Goal: Task Accomplishment & Management: Use online tool/utility

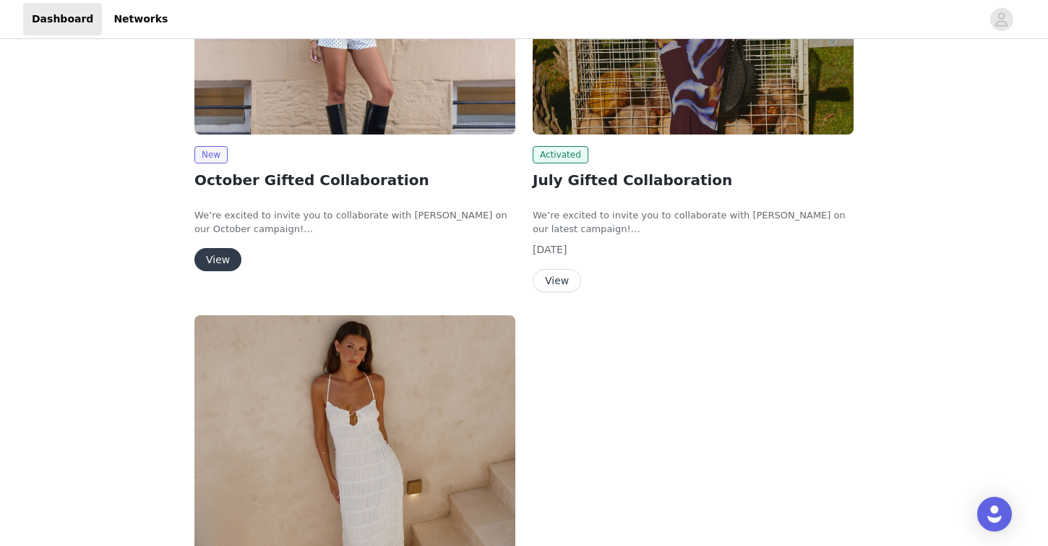
scroll to position [227, 0]
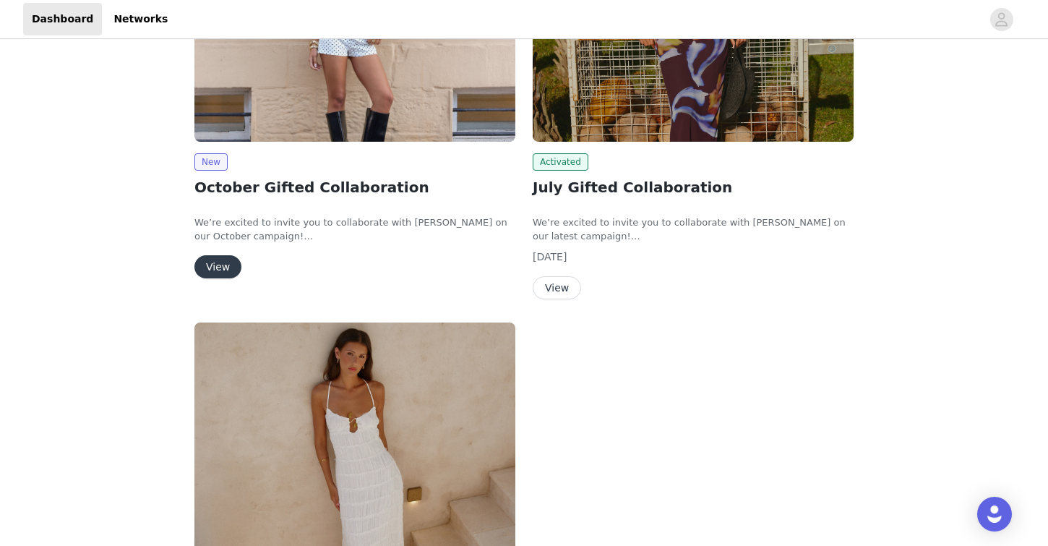
click at [227, 261] on button "View" at bounding box center [218, 266] width 47 height 23
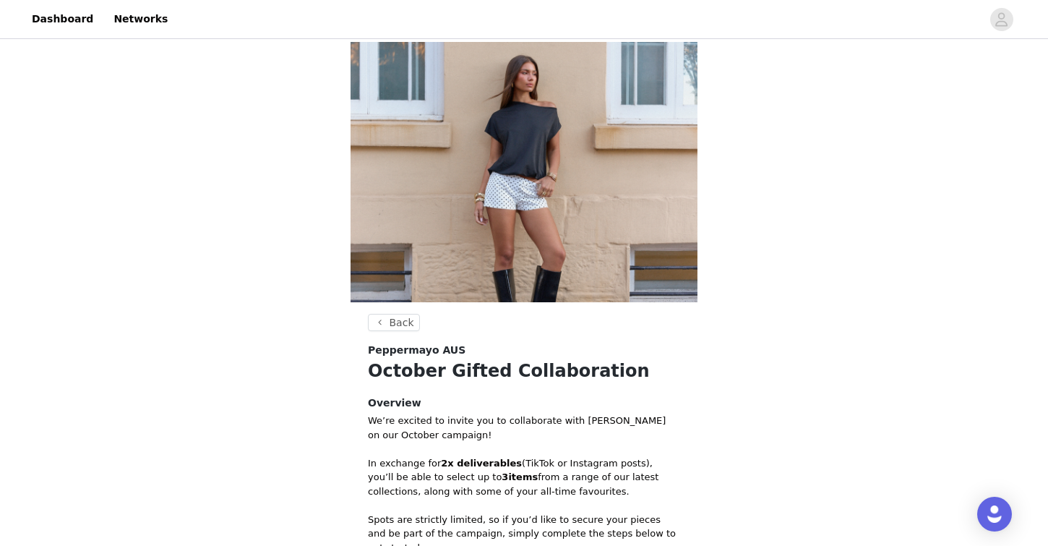
scroll to position [290, 0]
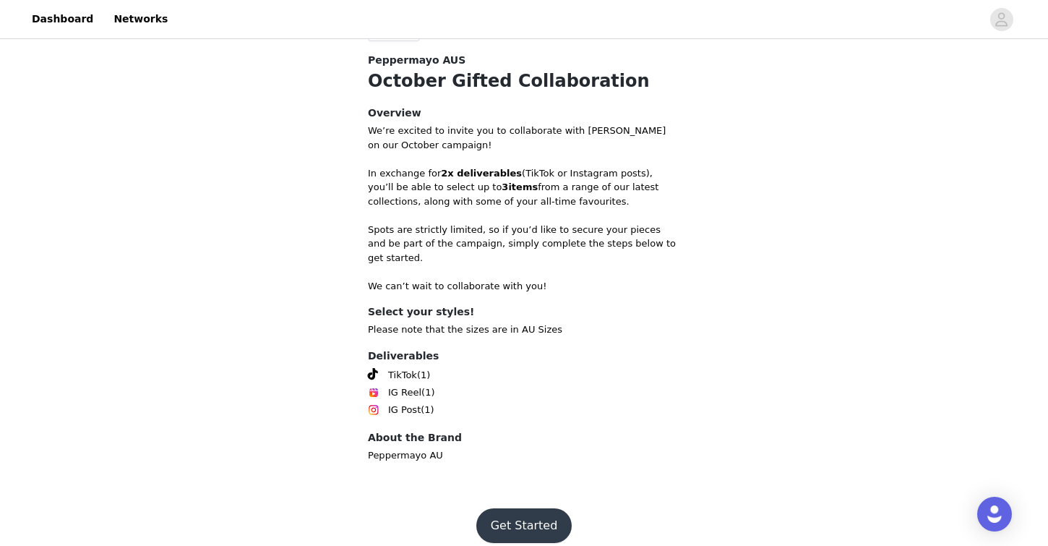
click at [518, 515] on button "Get Started" at bounding box center [524, 525] width 96 height 35
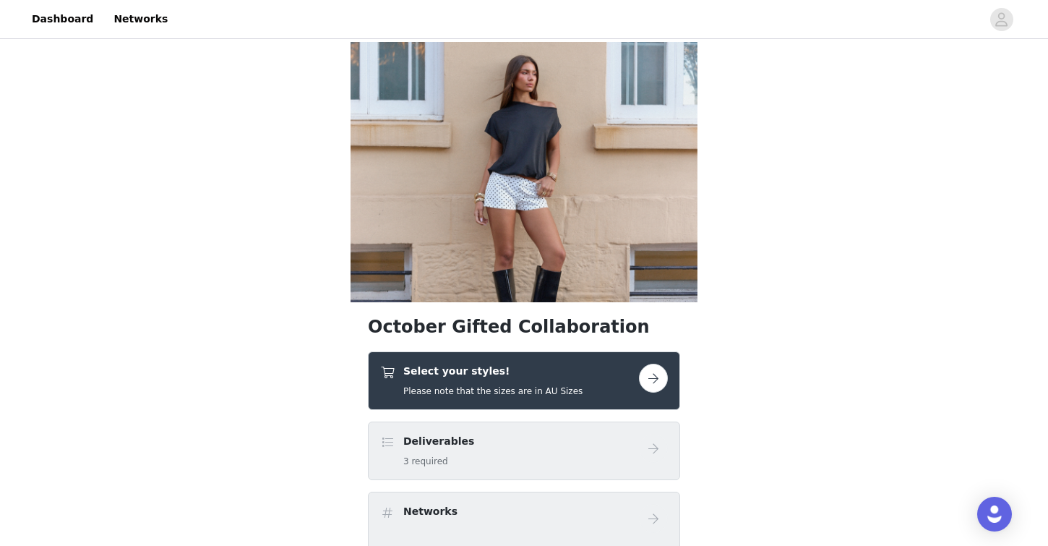
click at [653, 382] on button "button" at bounding box center [653, 378] width 29 height 29
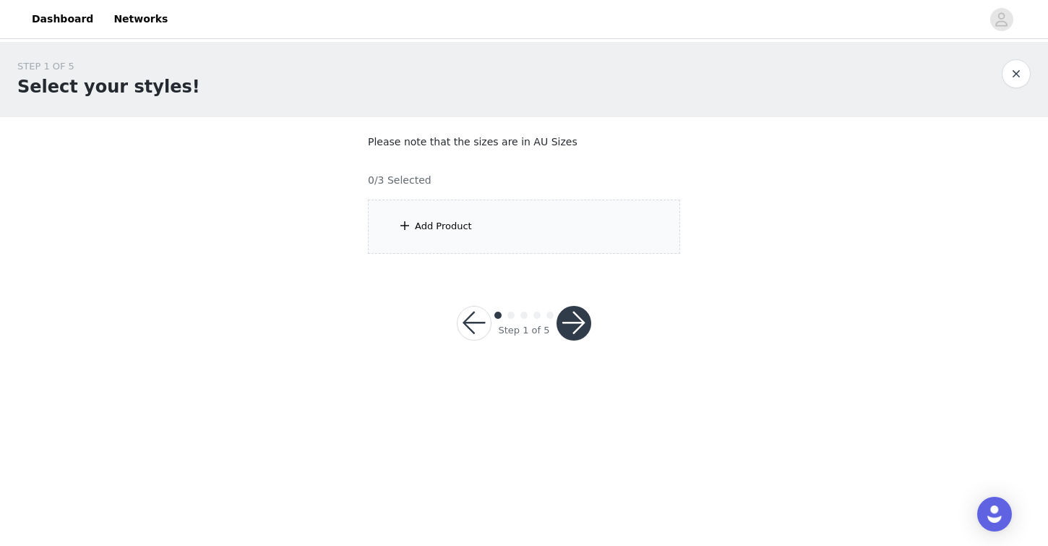
click at [461, 236] on div "Add Product" at bounding box center [524, 227] width 312 height 54
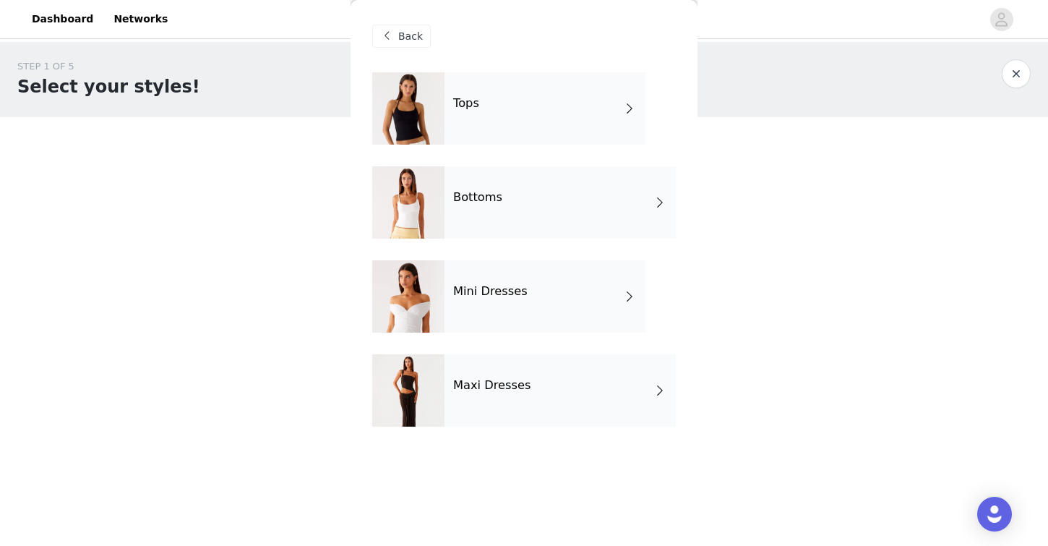
click at [552, 108] on div "Tops" at bounding box center [545, 108] width 201 height 72
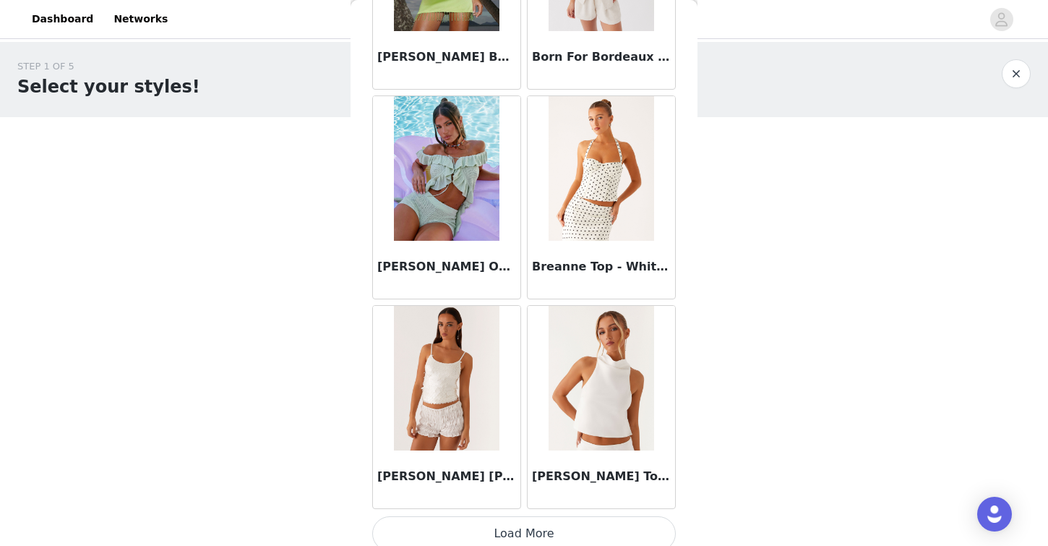
scroll to position [1667, 0]
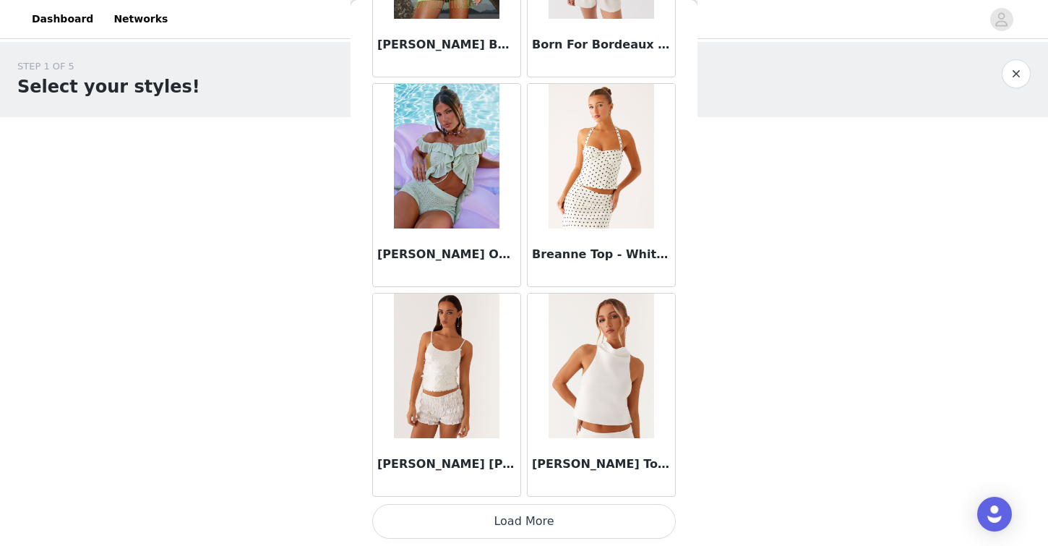
click at [529, 525] on button "Load More" at bounding box center [524, 521] width 304 height 35
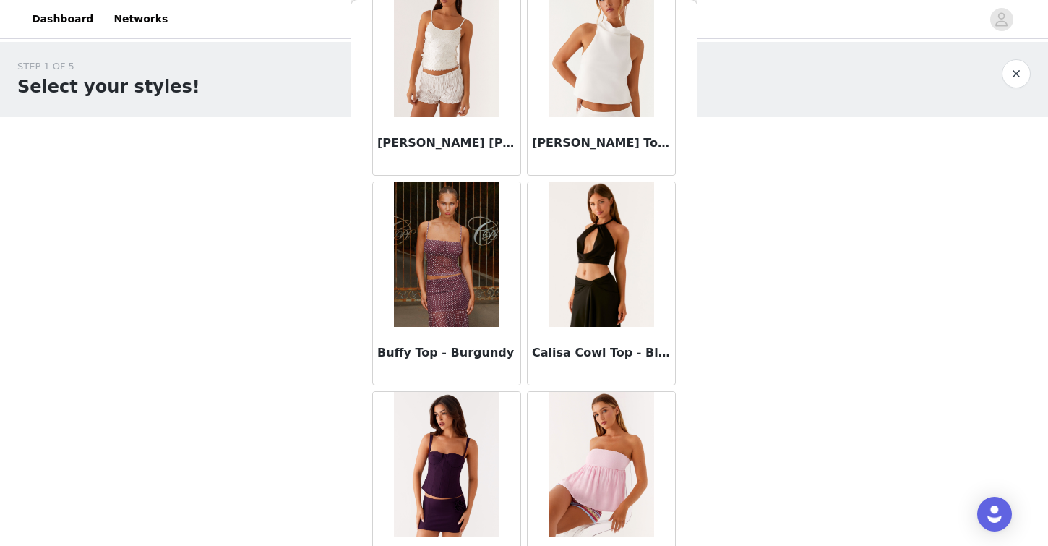
scroll to position [1993, 0]
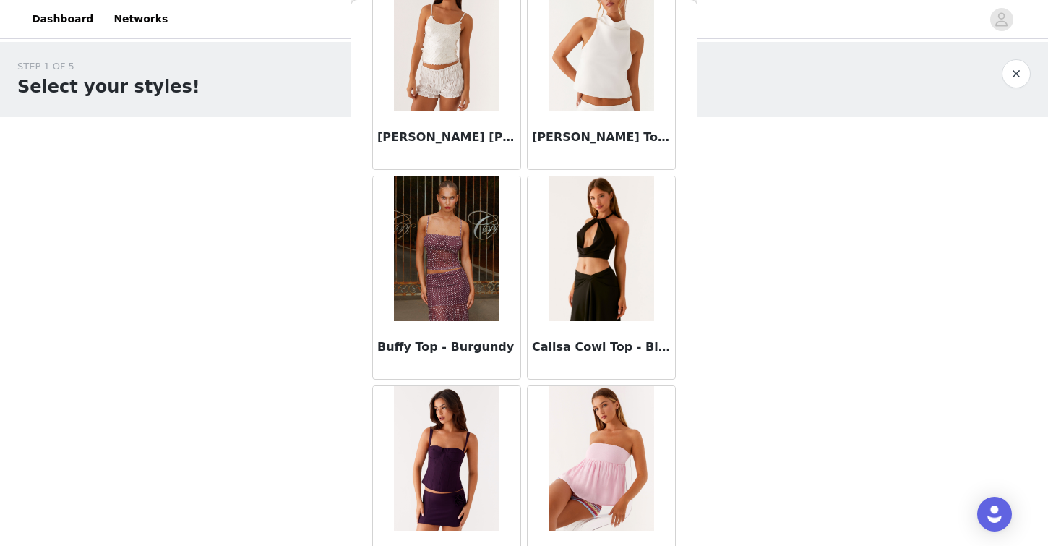
click at [435, 231] on img at bounding box center [446, 248] width 105 height 145
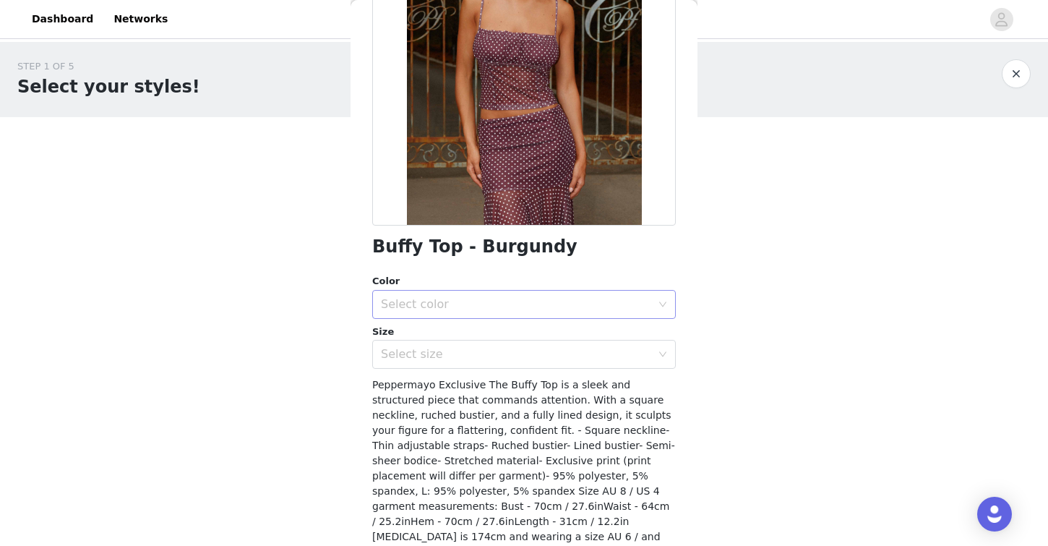
scroll to position [189, 0]
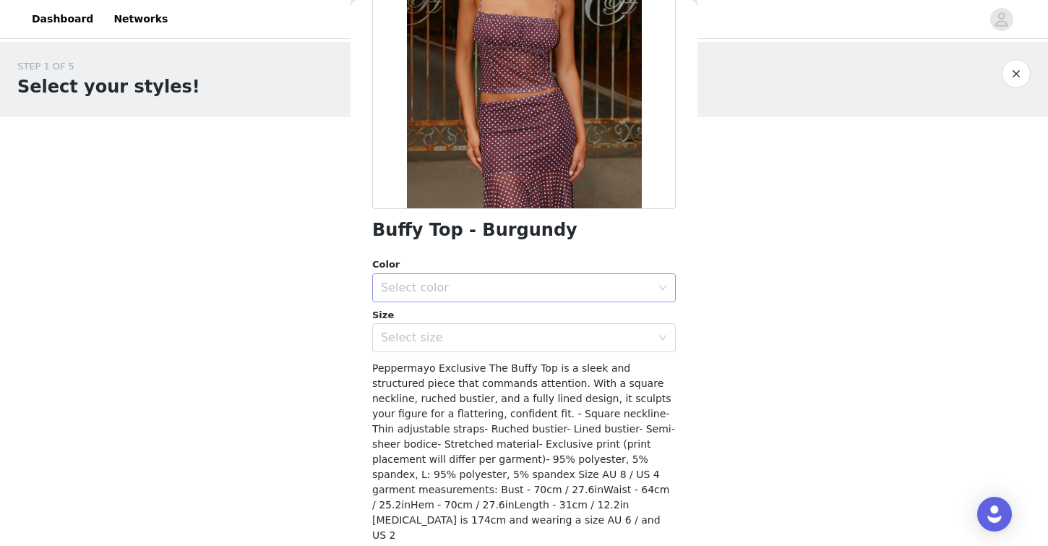
click at [448, 281] on div "Select color" at bounding box center [516, 288] width 270 height 14
click at [473, 319] on li "Burgundy" at bounding box center [524, 319] width 304 height 23
click at [440, 338] on div "Select size" at bounding box center [516, 337] width 270 height 14
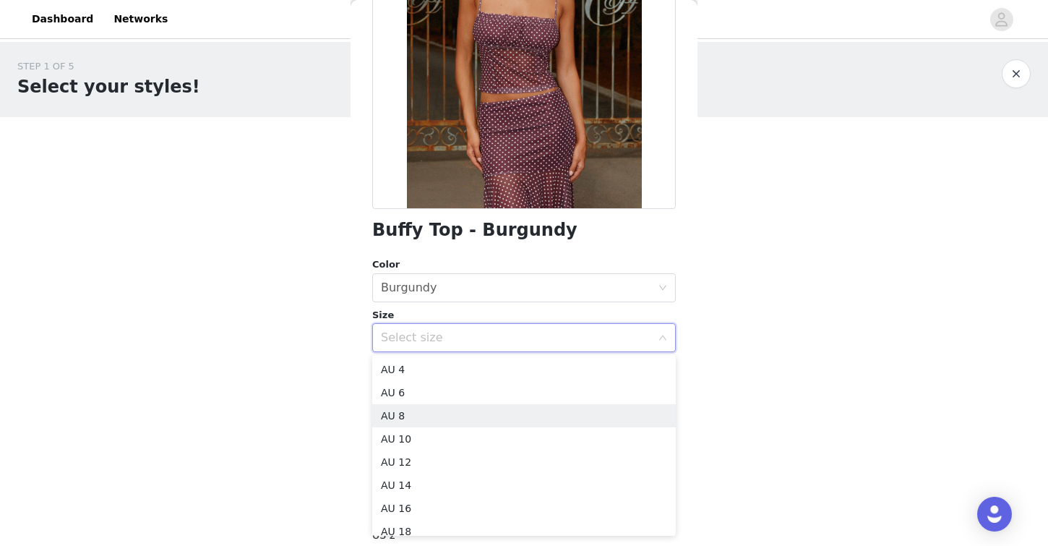
click at [279, 356] on div "STEP 1 OF 5 Select your styles! Please note that the sizes are in AU Sizes 0/3 …" at bounding box center [524, 208] width 1048 height 333
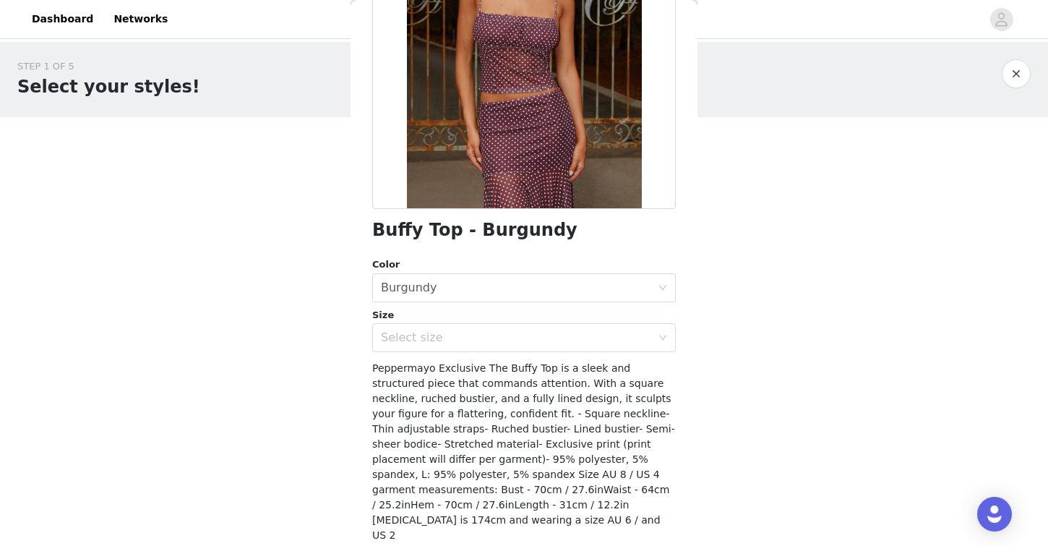
scroll to position [0, 0]
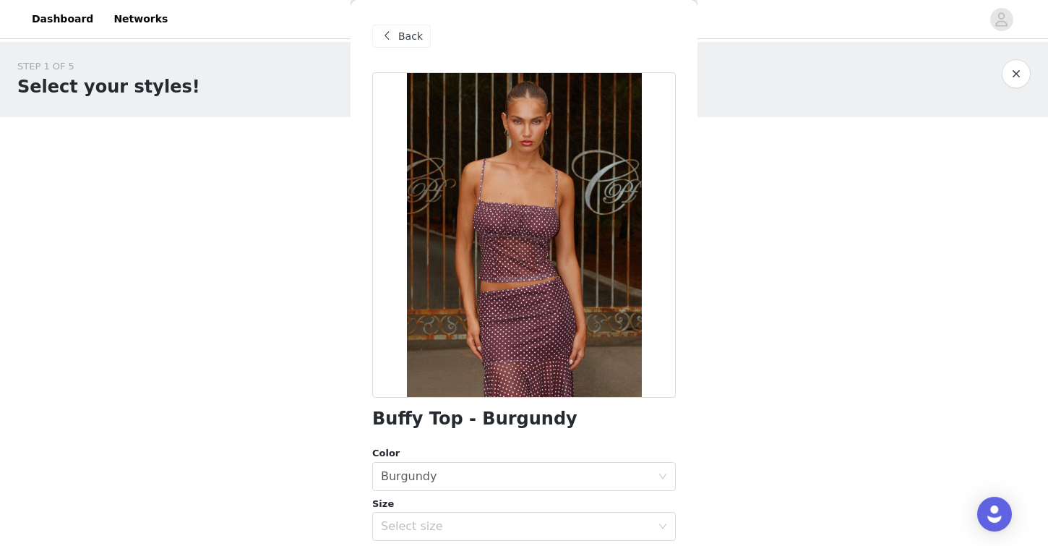
click at [401, 29] on span "Back" at bounding box center [410, 36] width 25 height 15
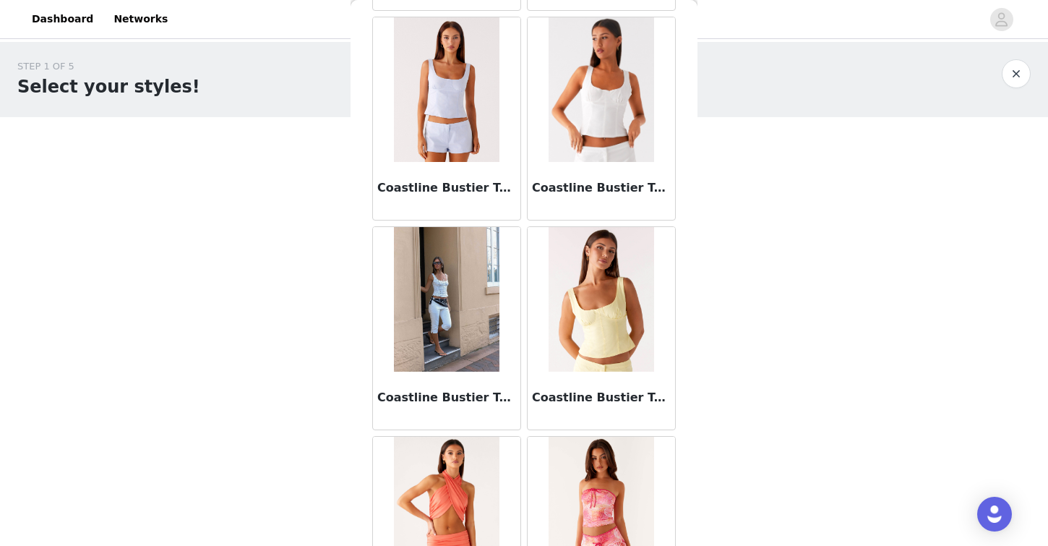
scroll to position [3764, 0]
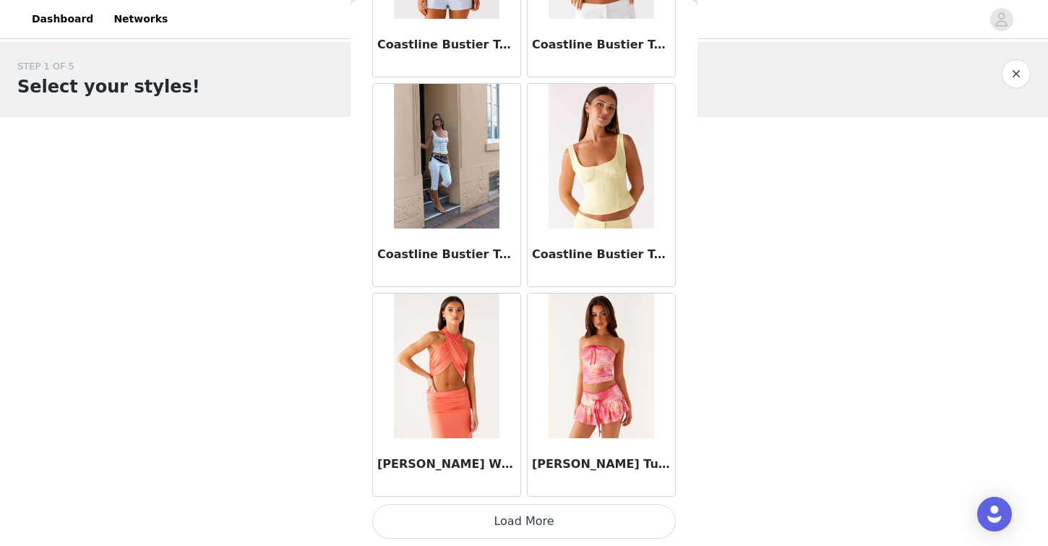
click at [458, 513] on button "Load More" at bounding box center [524, 521] width 304 height 35
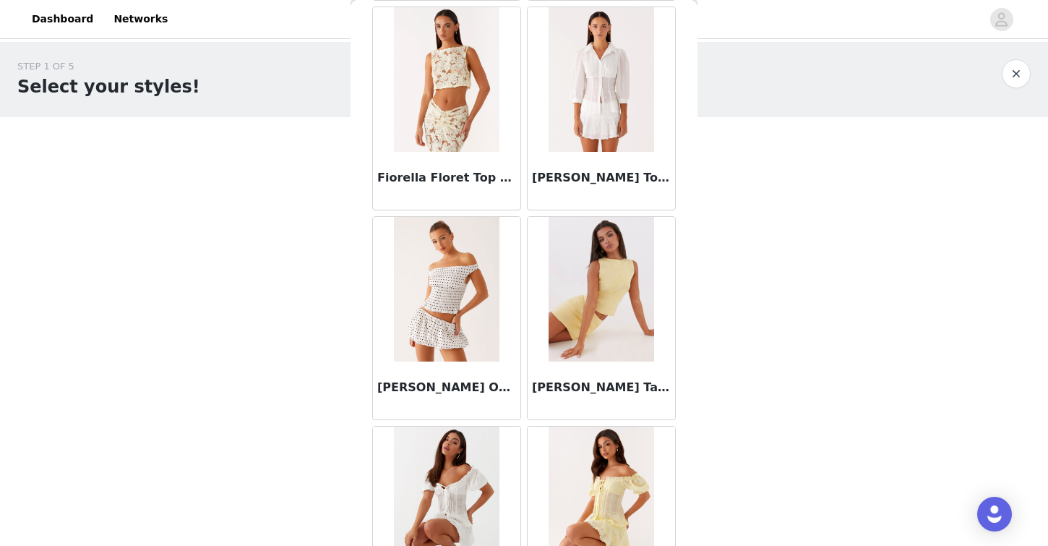
scroll to position [5790, 0]
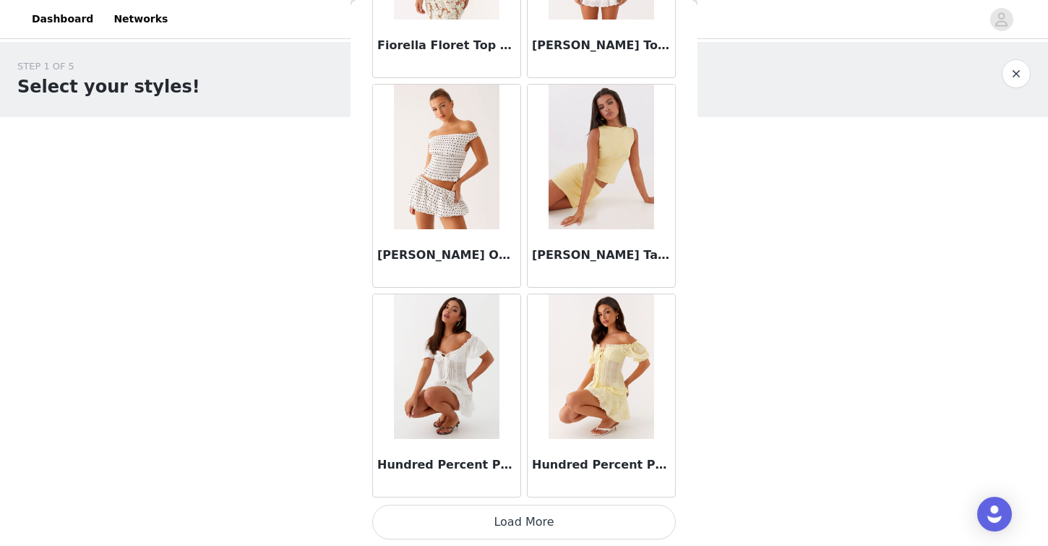
click at [501, 524] on button "Load More" at bounding box center [524, 522] width 304 height 35
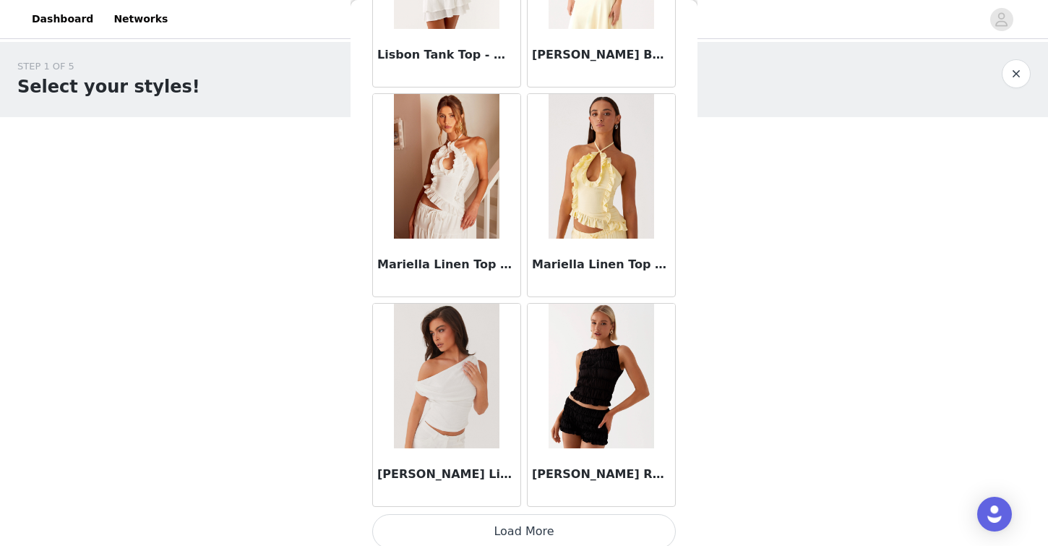
scroll to position [7957, 0]
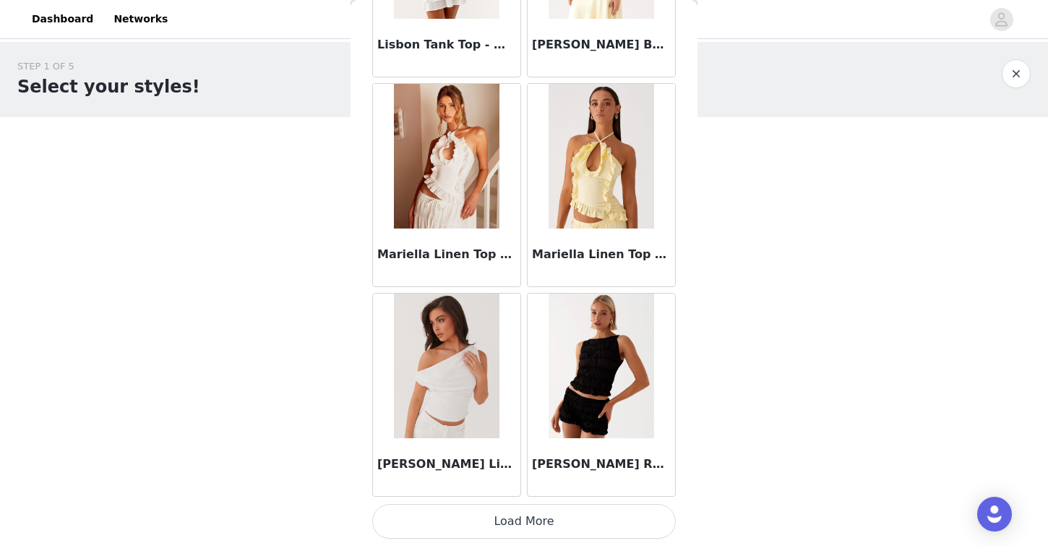
click at [519, 513] on button "Load More" at bounding box center [524, 521] width 304 height 35
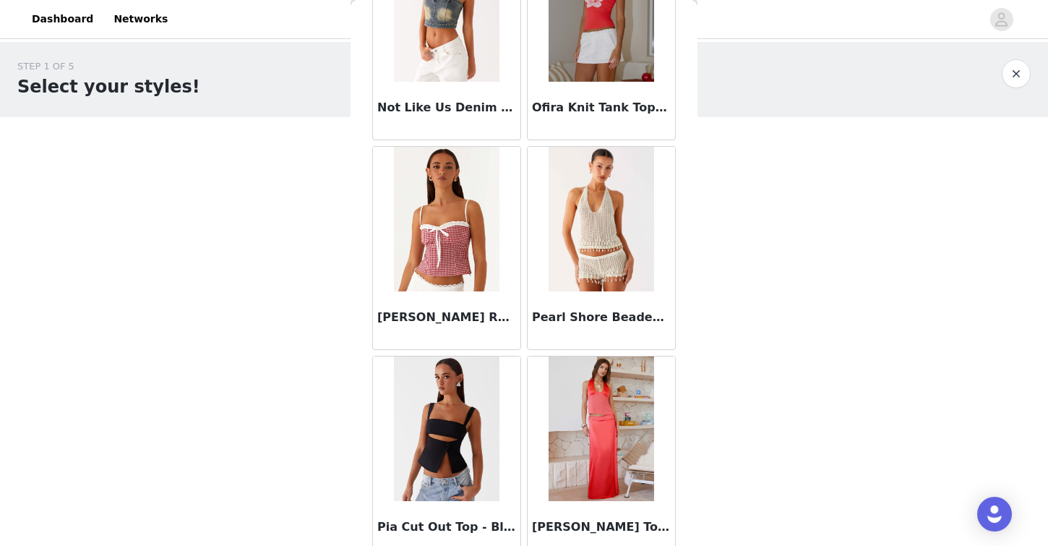
scroll to position [10054, 0]
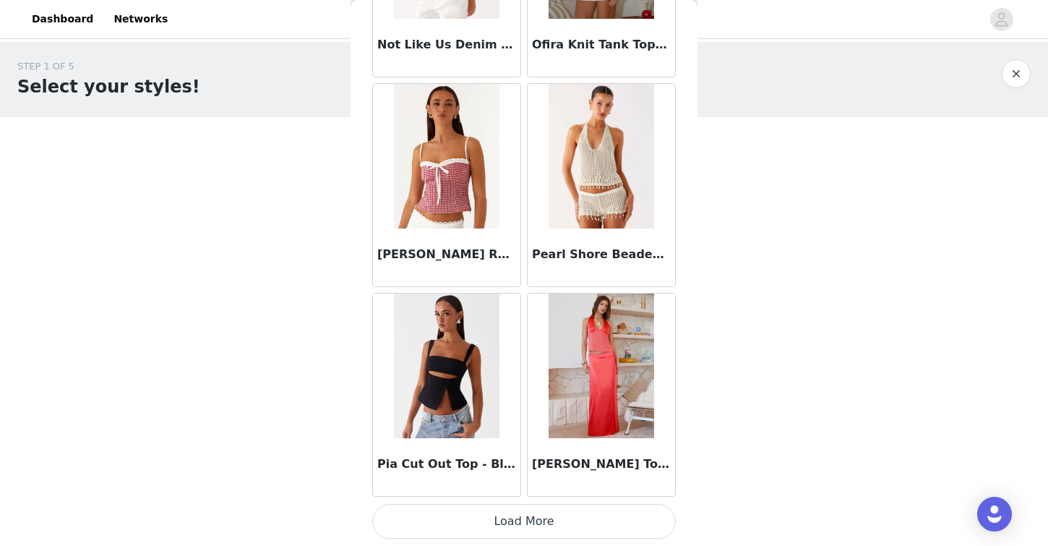
click at [456, 518] on button "Load More" at bounding box center [524, 521] width 304 height 35
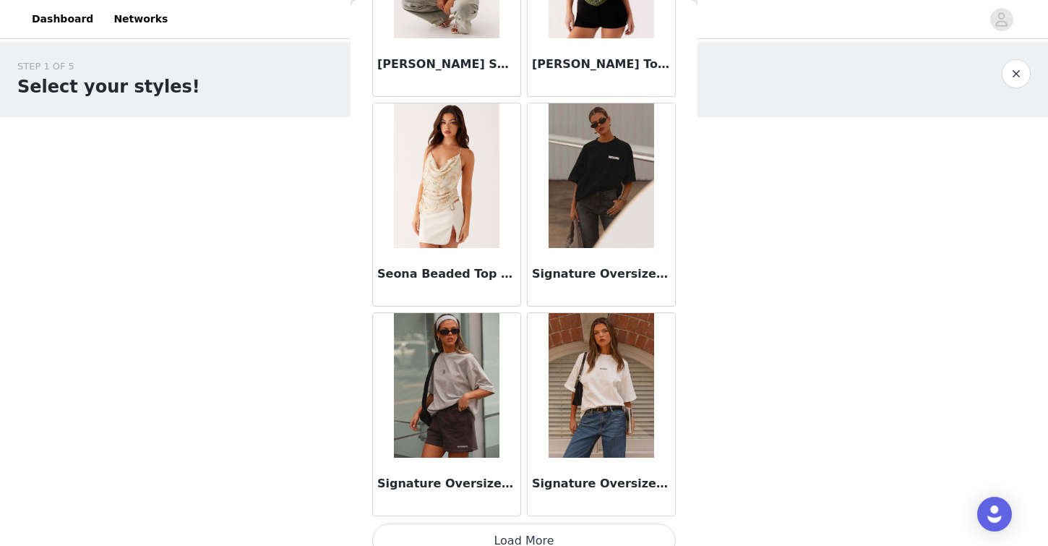
scroll to position [12151, 0]
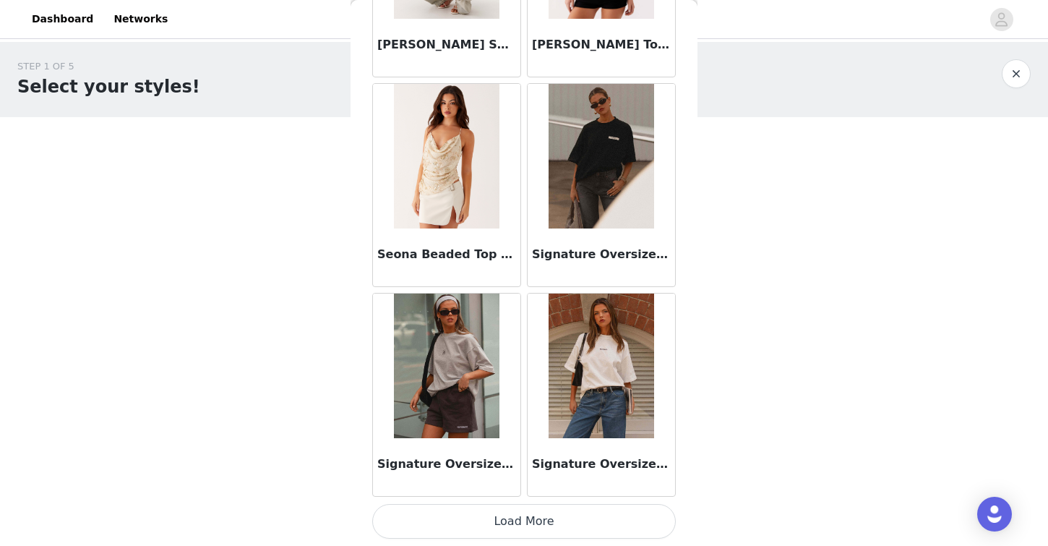
click at [560, 522] on button "Load More" at bounding box center [524, 521] width 304 height 35
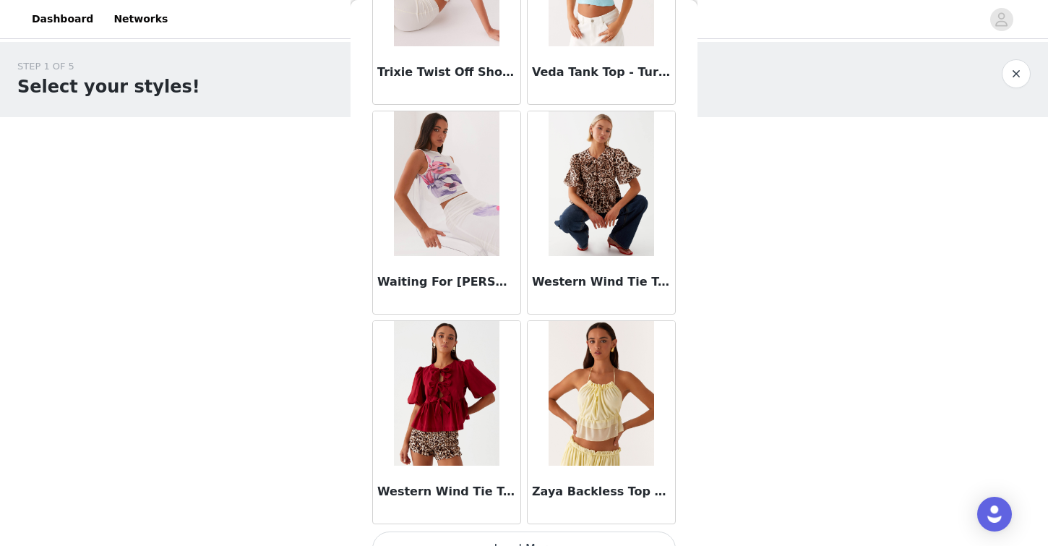
scroll to position [14248, 0]
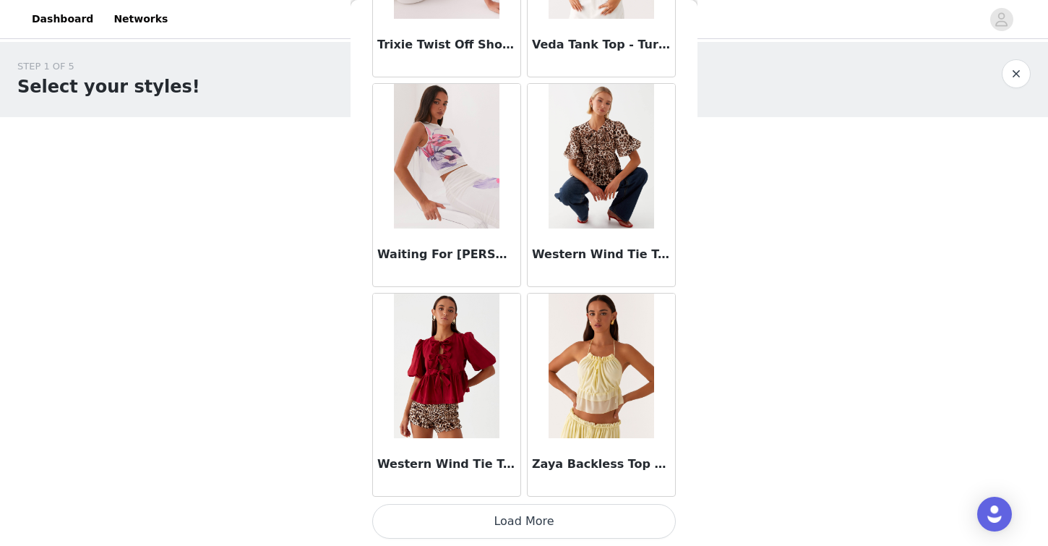
click at [572, 521] on button "Load More" at bounding box center [524, 521] width 304 height 35
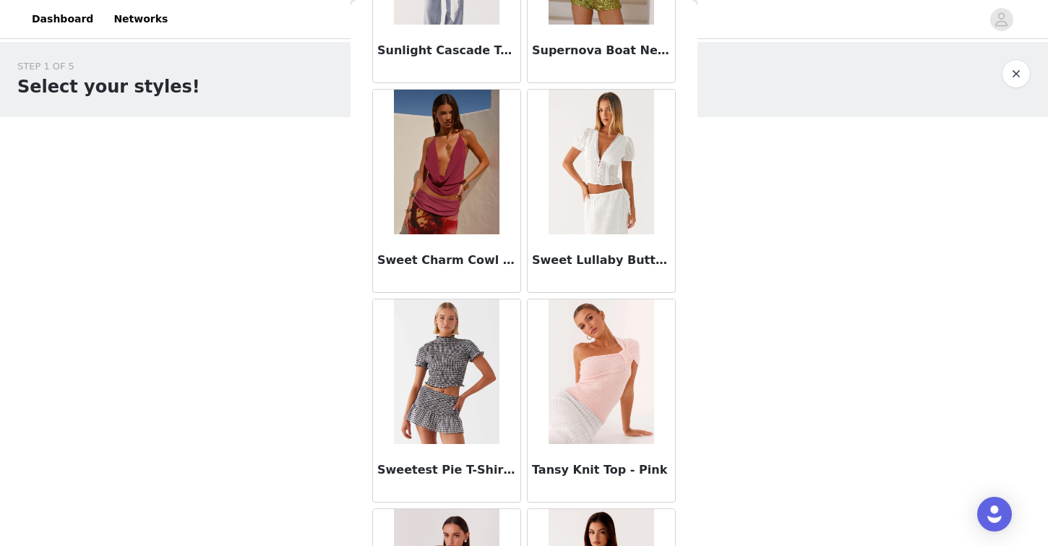
scroll to position [13595, 0]
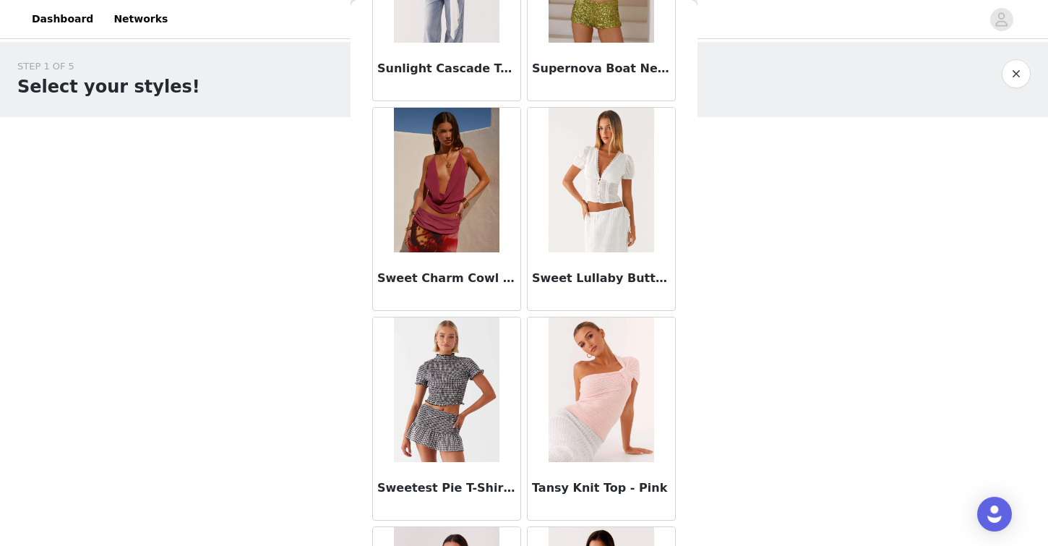
click at [469, 167] on img at bounding box center [446, 180] width 105 height 145
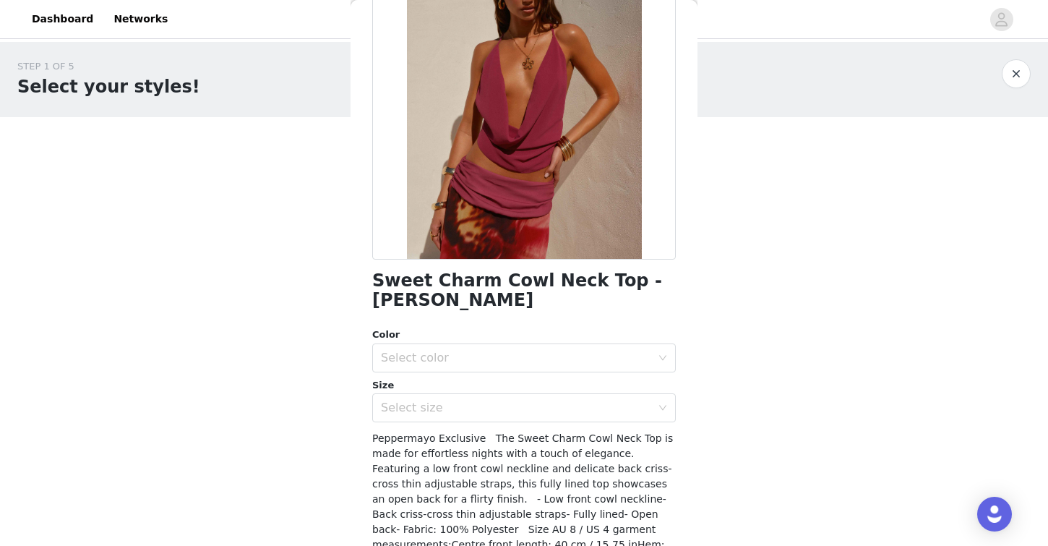
scroll to position [150, 0]
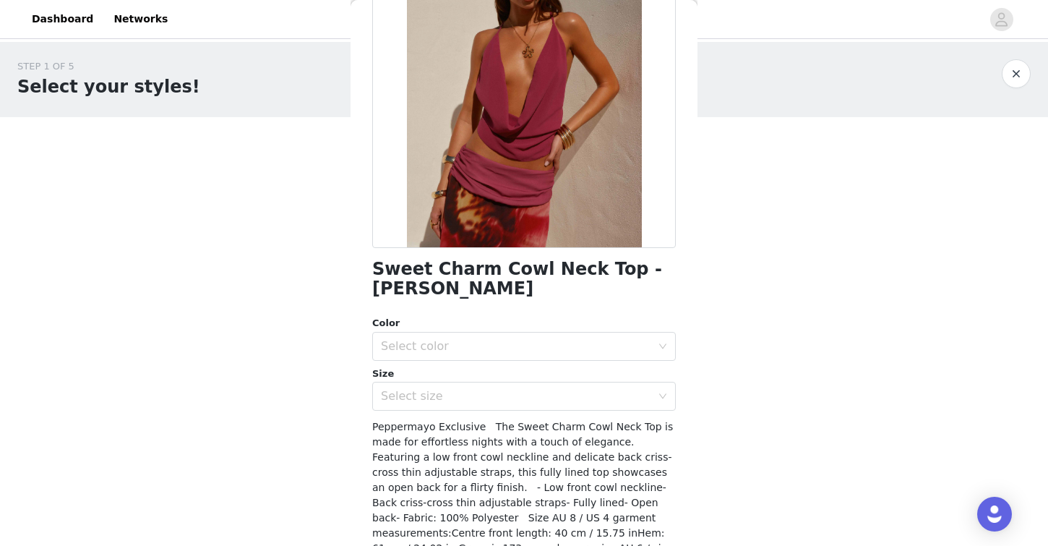
click at [469, 316] on div "Color" at bounding box center [524, 323] width 304 height 14
click at [468, 344] on div "Color Select color Size Select size" at bounding box center [524, 363] width 304 height 95
click at [456, 338] on div "Select color" at bounding box center [519, 346] width 277 height 27
click at [466, 364] on li "[PERSON_NAME]" at bounding box center [524, 358] width 304 height 23
click at [466, 385] on div "Select size" at bounding box center [519, 396] width 277 height 27
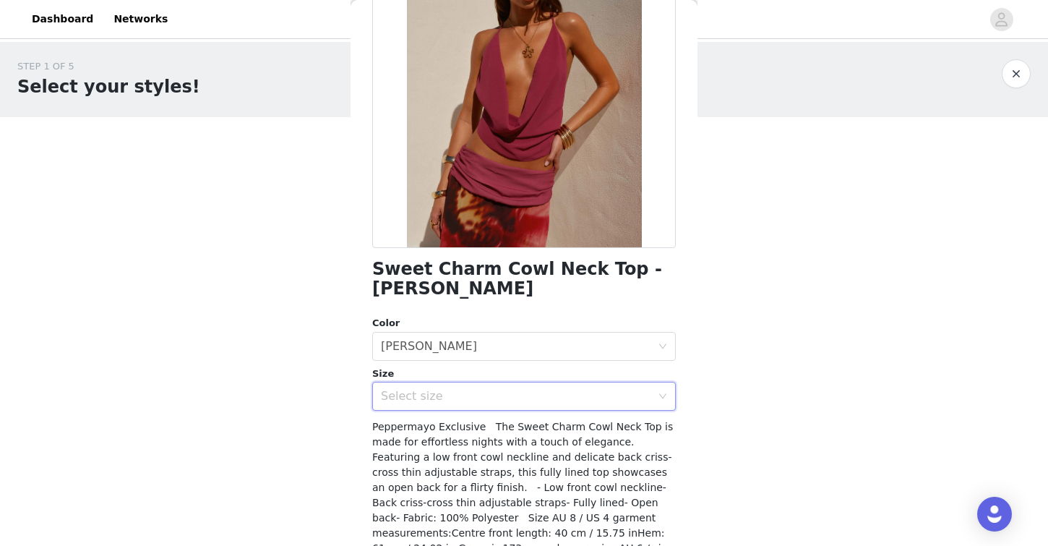
click at [321, 230] on div "STEP 1 OF 5 Select your styles! Please note that the sizes are in AU Sizes 0/3 …" at bounding box center [524, 156] width 1048 height 229
click at [1009, 69] on button "button" at bounding box center [1016, 73] width 29 height 29
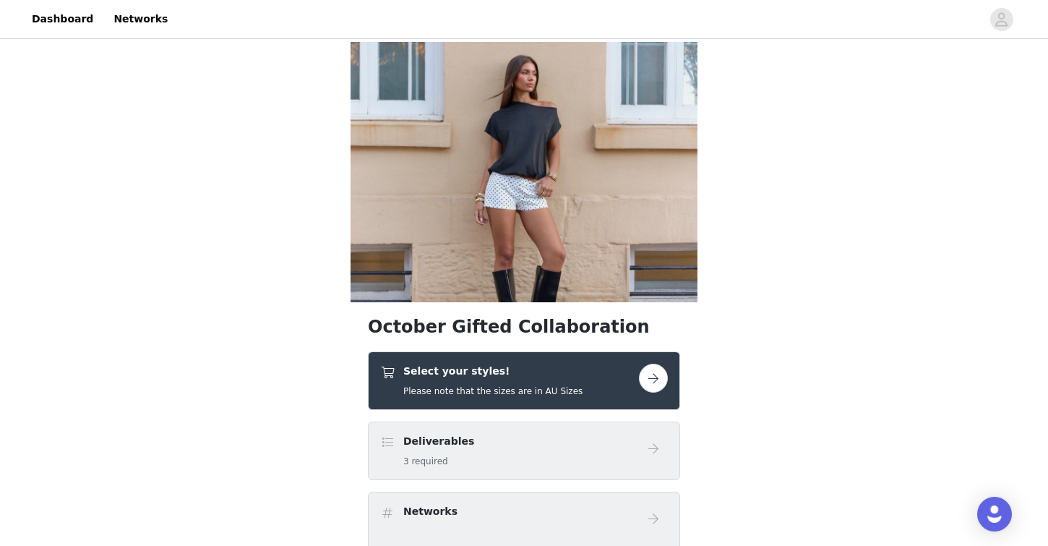
click at [571, 363] on div "Select your styles! Please note that the sizes are in AU Sizes" at bounding box center [524, 380] width 312 height 59
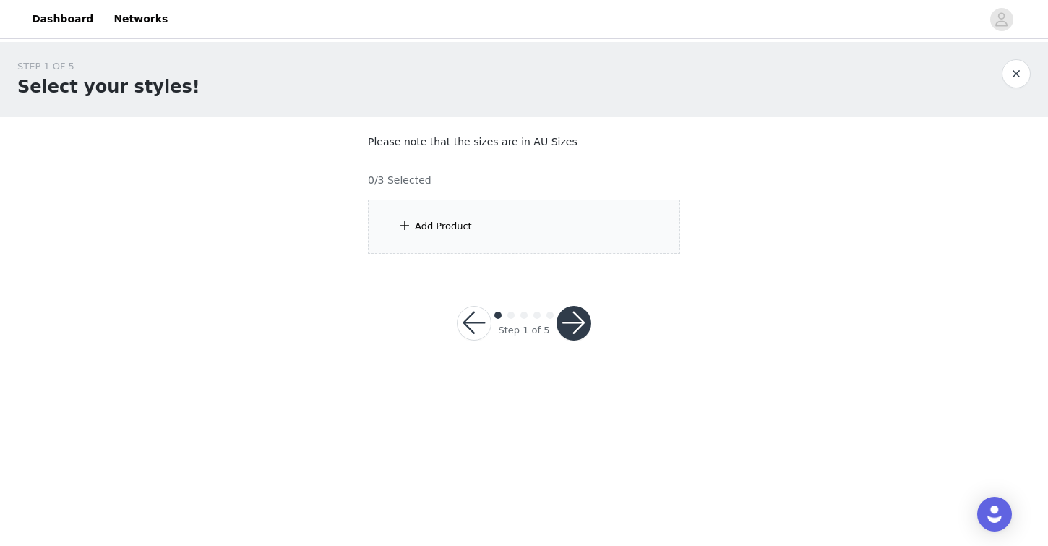
click at [469, 222] on div "Add Product" at bounding box center [443, 226] width 57 height 14
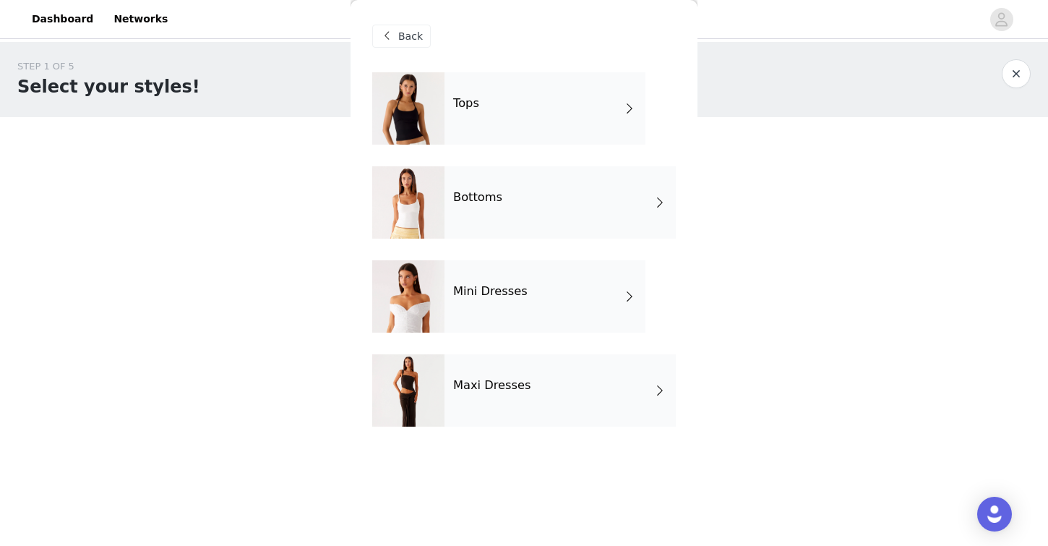
click at [535, 199] on div "Bottoms" at bounding box center [560, 202] width 231 height 72
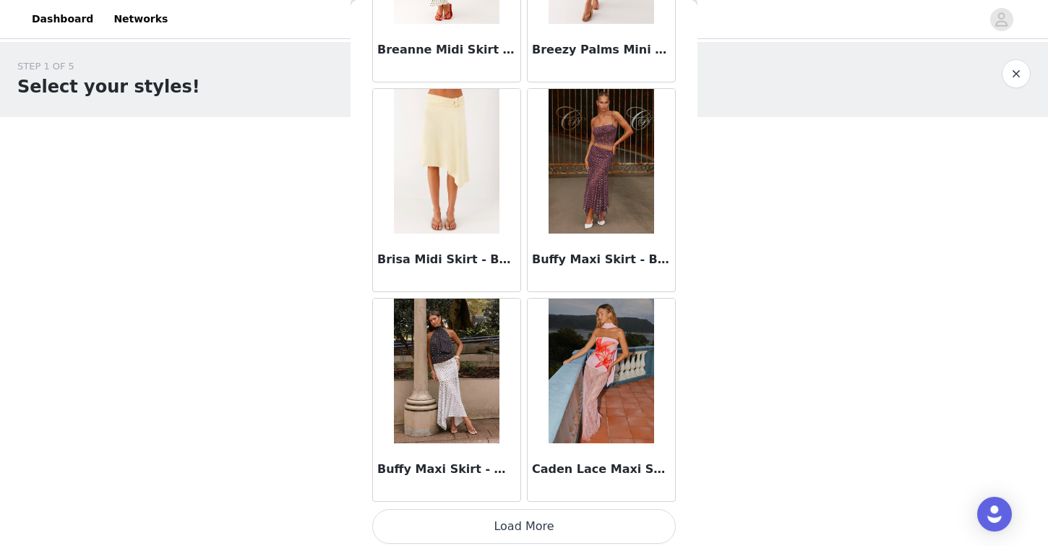
scroll to position [1660, 0]
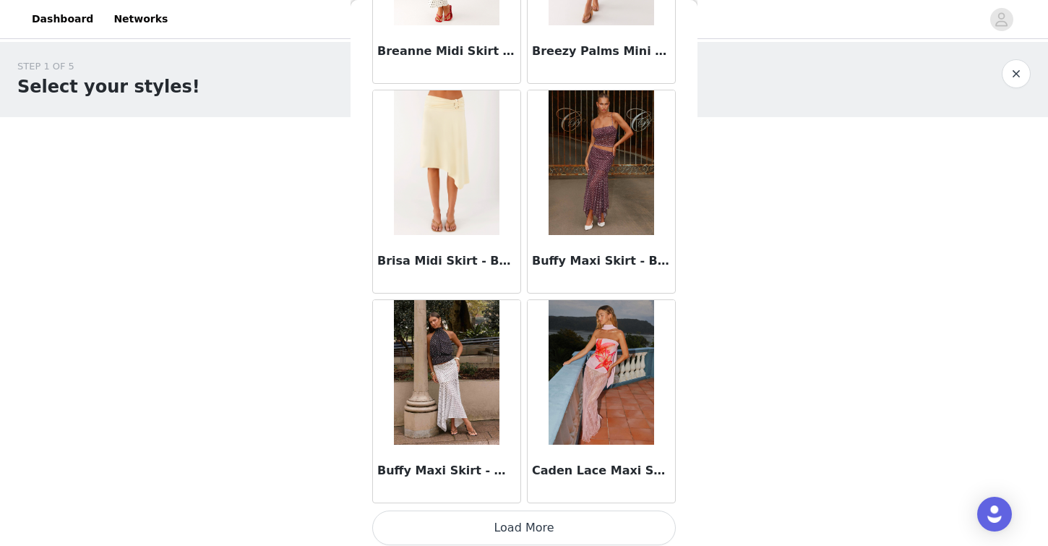
click at [587, 516] on button "Load More" at bounding box center [524, 527] width 304 height 35
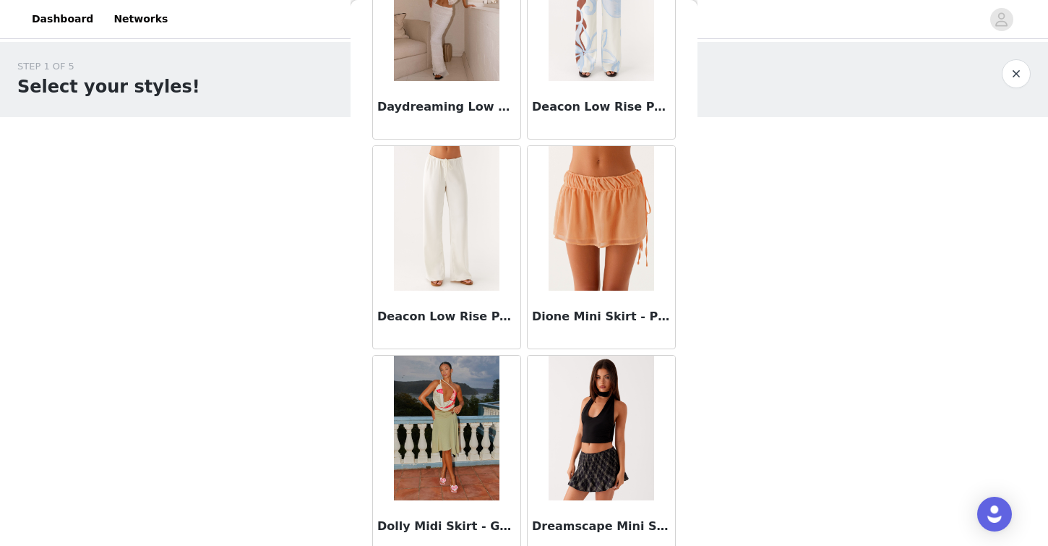
scroll to position [3764, 0]
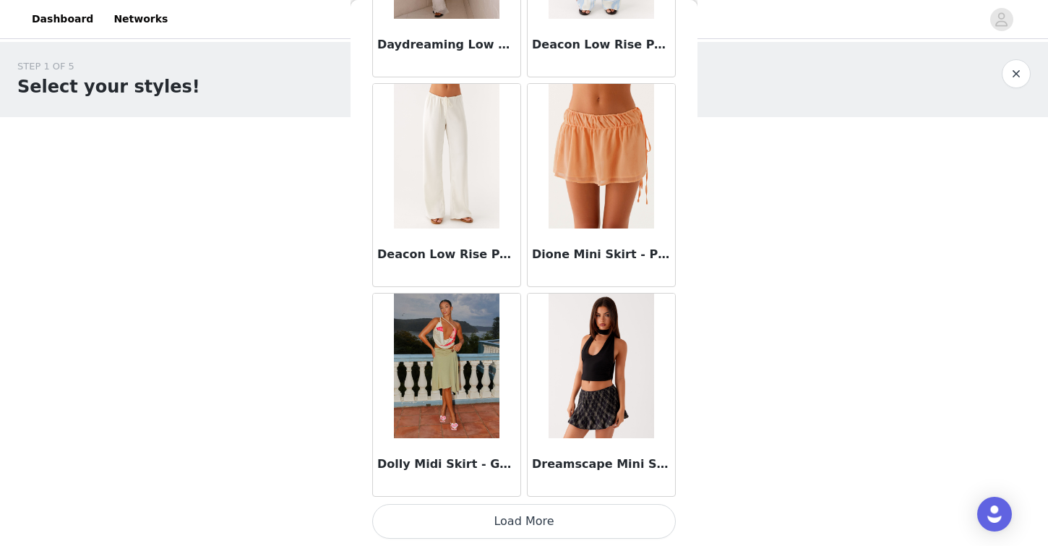
click at [521, 521] on button "Load More" at bounding box center [524, 521] width 304 height 35
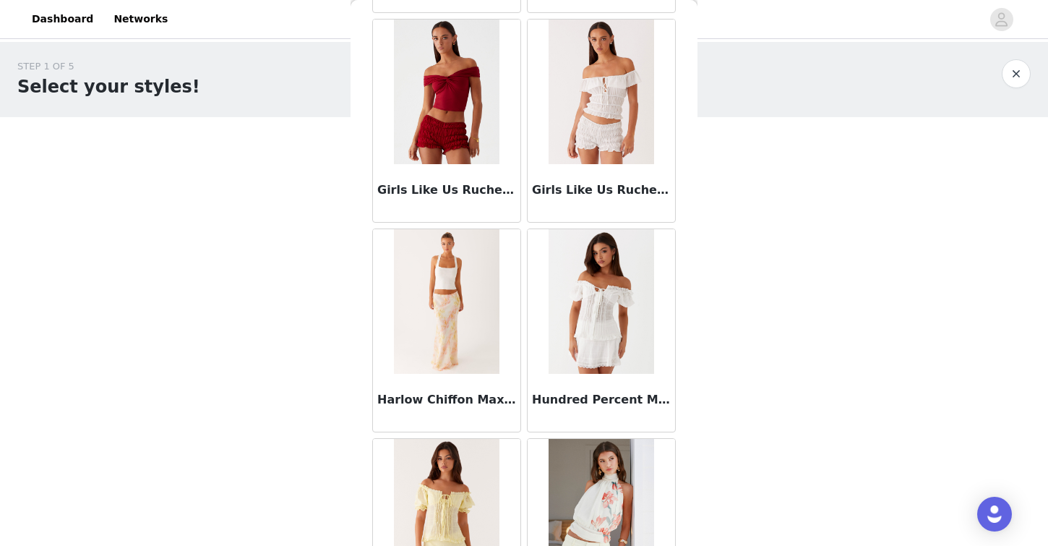
scroll to position [5860, 0]
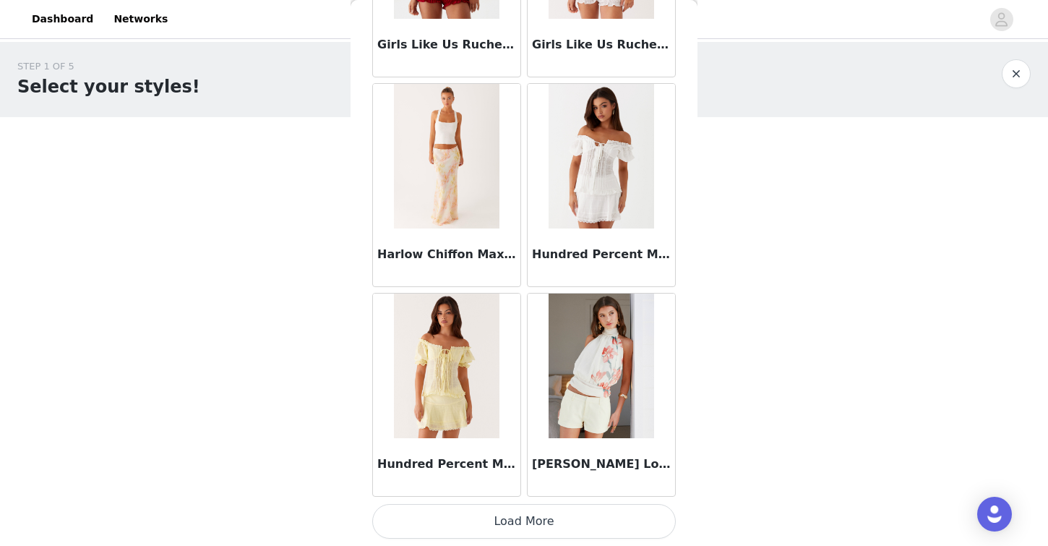
click at [542, 516] on button "Load More" at bounding box center [524, 521] width 304 height 35
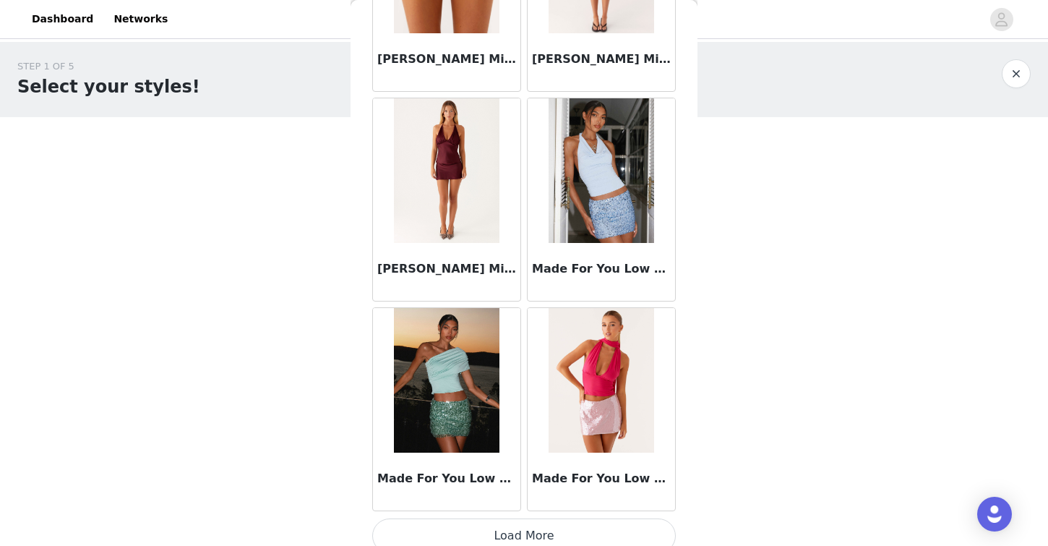
scroll to position [7957, 0]
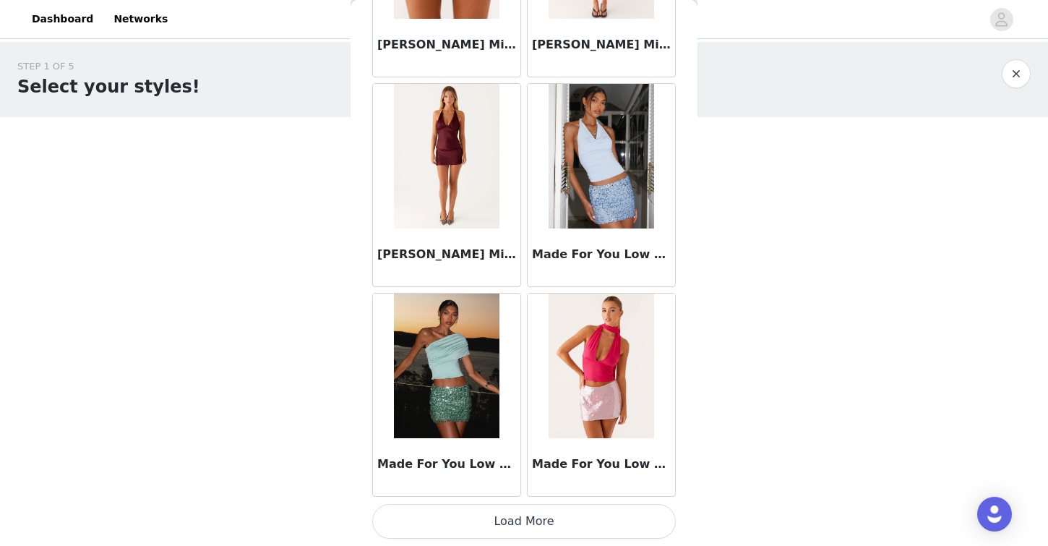
click at [521, 529] on button "Load More" at bounding box center [524, 521] width 304 height 35
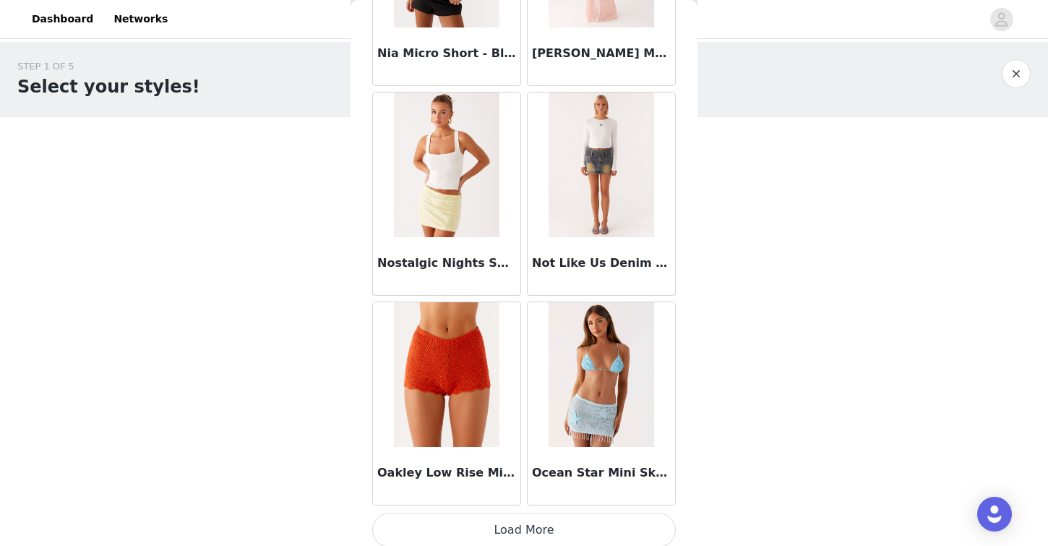
scroll to position [10054, 0]
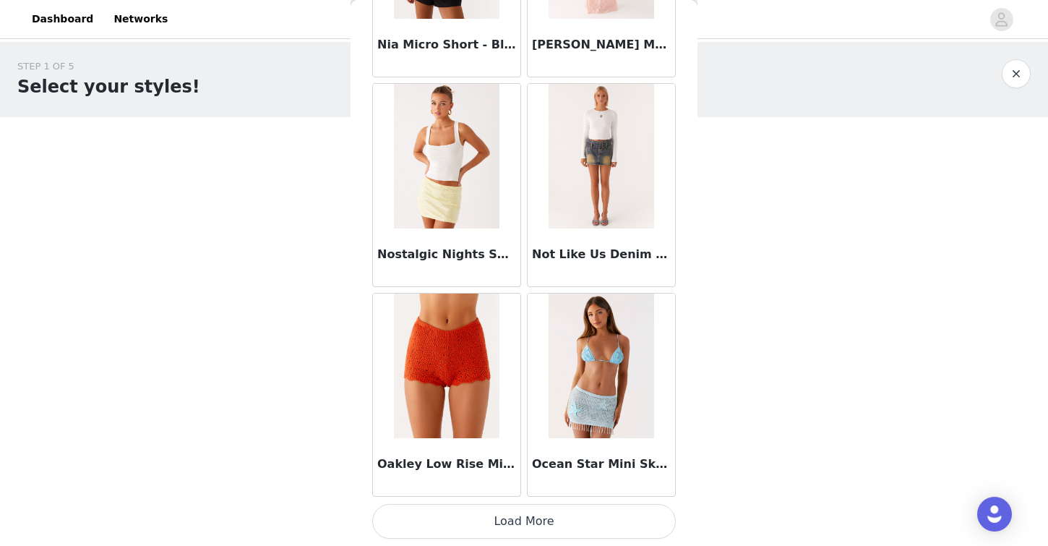
click at [476, 525] on button "Load More" at bounding box center [524, 521] width 304 height 35
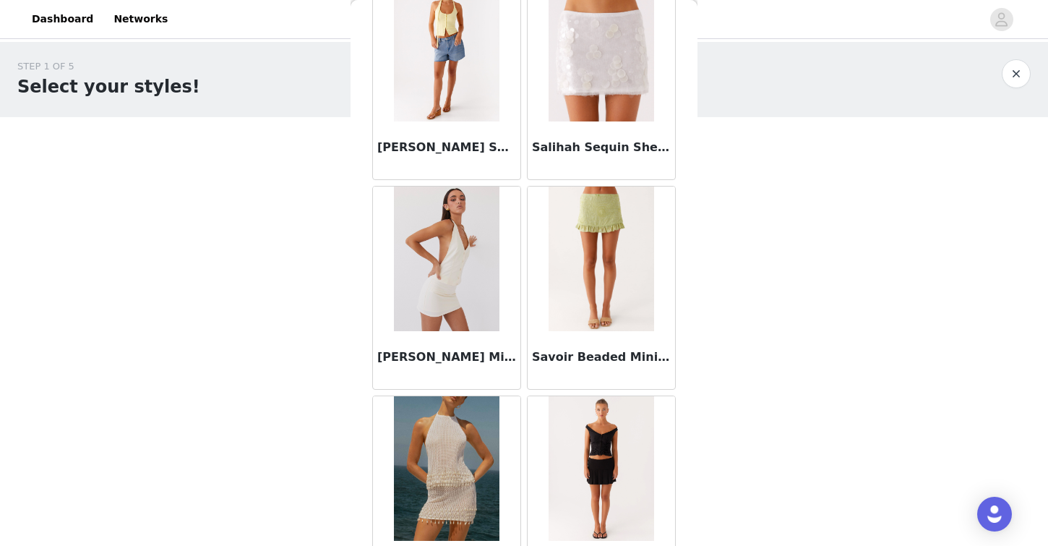
scroll to position [12151, 0]
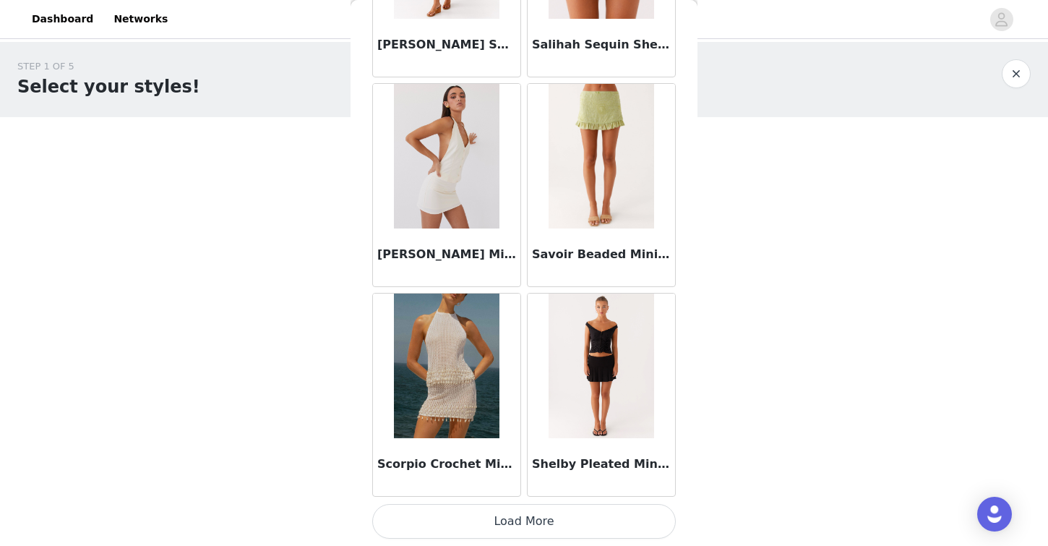
click at [552, 534] on button "Load More" at bounding box center [524, 521] width 304 height 35
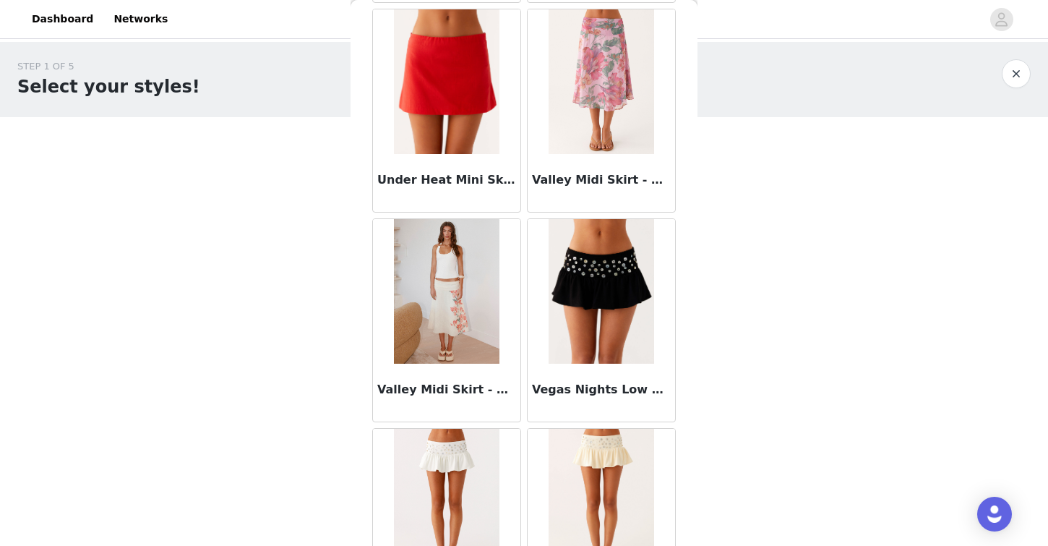
scroll to position [14248, 0]
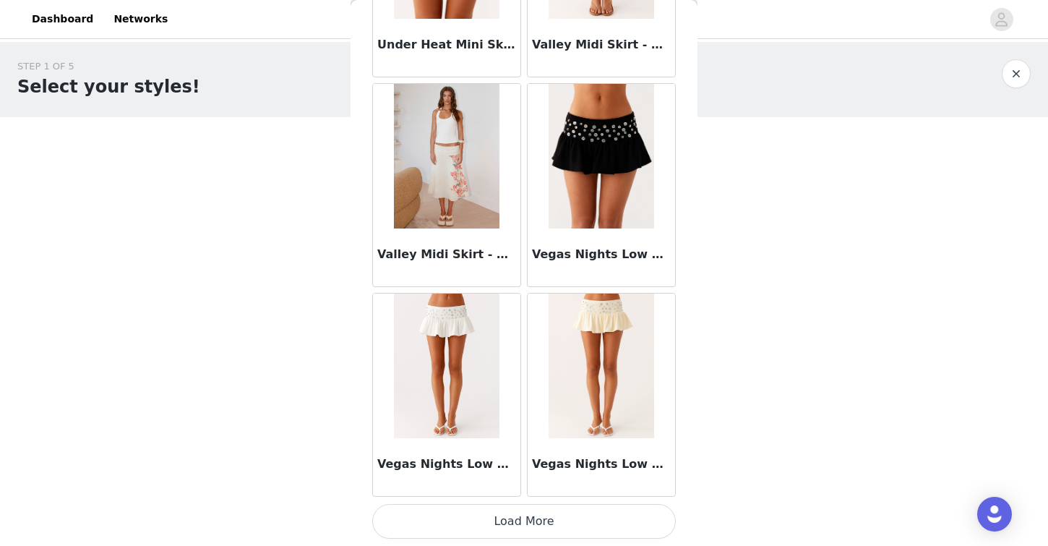
click at [575, 520] on button "Load More" at bounding box center [524, 521] width 304 height 35
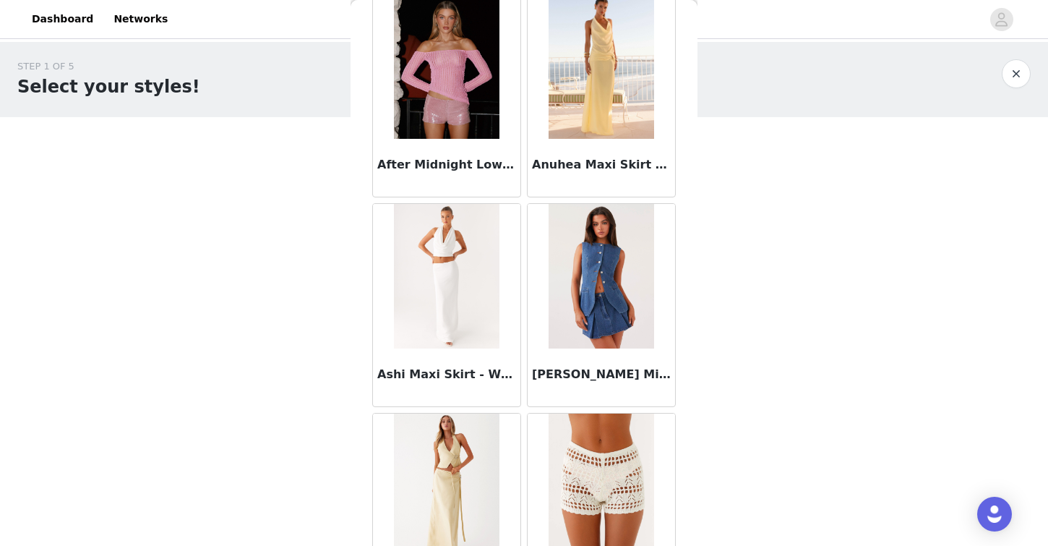
scroll to position [0, 0]
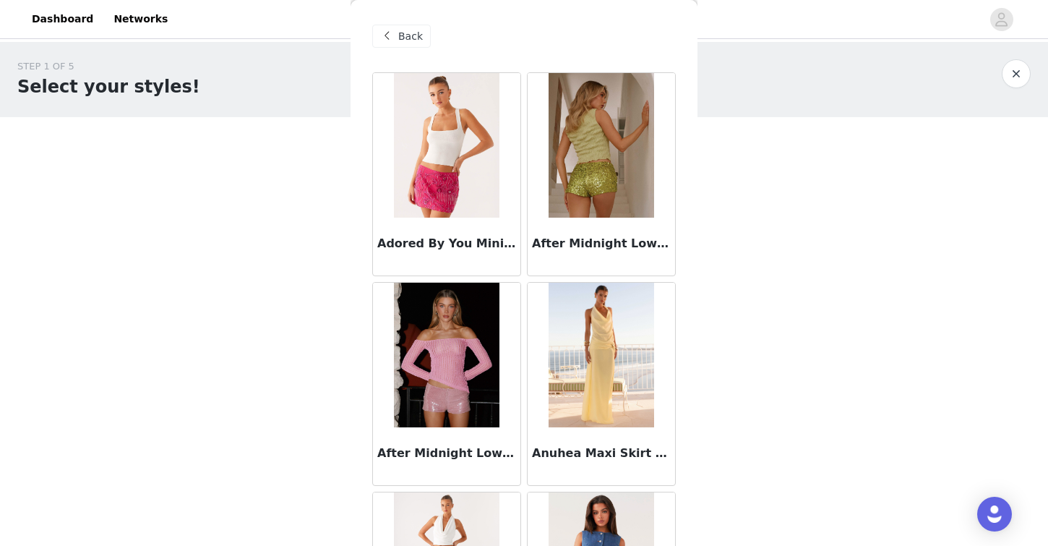
click at [390, 37] on span at bounding box center [386, 35] width 17 height 17
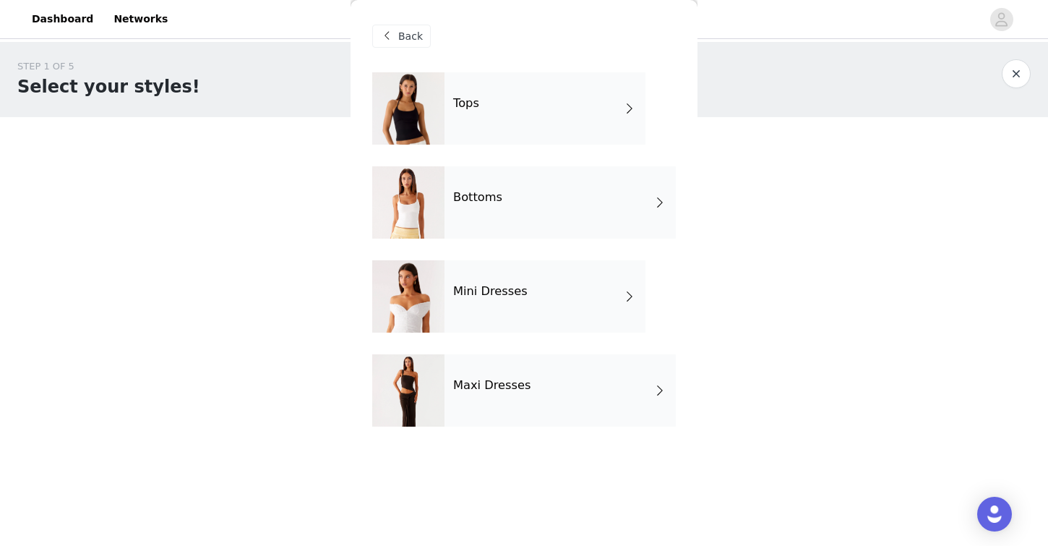
click at [556, 367] on div "Maxi Dresses" at bounding box center [560, 390] width 231 height 72
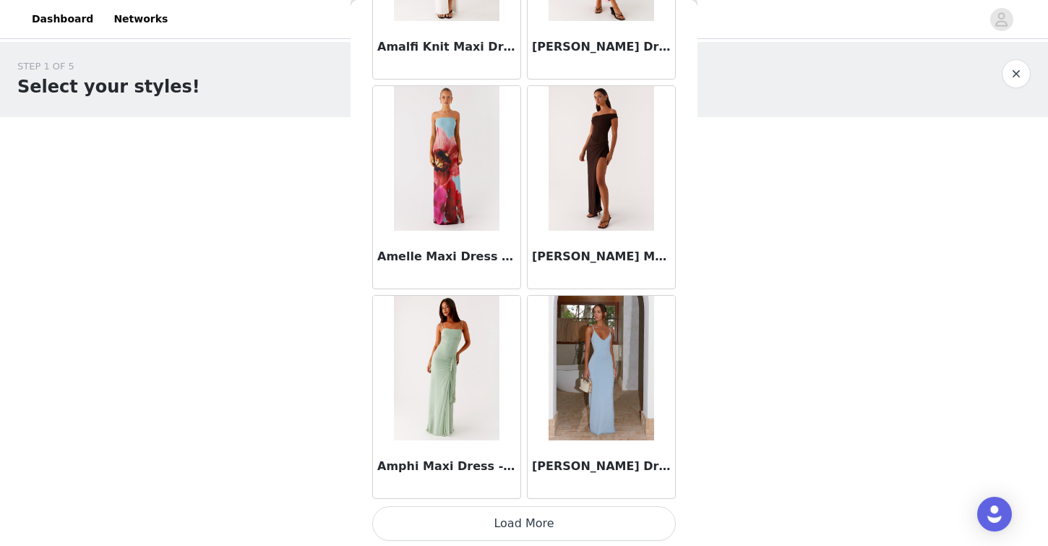
scroll to position [1667, 0]
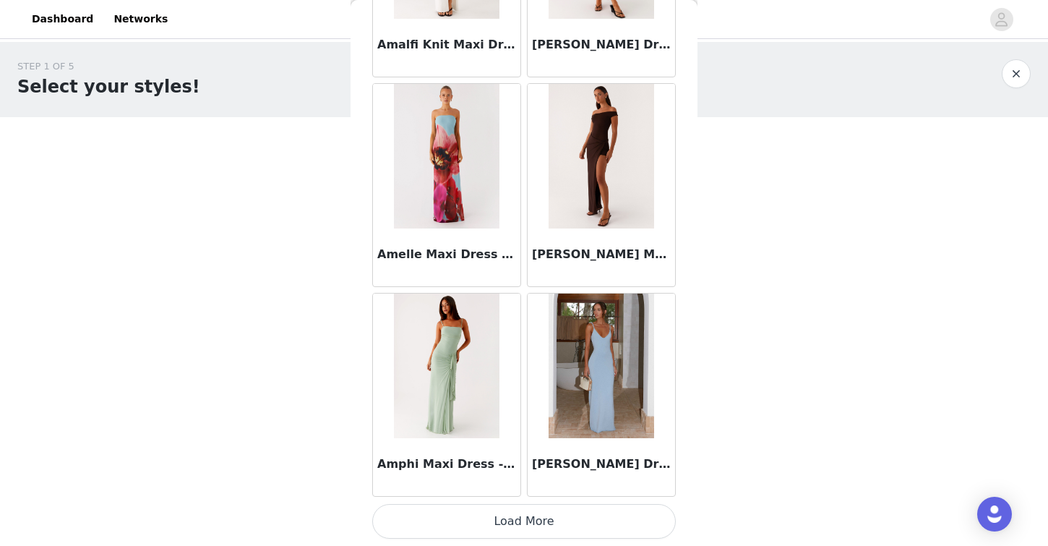
click at [518, 521] on button "Load More" at bounding box center [524, 521] width 304 height 35
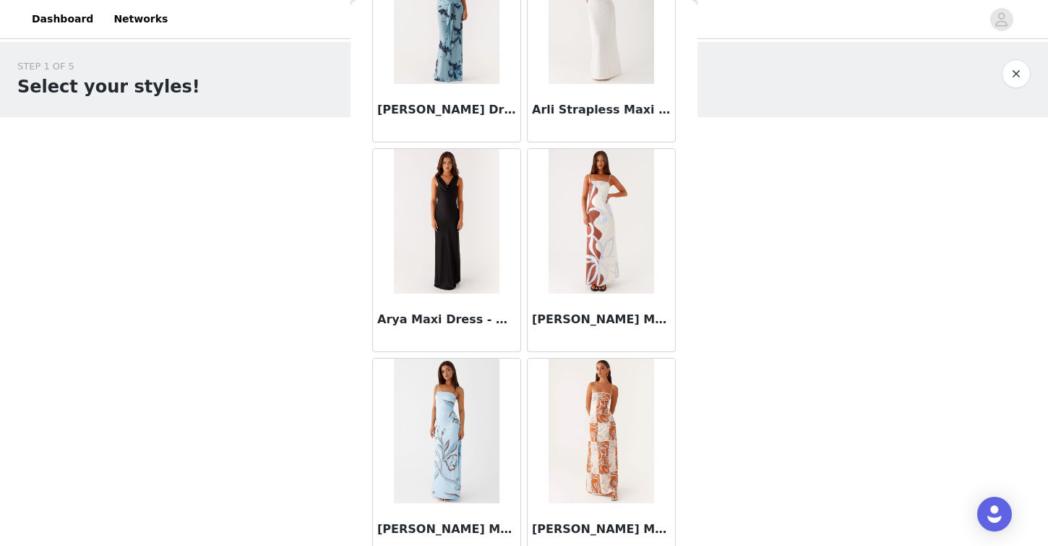
scroll to position [3764, 0]
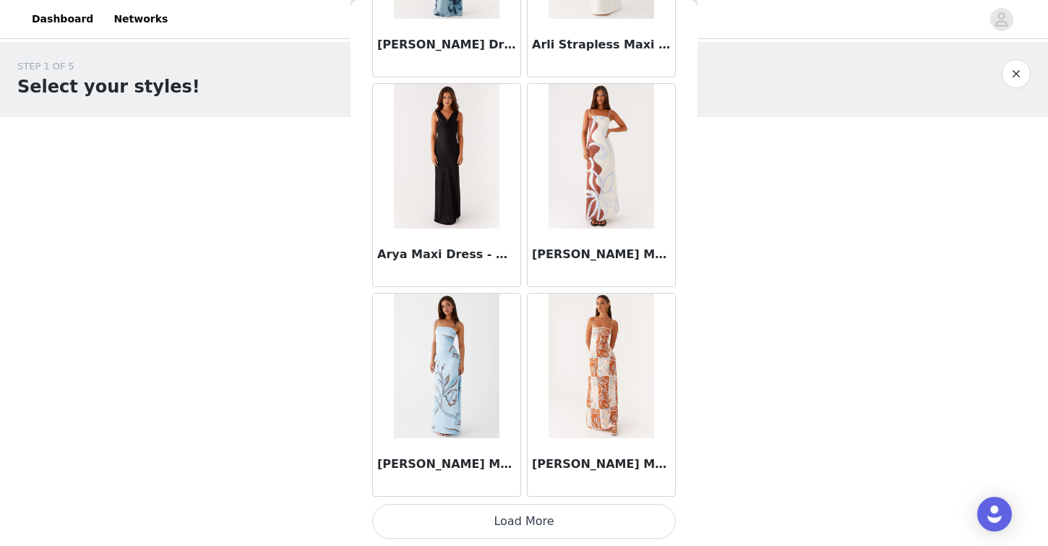
click at [573, 516] on button "Load More" at bounding box center [524, 521] width 304 height 35
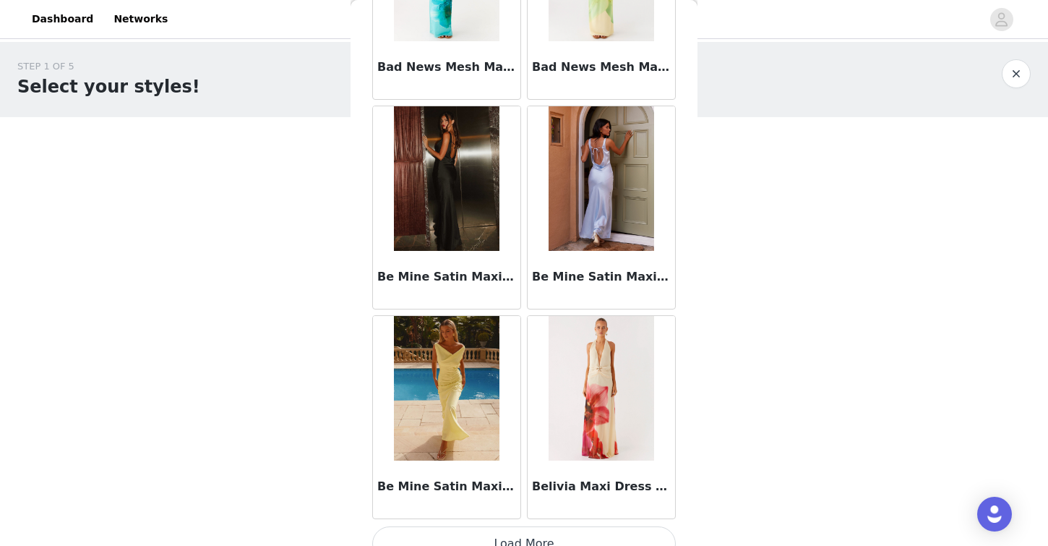
scroll to position [5860, 0]
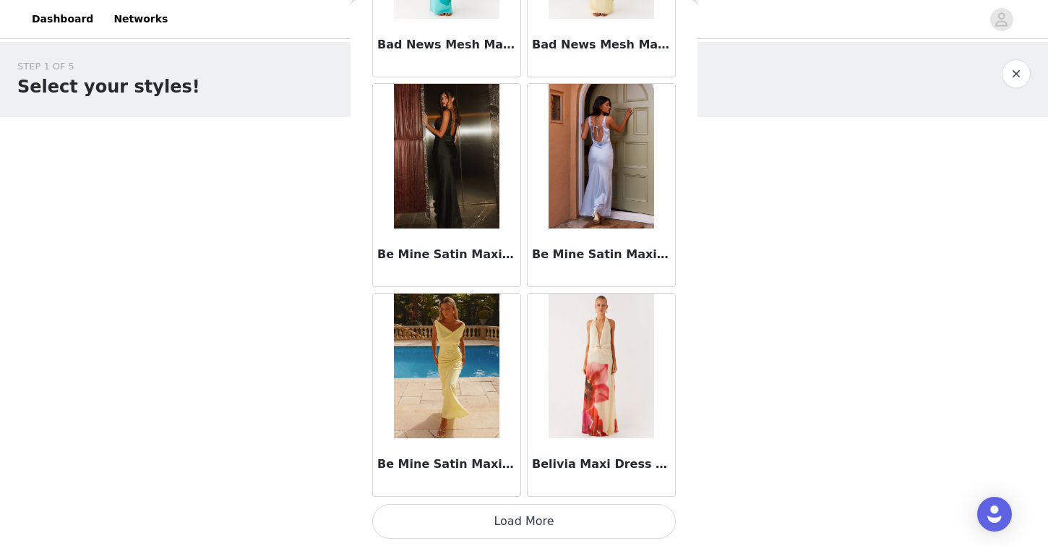
click at [552, 526] on button "Load More" at bounding box center [524, 521] width 304 height 35
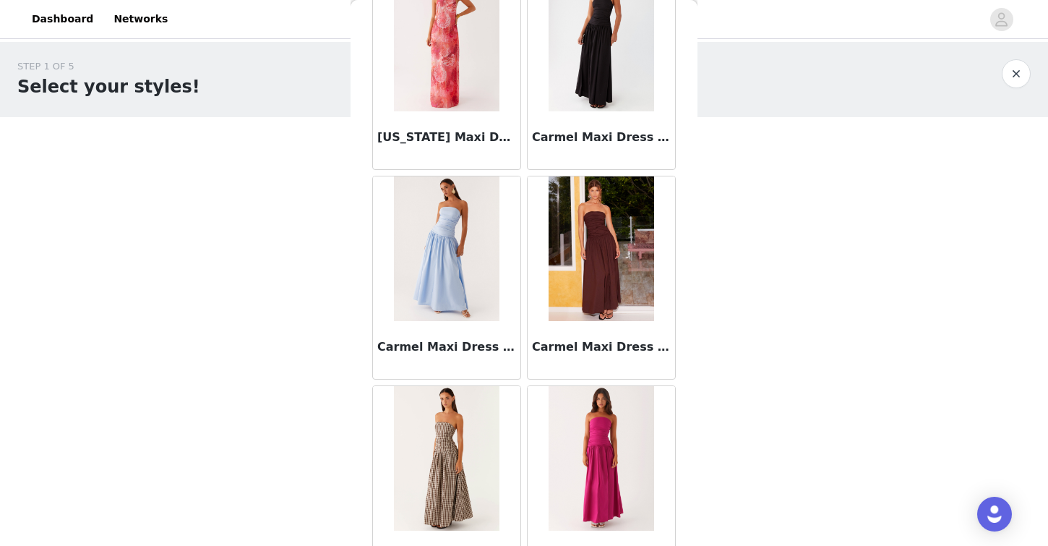
scroll to position [7957, 0]
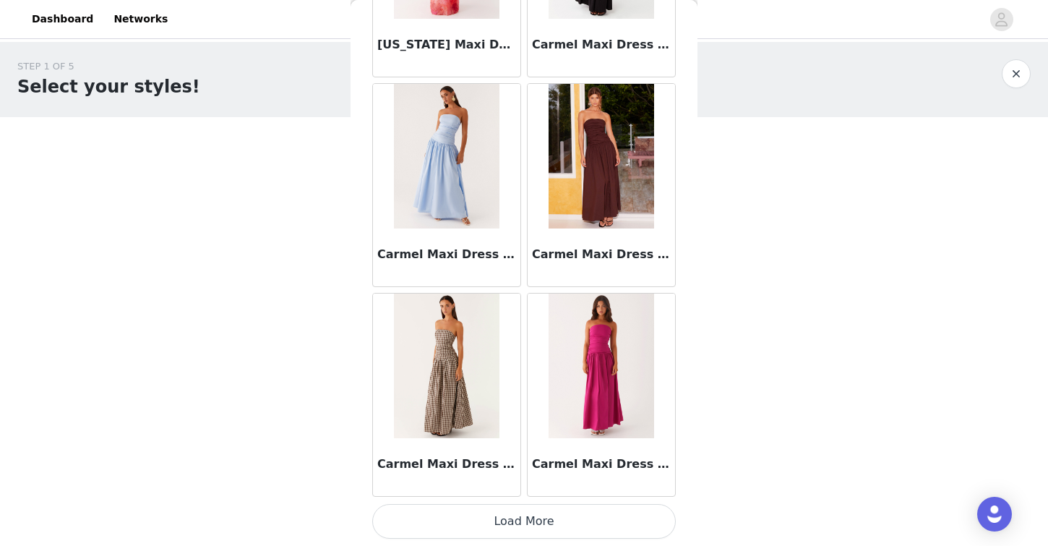
click at [570, 516] on button "Load More" at bounding box center [524, 521] width 304 height 35
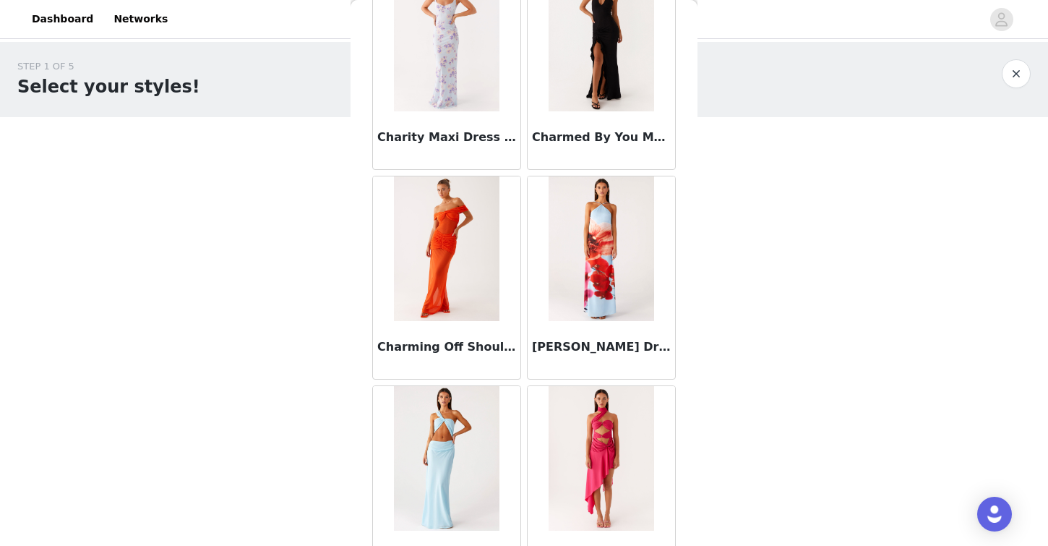
scroll to position [10054, 0]
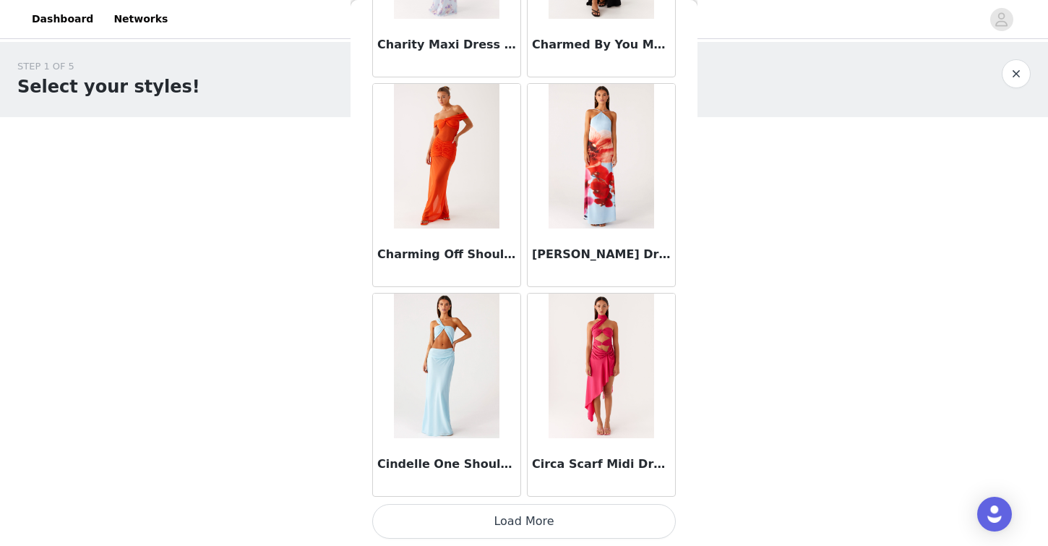
click at [542, 518] on button "Load More" at bounding box center [524, 521] width 304 height 35
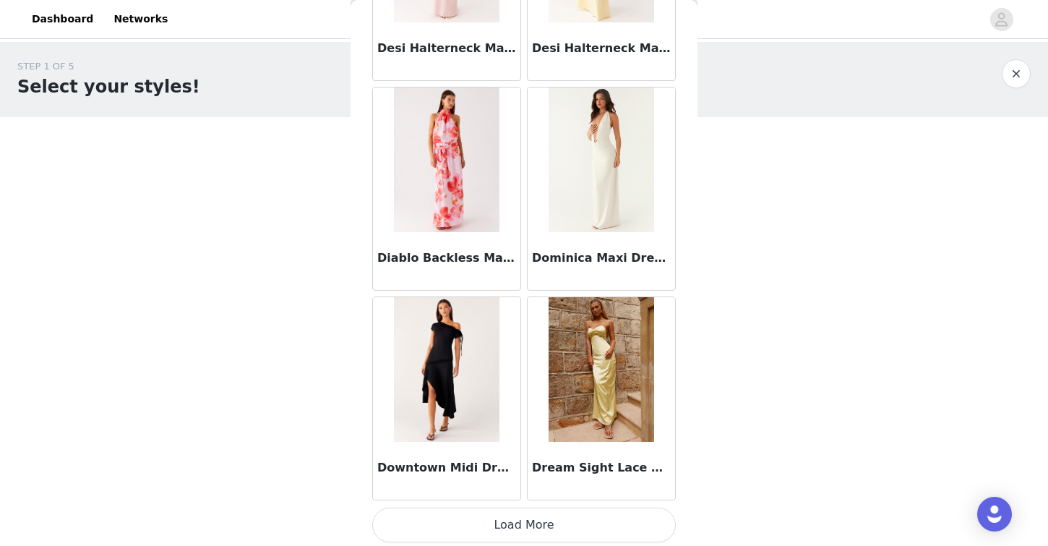
scroll to position [12151, 0]
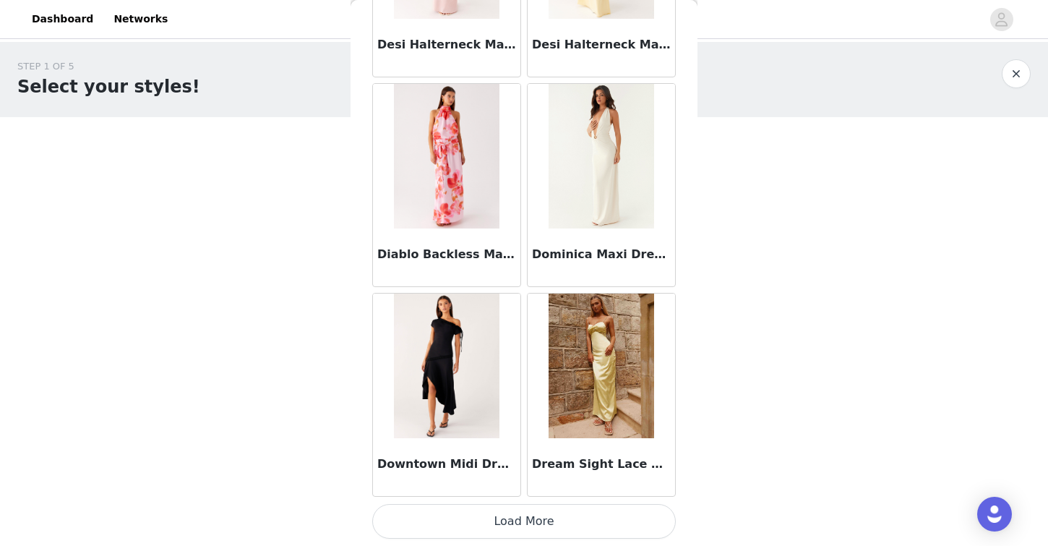
click at [576, 524] on button "Load More" at bounding box center [524, 521] width 304 height 35
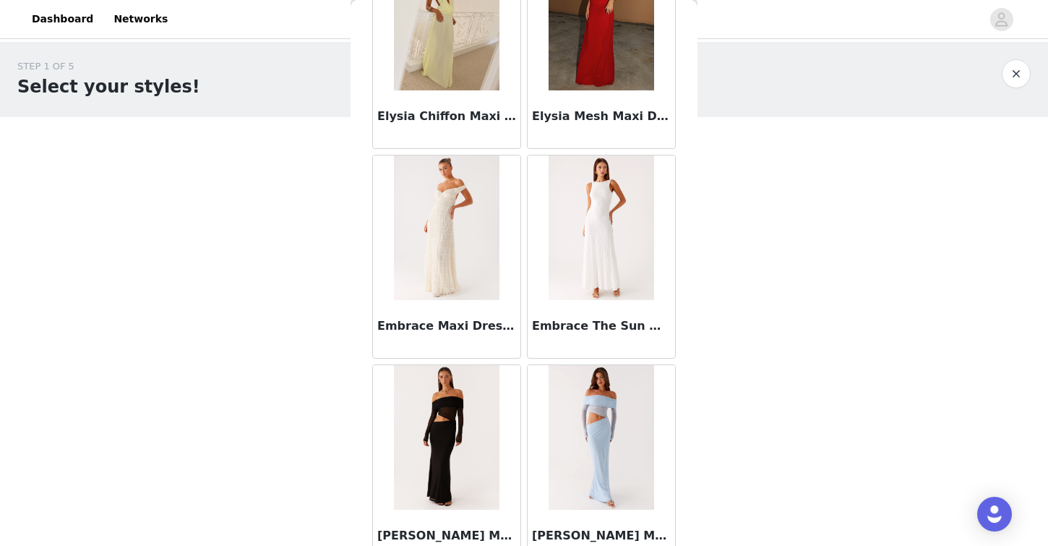
scroll to position [14248, 0]
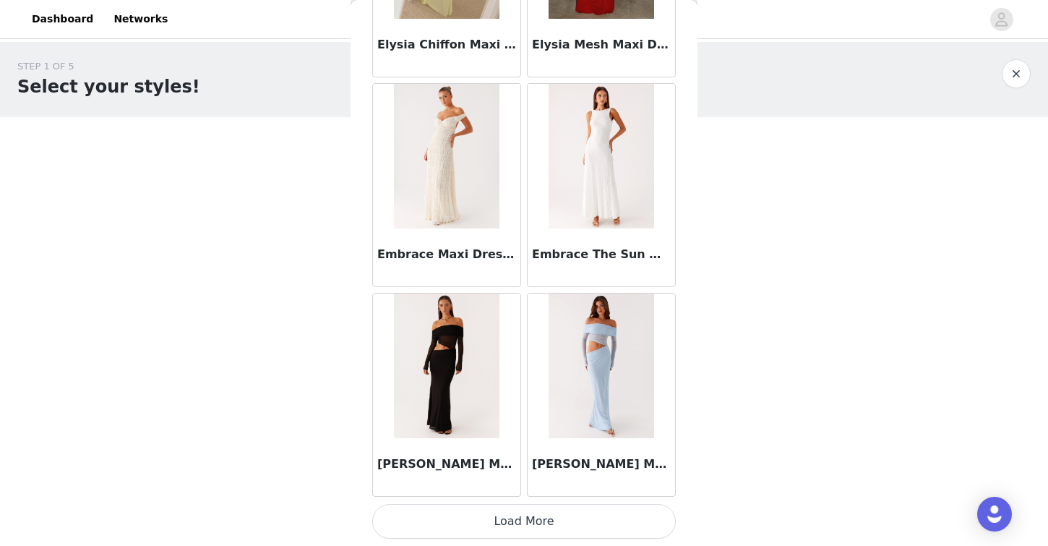
click at [520, 518] on button "Load More" at bounding box center [524, 521] width 304 height 35
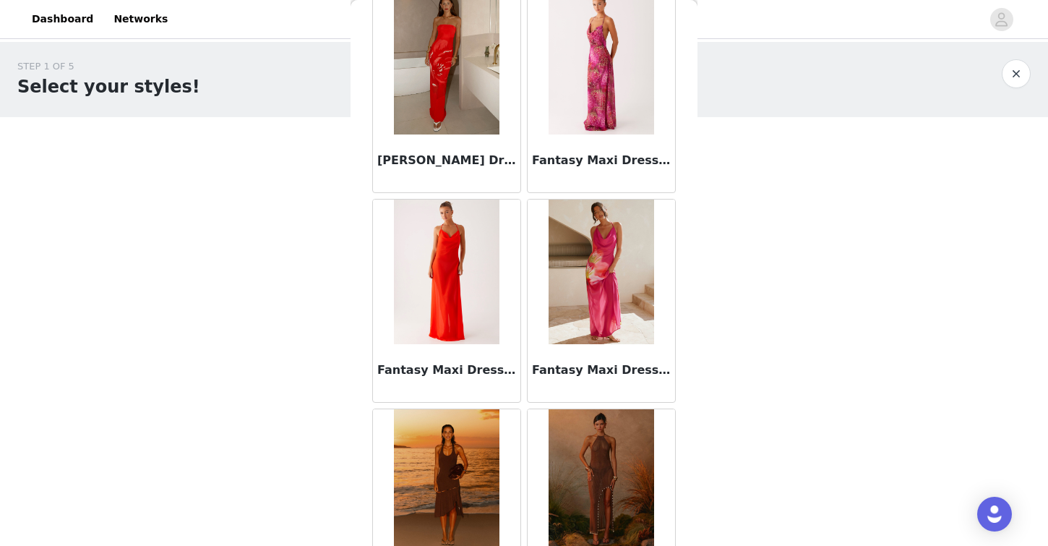
scroll to position [16345, 0]
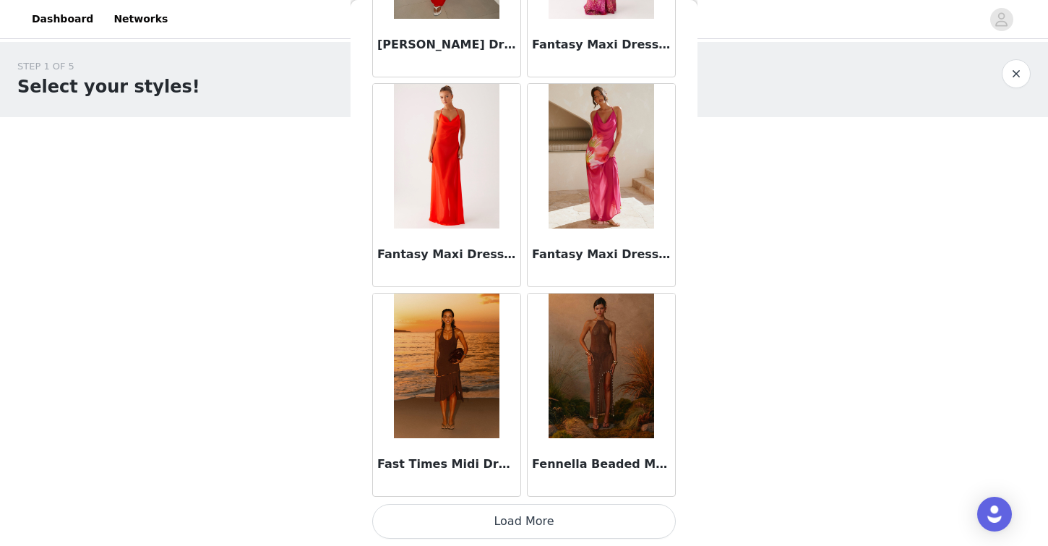
click at [631, 526] on button "Load More" at bounding box center [524, 521] width 304 height 35
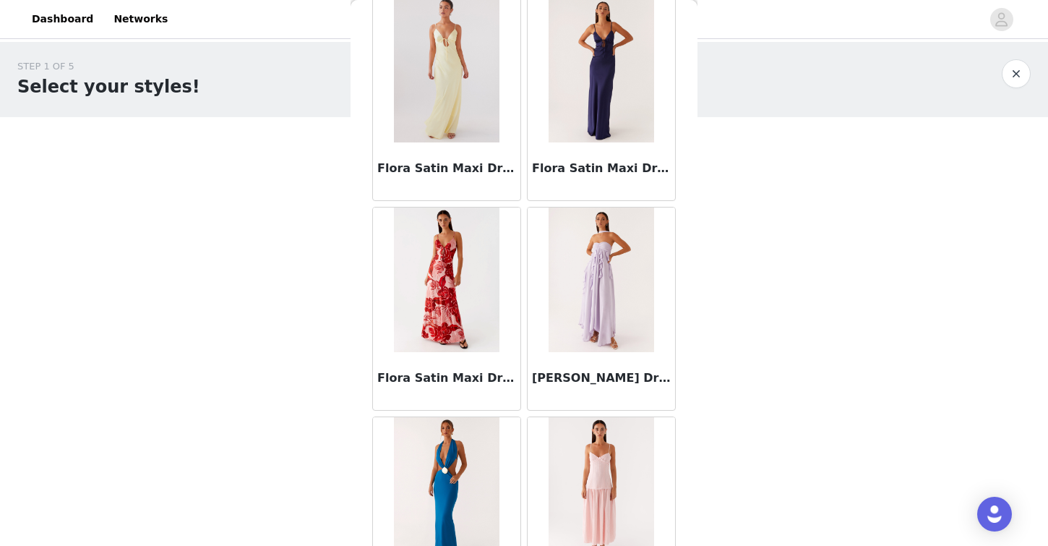
scroll to position [18442, 0]
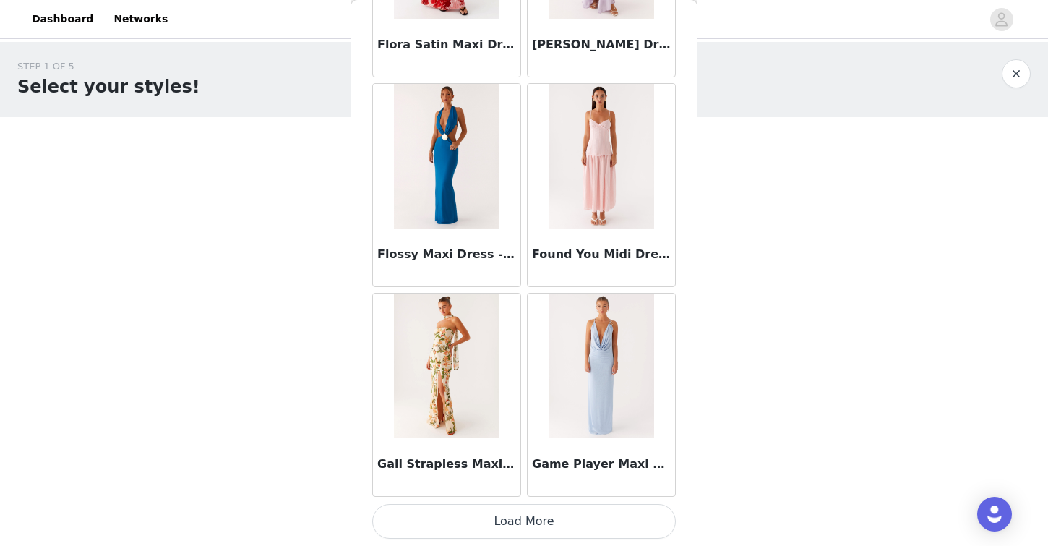
click at [569, 519] on button "Load More" at bounding box center [524, 521] width 304 height 35
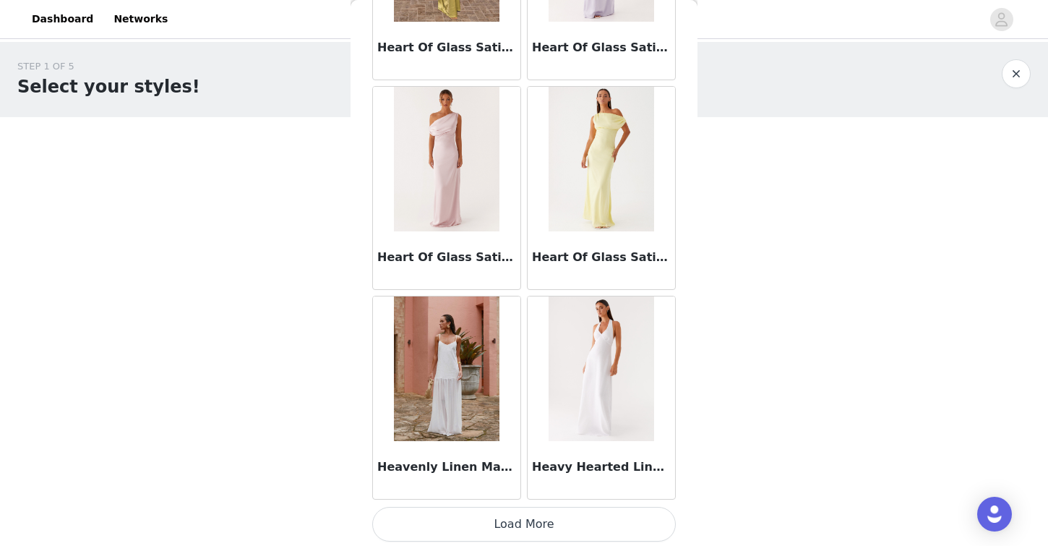
scroll to position [20537, 0]
click at [466, 529] on button "Load More" at bounding box center [524, 522] width 304 height 35
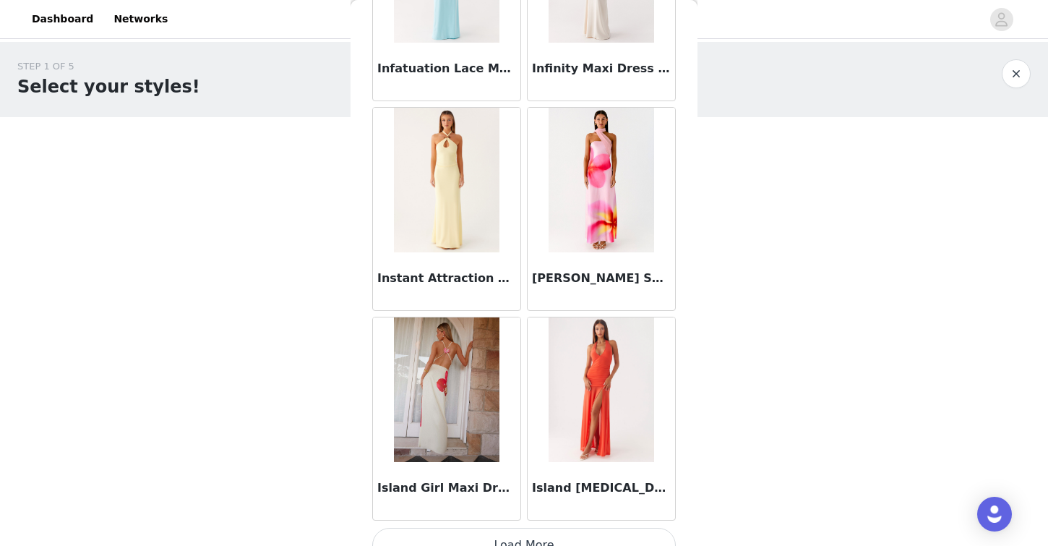
scroll to position [22636, 0]
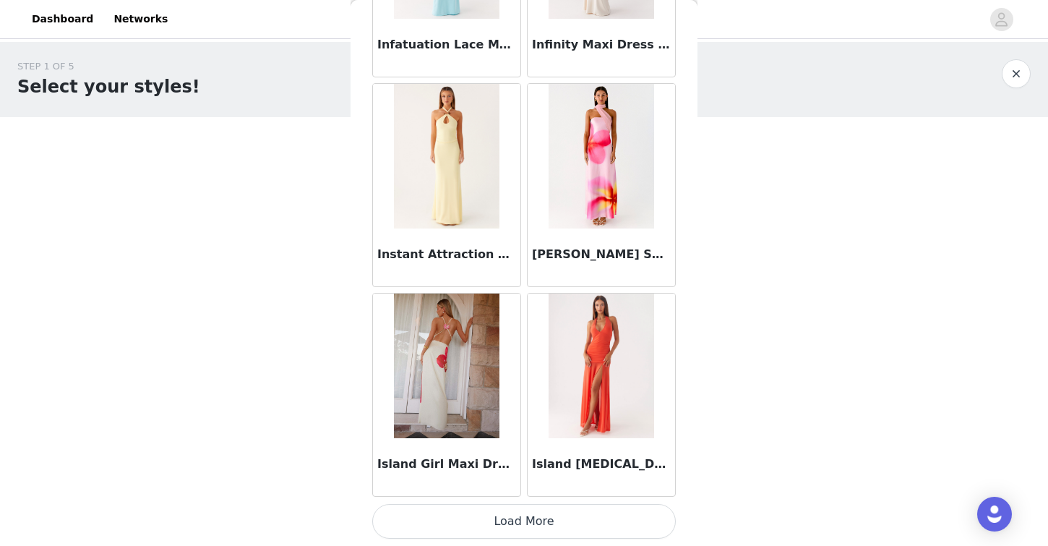
click at [582, 533] on button "Load More" at bounding box center [524, 521] width 304 height 35
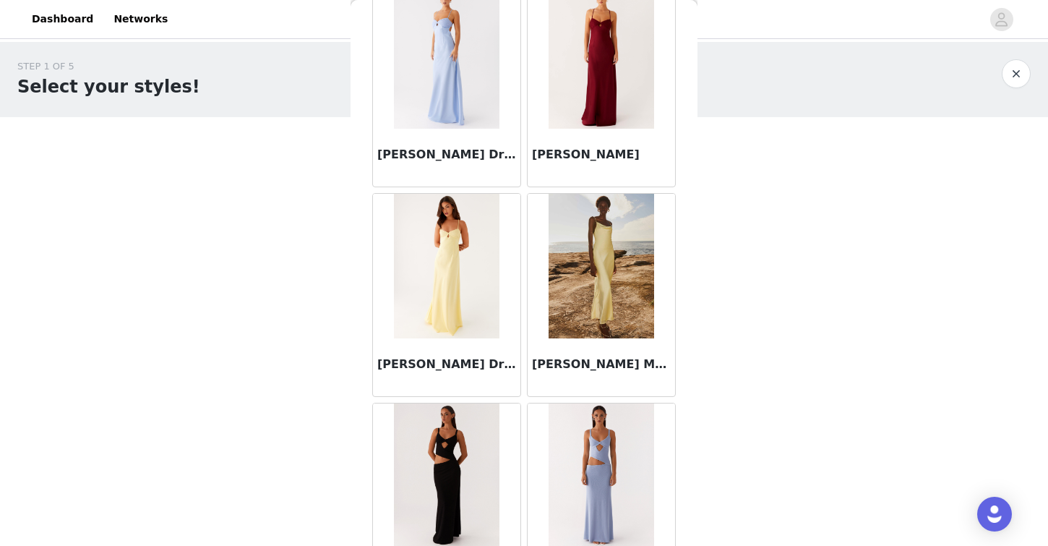
scroll to position [24732, 0]
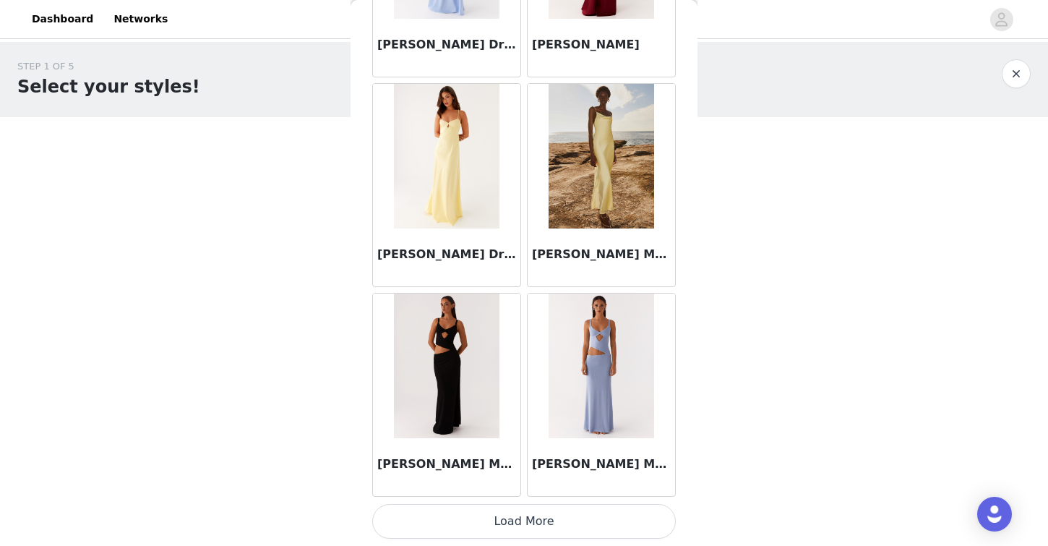
click at [618, 517] on button "Load More" at bounding box center [524, 521] width 304 height 35
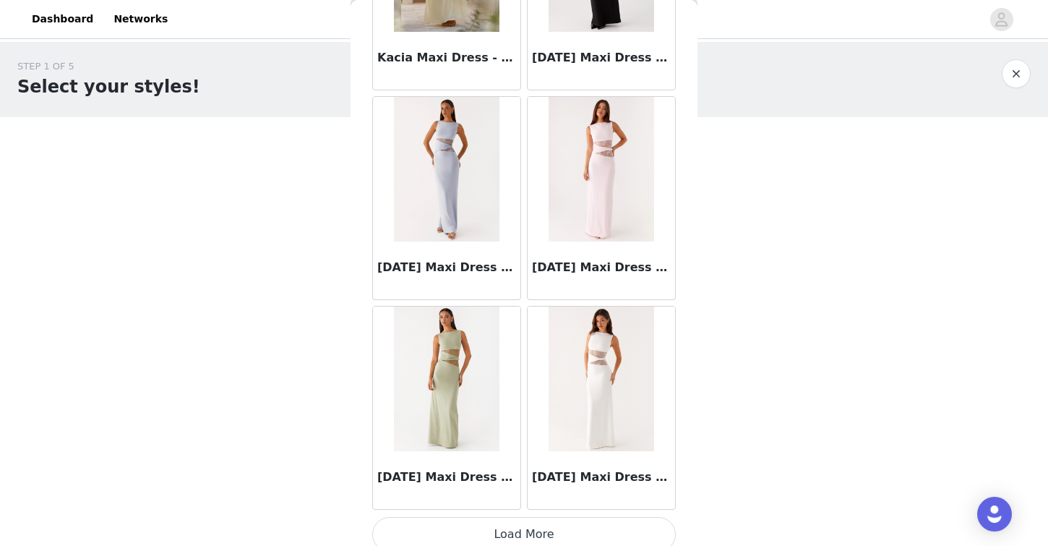
scroll to position [26829, 0]
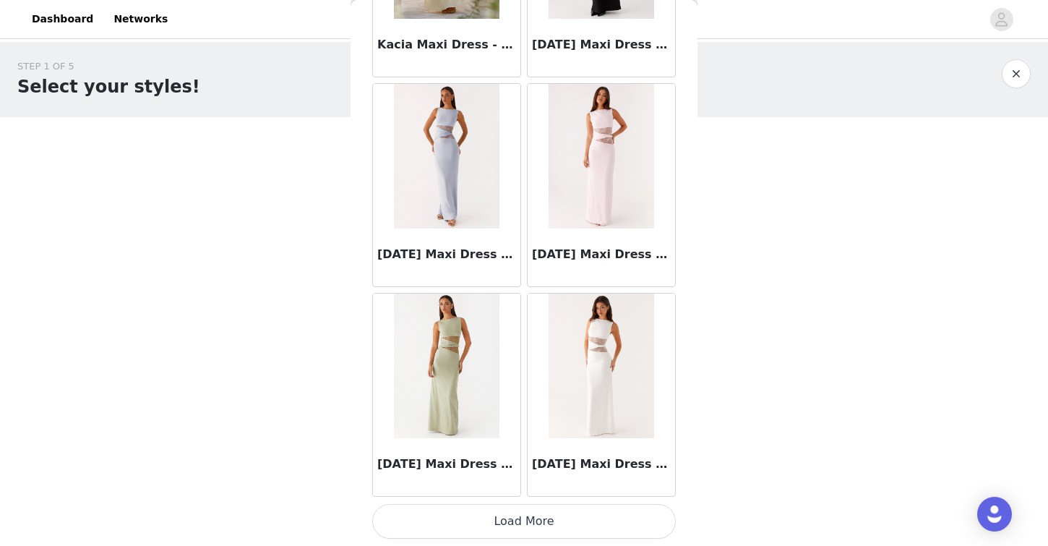
click at [544, 515] on button "Load More" at bounding box center [524, 521] width 304 height 35
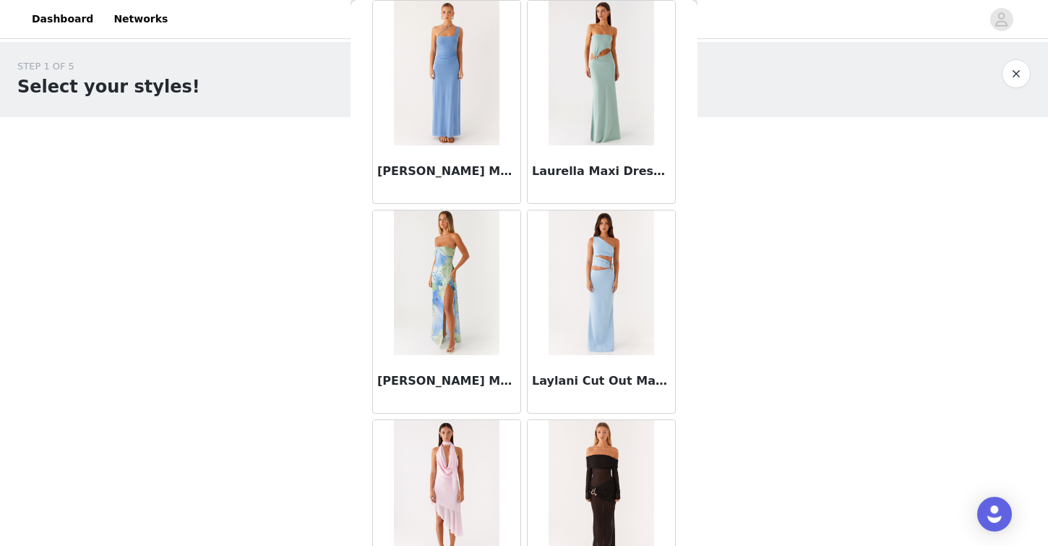
scroll to position [28926, 0]
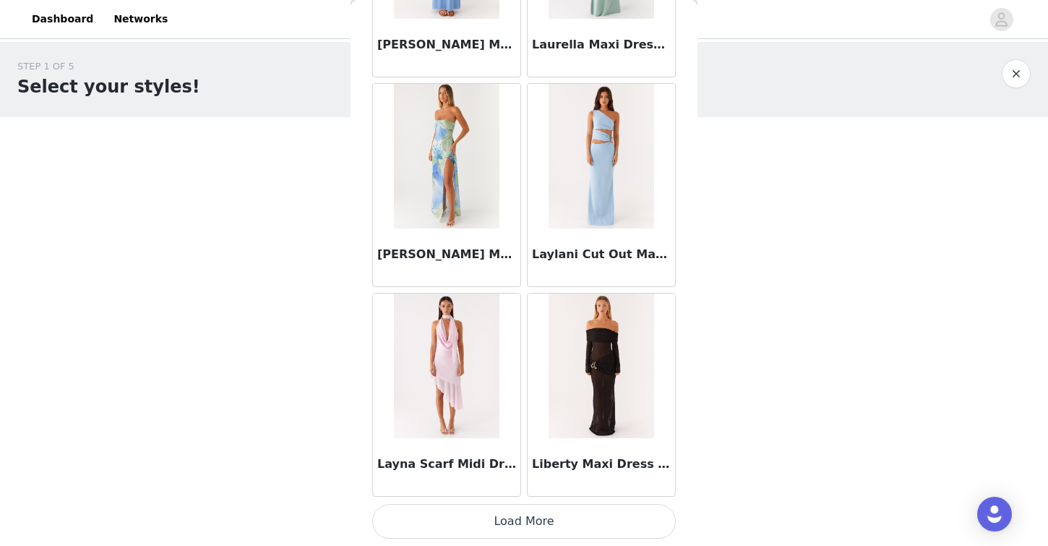
click at [573, 513] on button "Load More" at bounding box center [524, 521] width 304 height 35
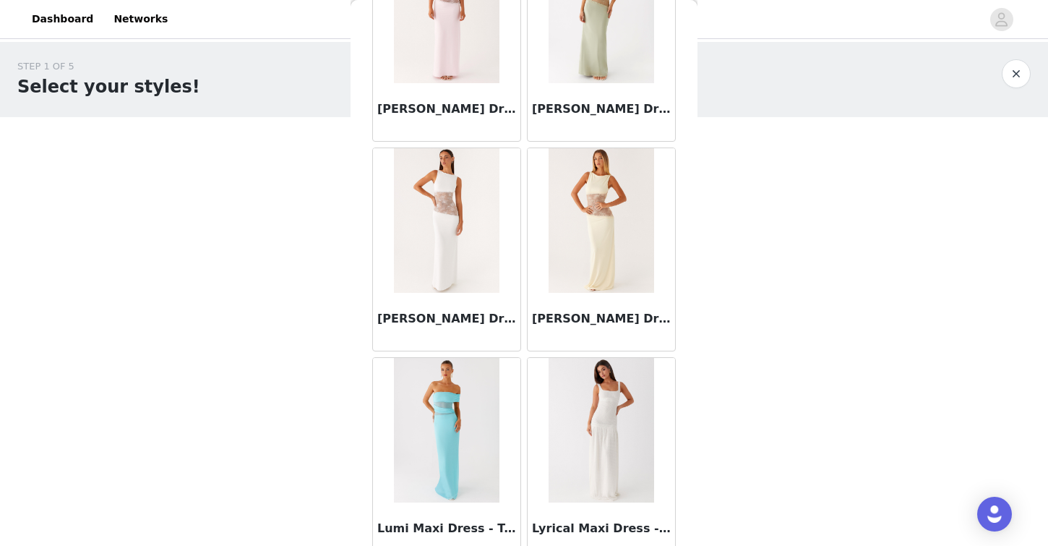
scroll to position [31023, 0]
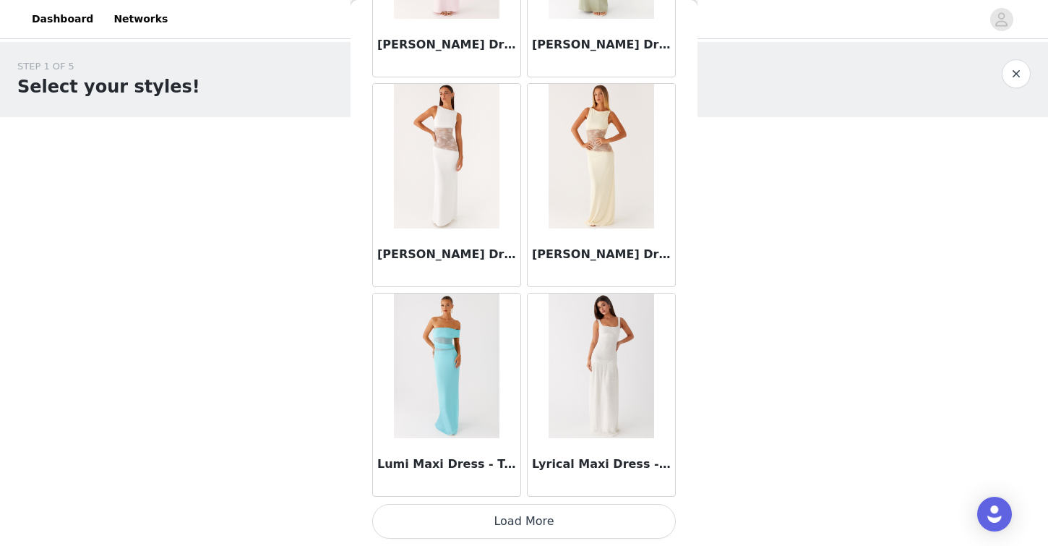
click at [608, 521] on button "Load More" at bounding box center [524, 521] width 304 height 35
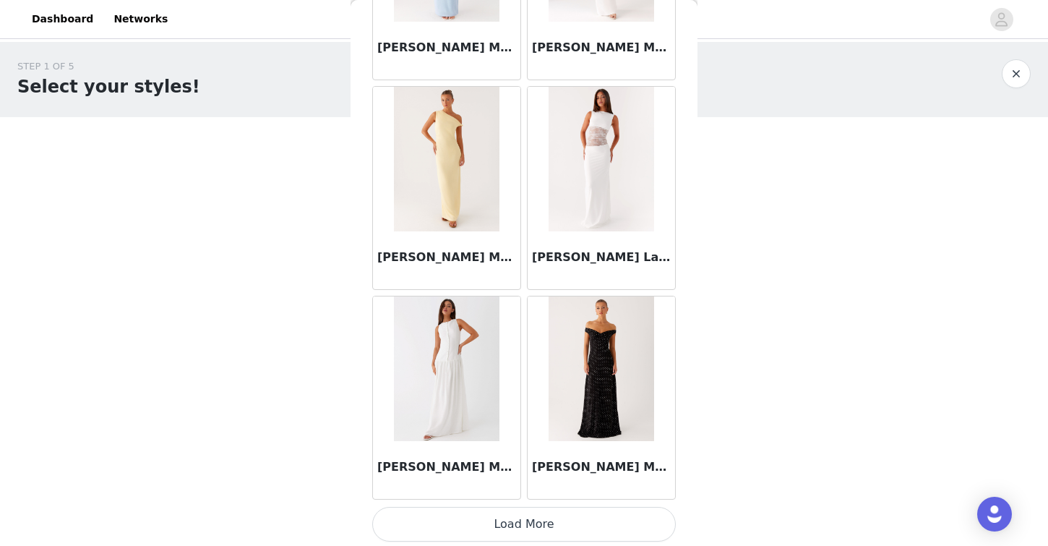
scroll to position [33120, 0]
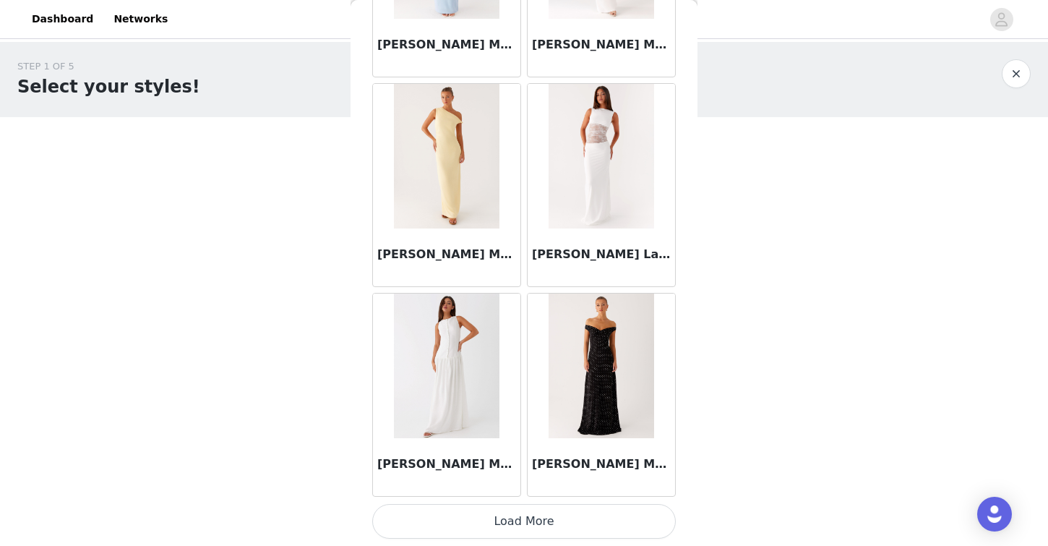
click at [560, 521] on button "Load More" at bounding box center [524, 521] width 304 height 35
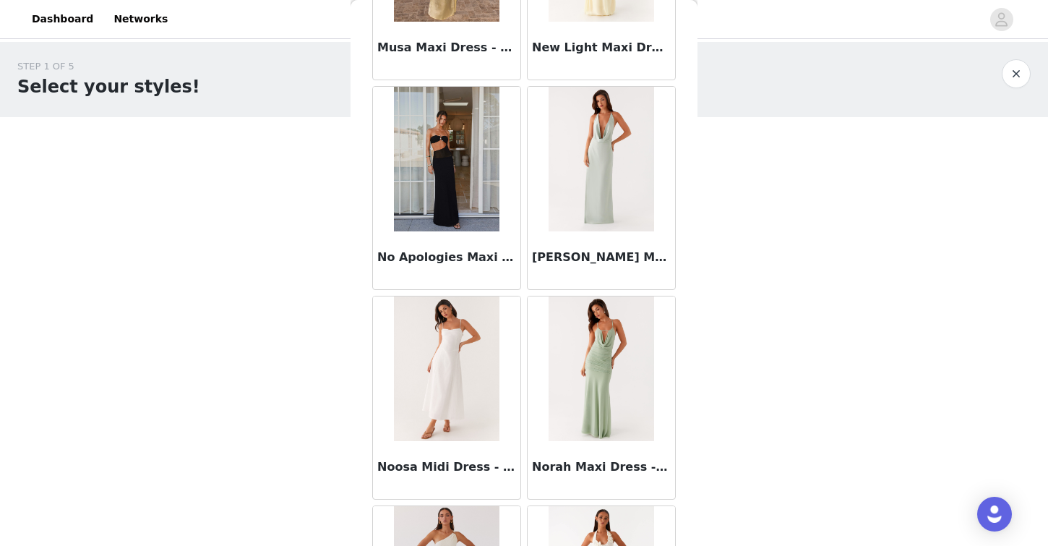
scroll to position [35217, 0]
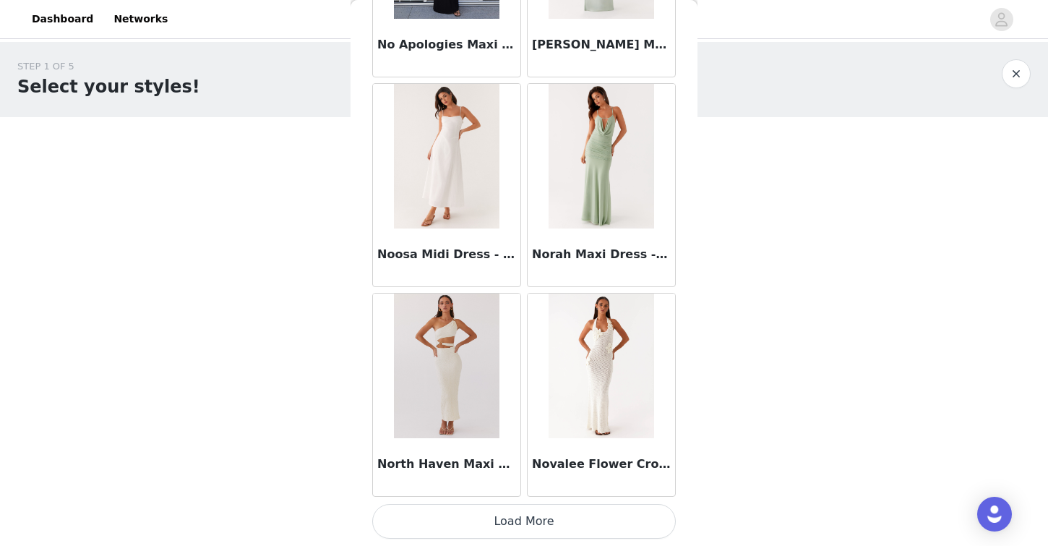
click at [526, 516] on button "Load More" at bounding box center [524, 521] width 304 height 35
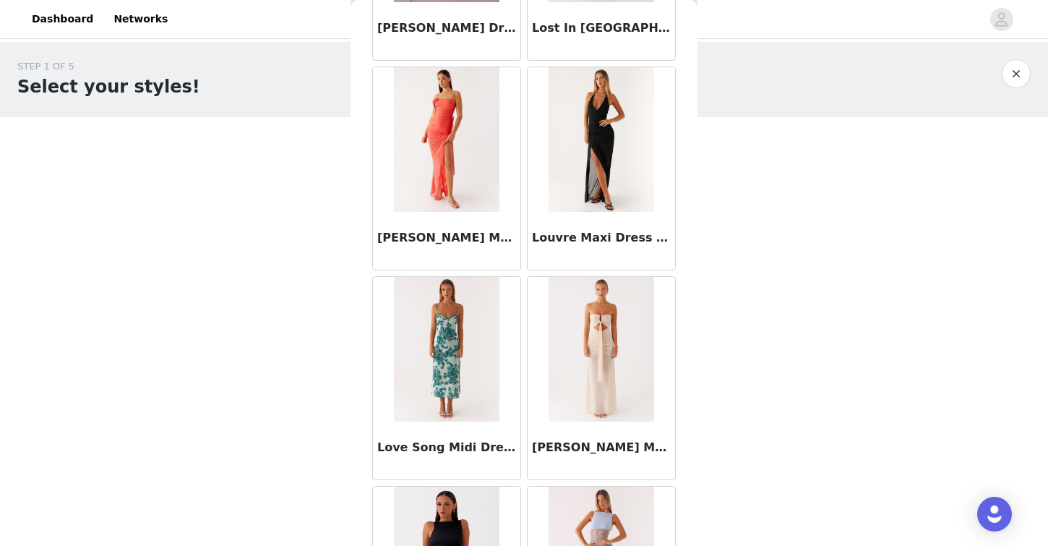
scroll to position [28858, 0]
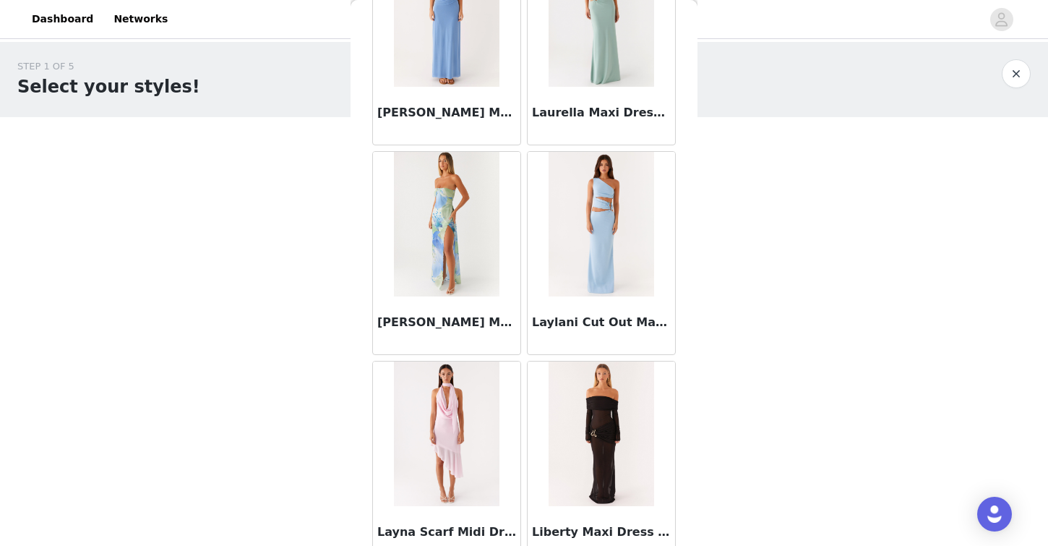
click at [1019, 67] on button "button" at bounding box center [1016, 73] width 29 height 29
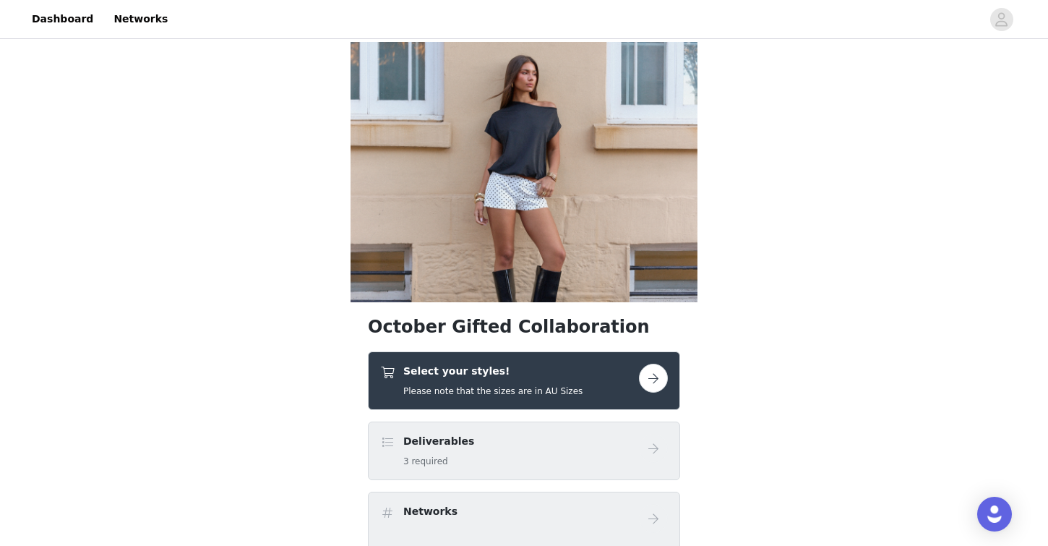
click at [518, 376] on h4 "Select your styles!" at bounding box center [492, 371] width 179 height 15
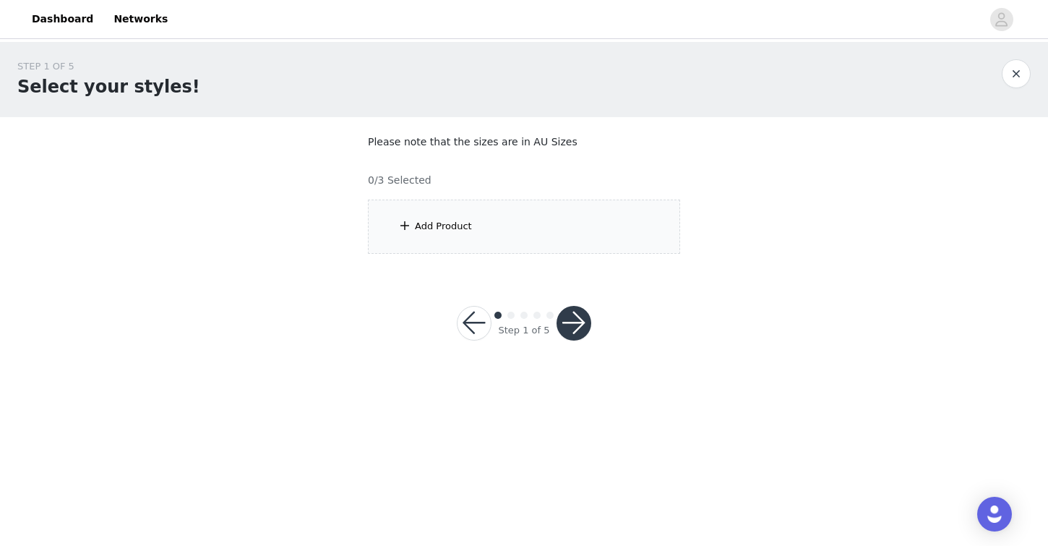
click at [529, 247] on div "Add Product" at bounding box center [524, 227] width 312 height 54
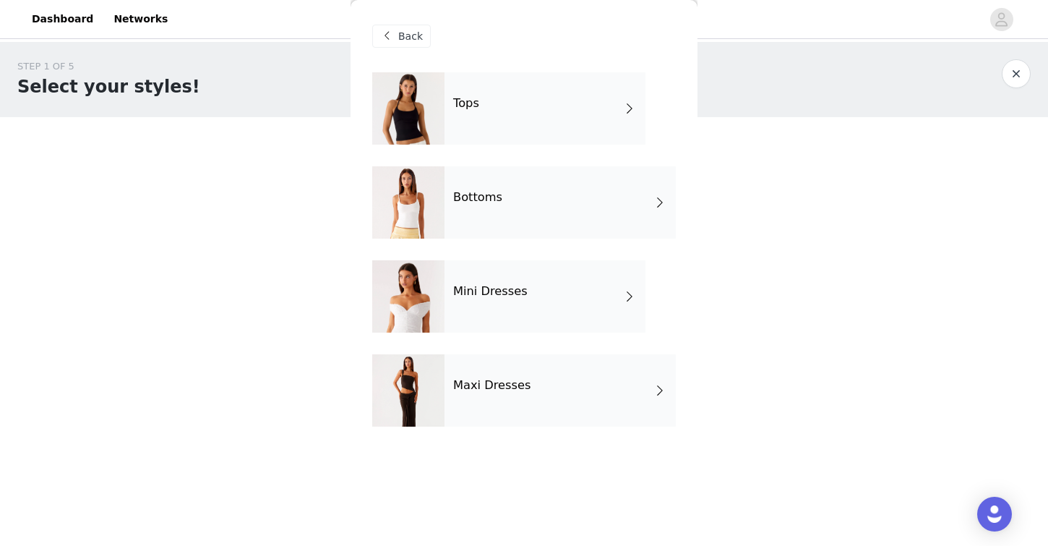
click at [548, 309] on div "Mini Dresses" at bounding box center [545, 296] width 201 height 72
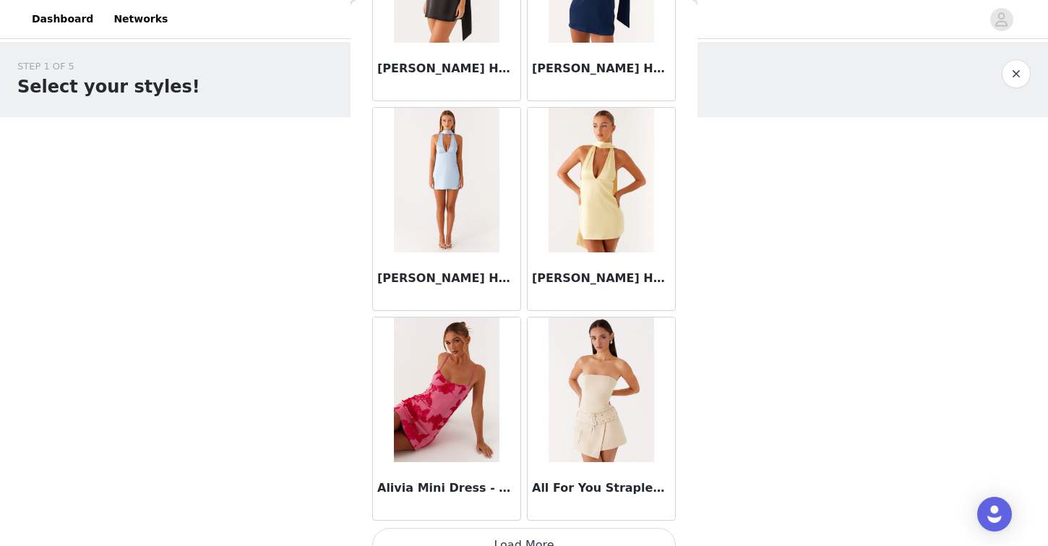
scroll to position [1667, 0]
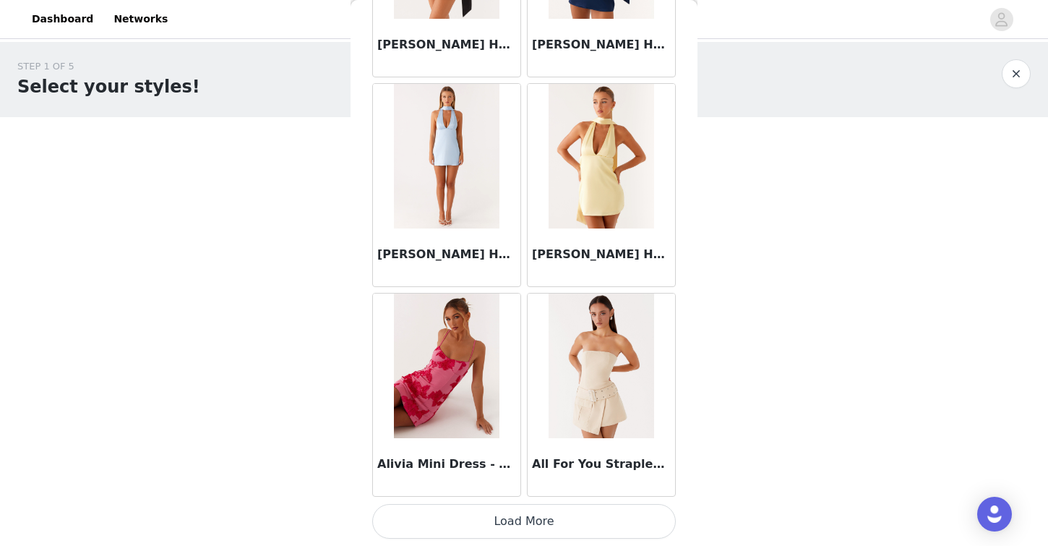
click at [576, 511] on button "Load More" at bounding box center [524, 521] width 304 height 35
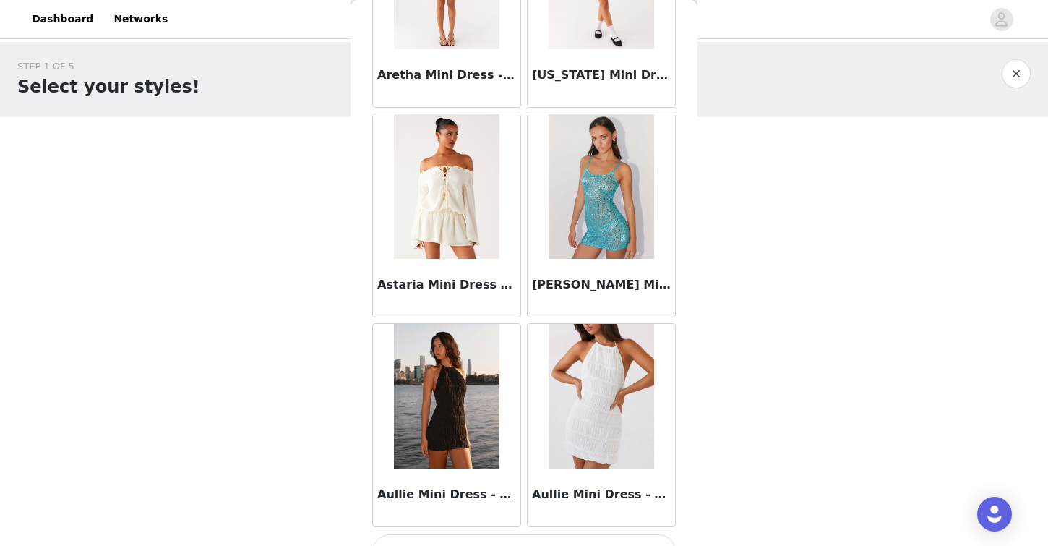
scroll to position [3764, 0]
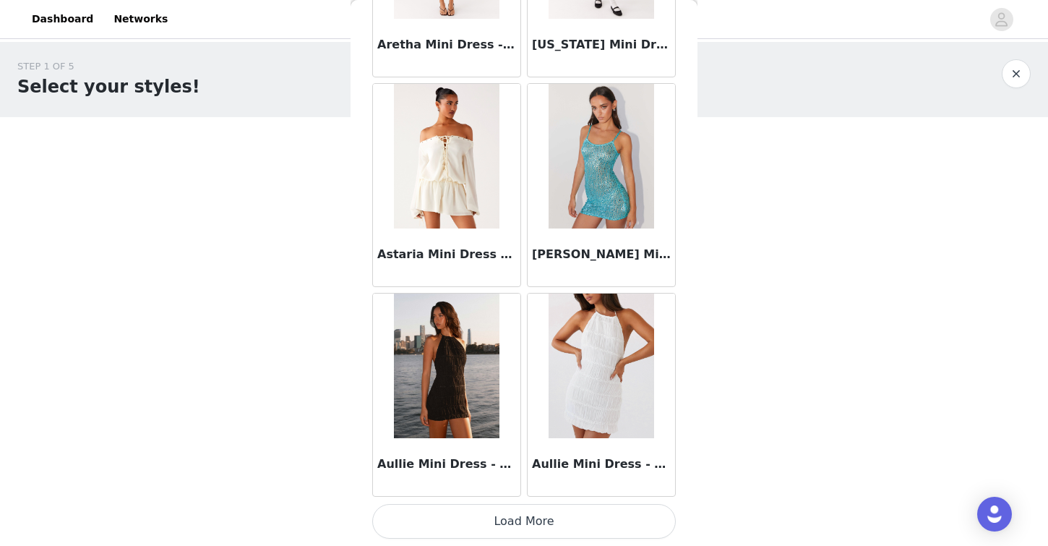
click at [533, 512] on button "Load More" at bounding box center [524, 521] width 304 height 35
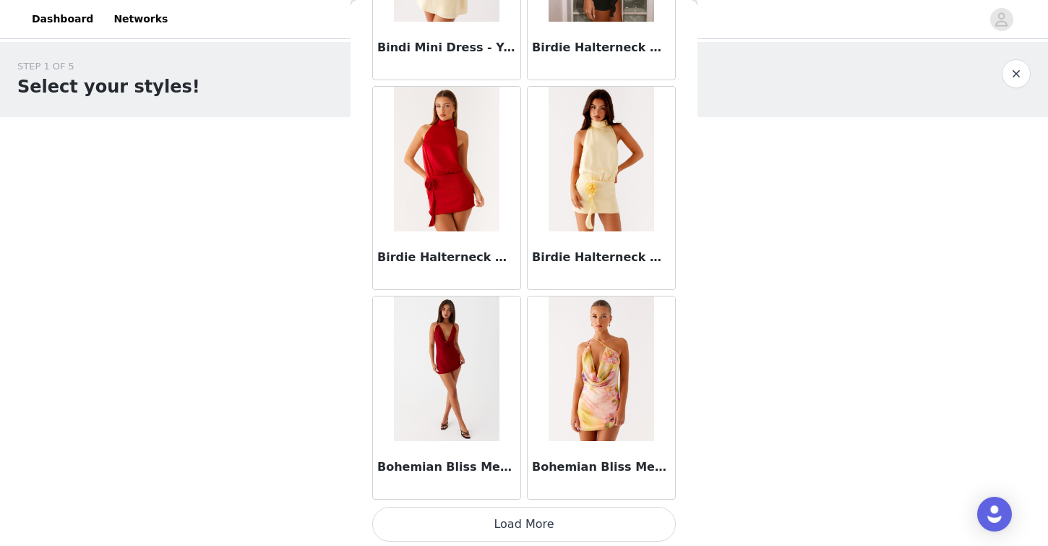
scroll to position [5860, 0]
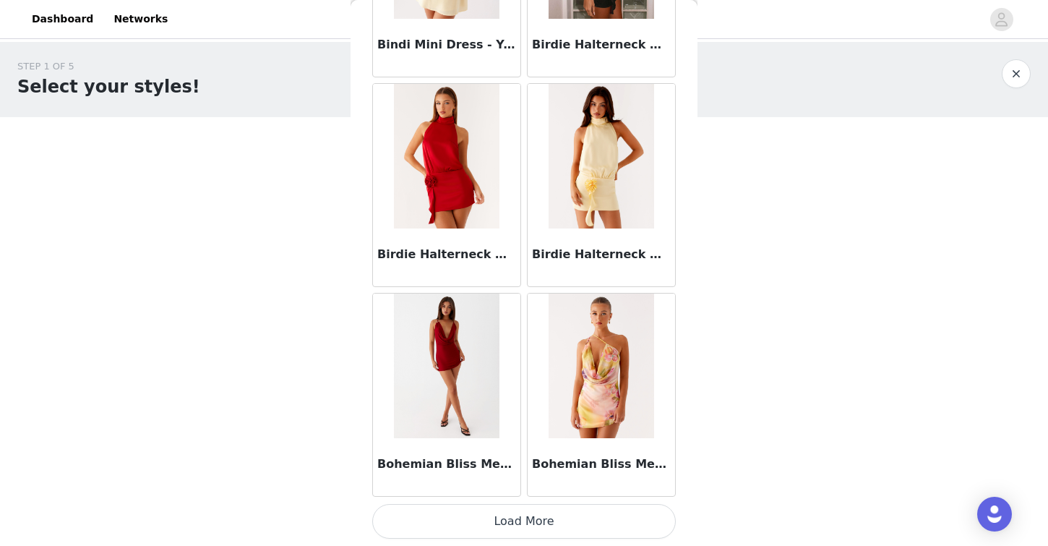
click at [486, 517] on button "Load More" at bounding box center [524, 521] width 304 height 35
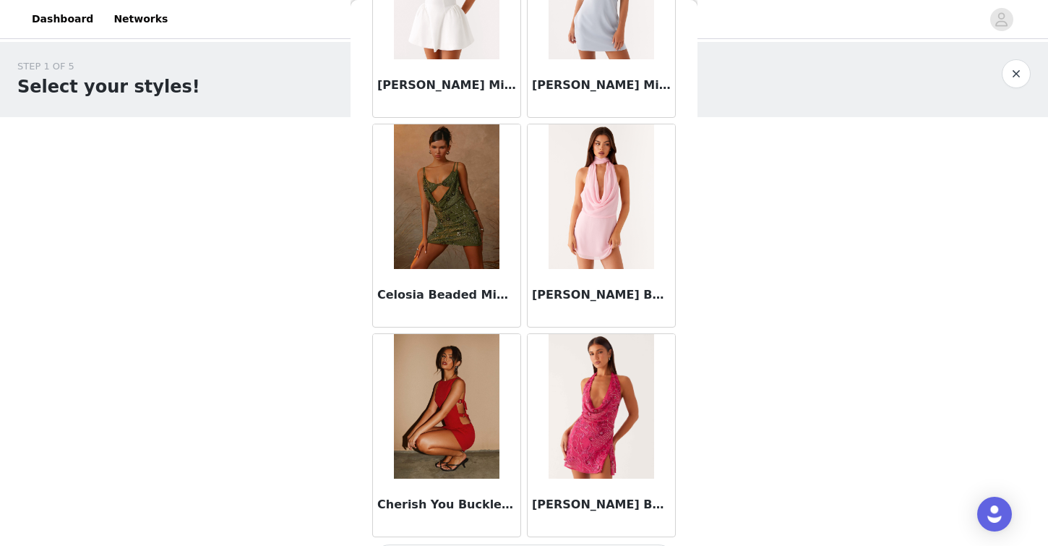
scroll to position [7957, 0]
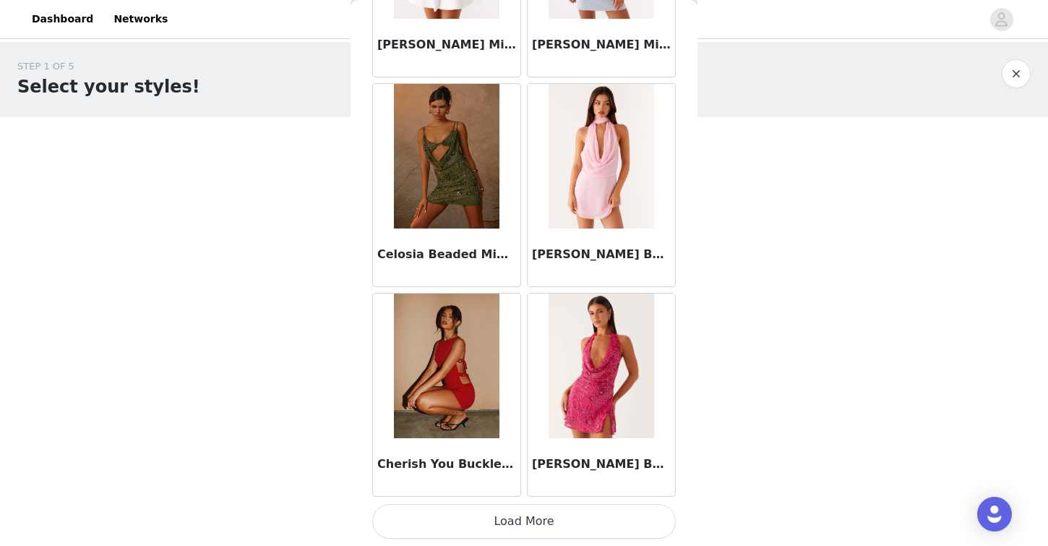
click at [516, 527] on button "Load More" at bounding box center [524, 521] width 304 height 35
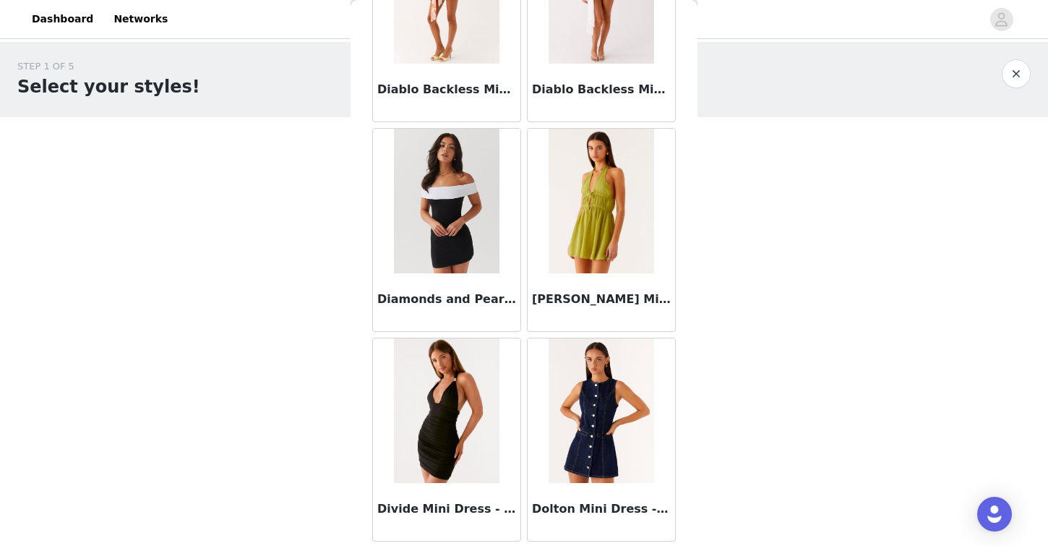
scroll to position [10054, 0]
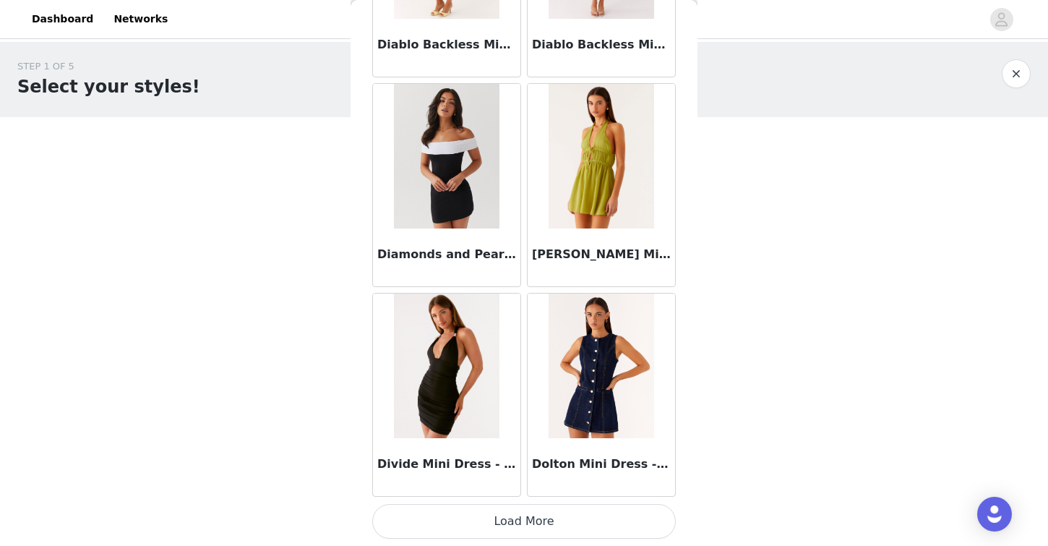
click at [565, 526] on button "Load More" at bounding box center [524, 521] width 304 height 35
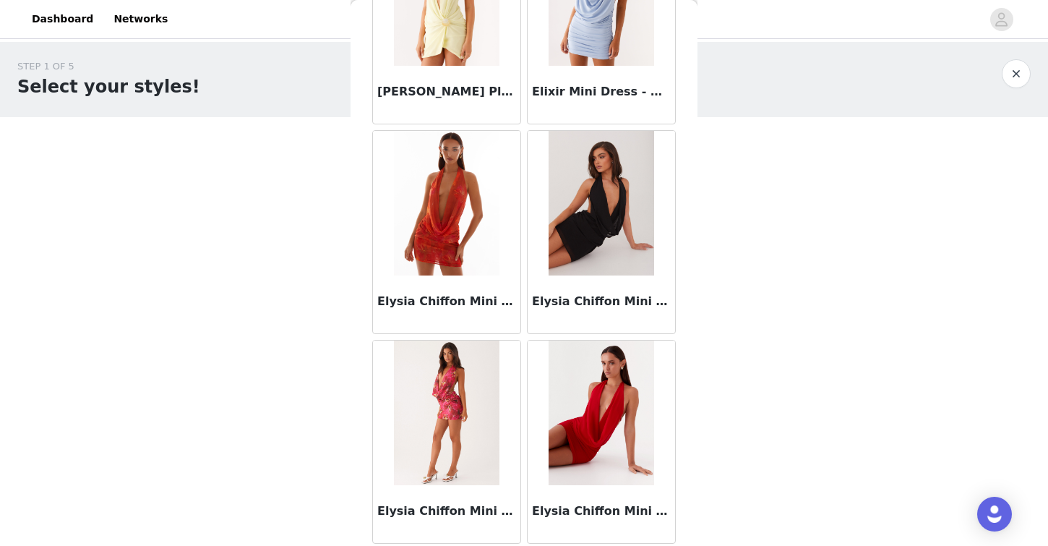
scroll to position [12151, 0]
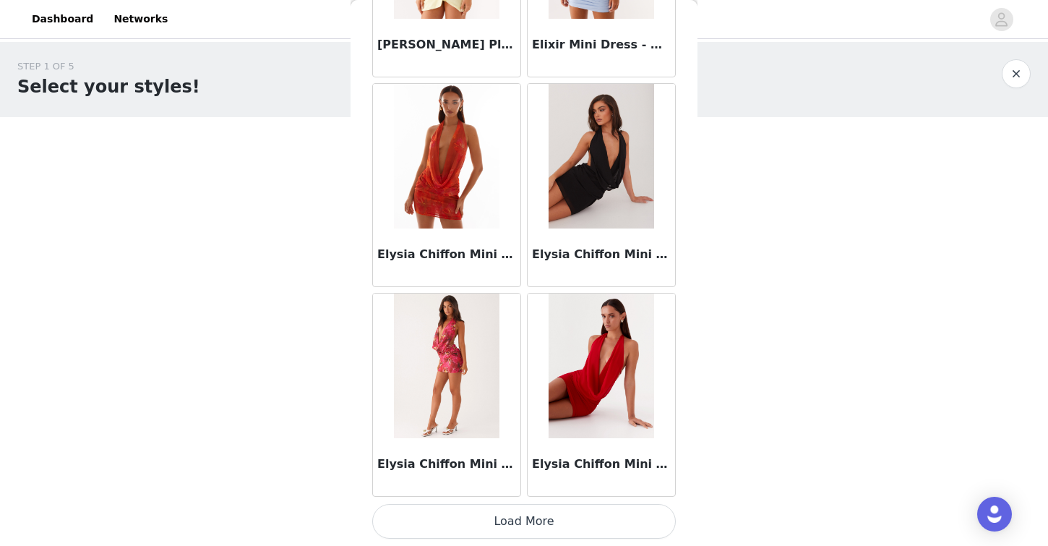
click at [557, 536] on button "Load More" at bounding box center [524, 521] width 304 height 35
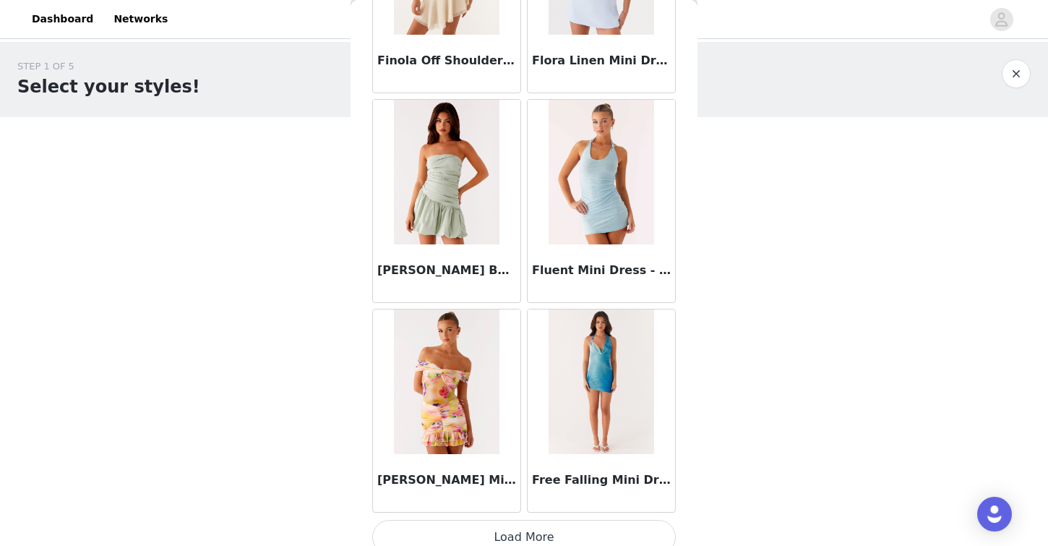
scroll to position [14248, 0]
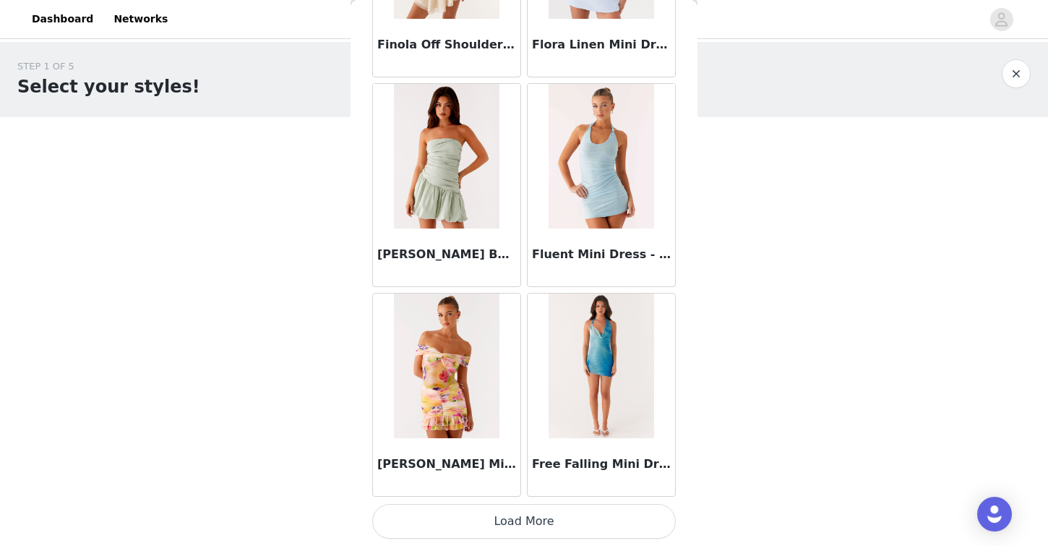
click at [568, 523] on button "Load More" at bounding box center [524, 521] width 304 height 35
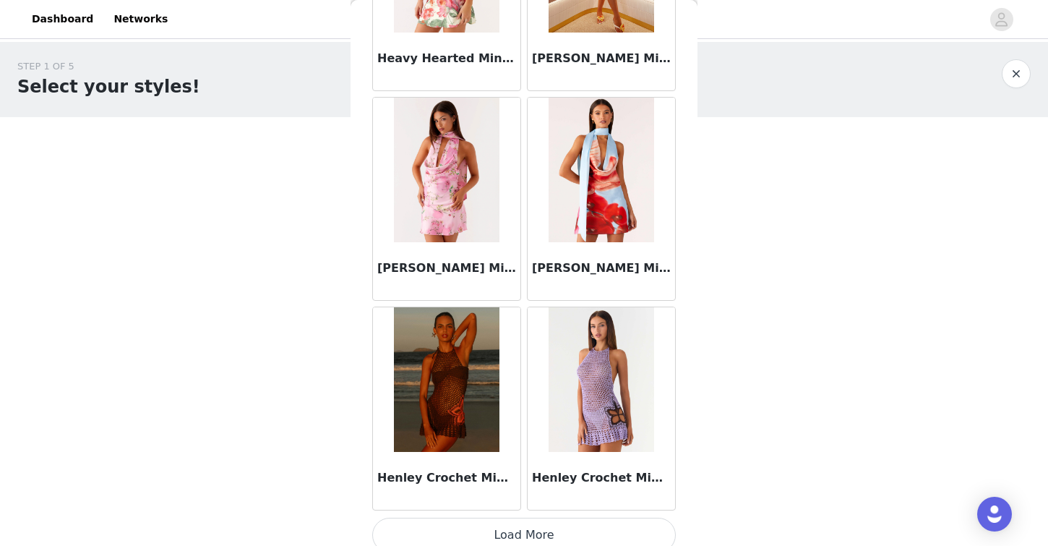
scroll to position [16345, 0]
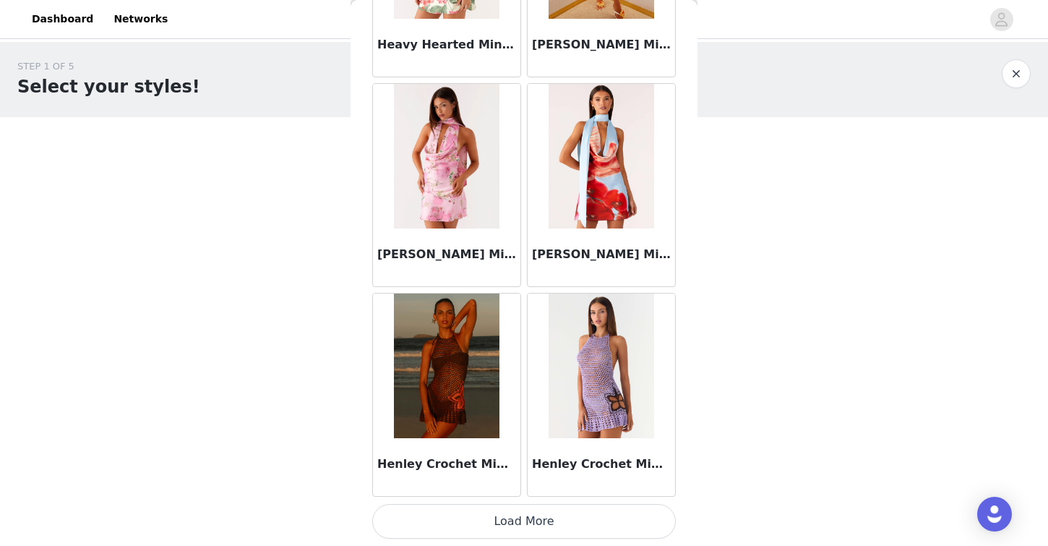
click at [454, 525] on button "Load More" at bounding box center [524, 521] width 304 height 35
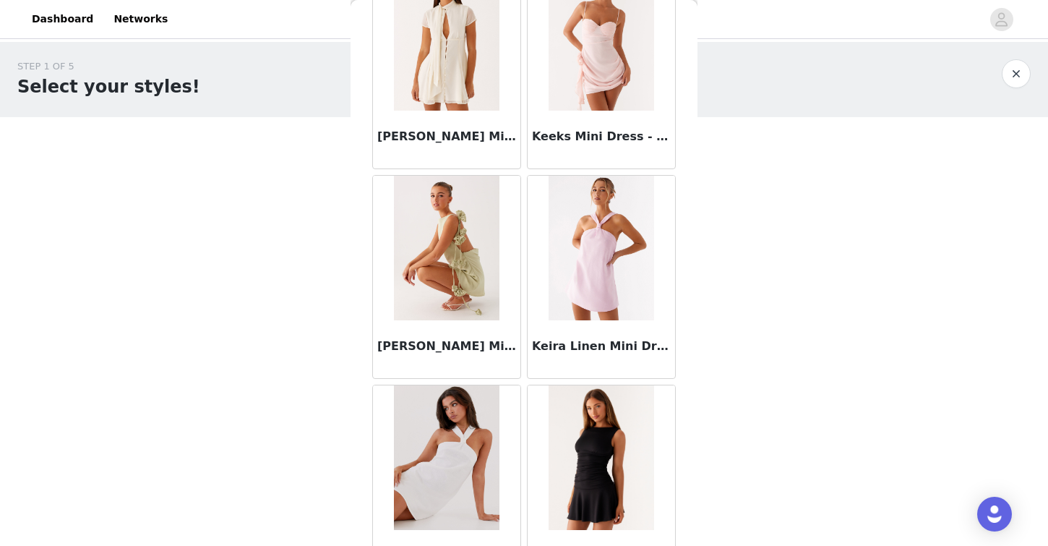
scroll to position [18442, 0]
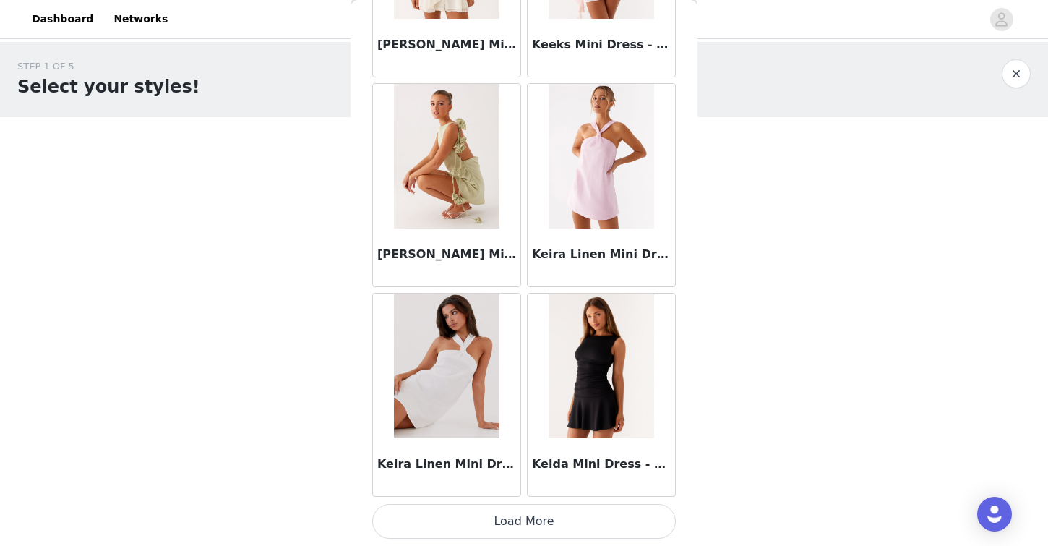
click at [521, 516] on button "Load More" at bounding box center [524, 521] width 304 height 35
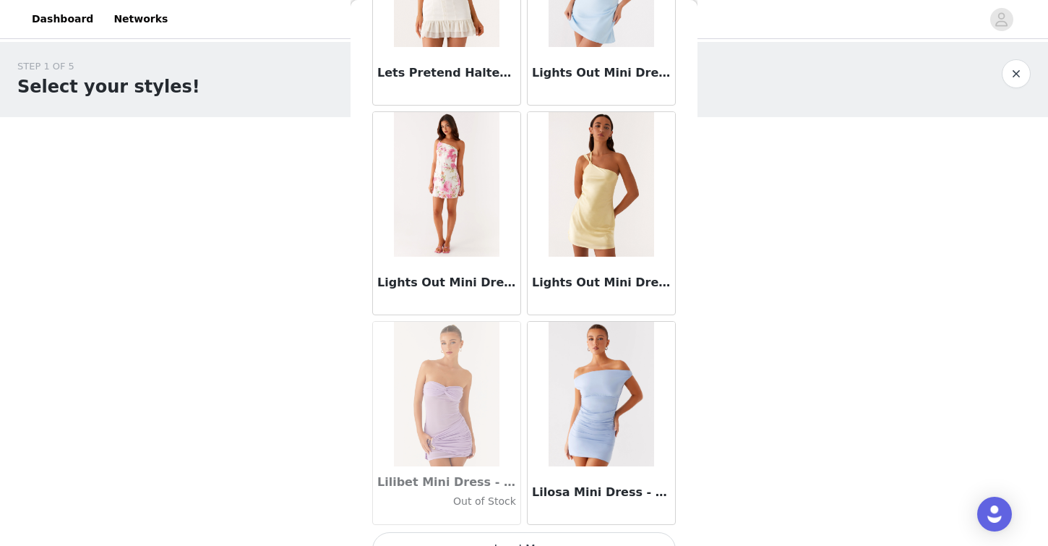
scroll to position [20523, 0]
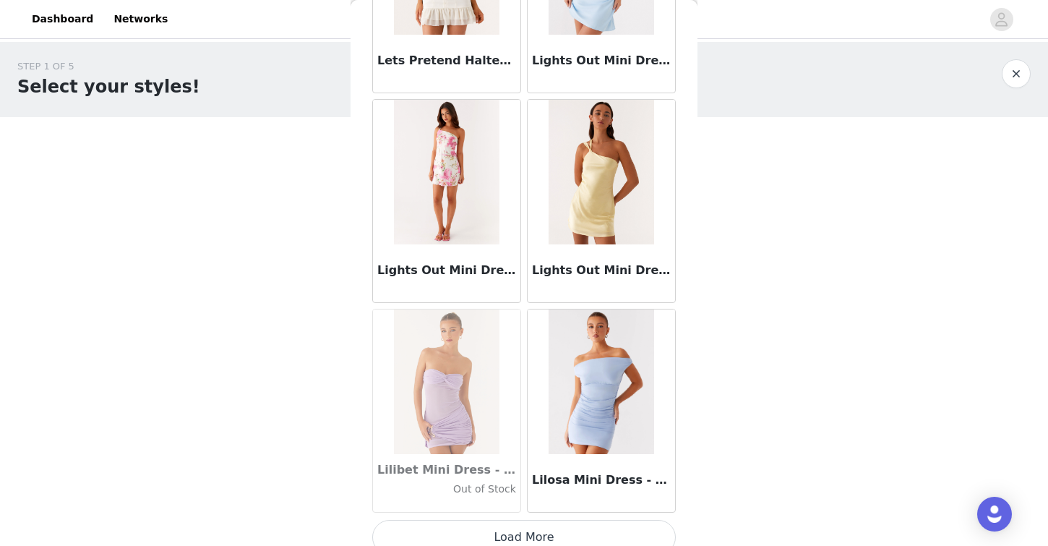
click at [501, 537] on button "Load More" at bounding box center [524, 537] width 304 height 35
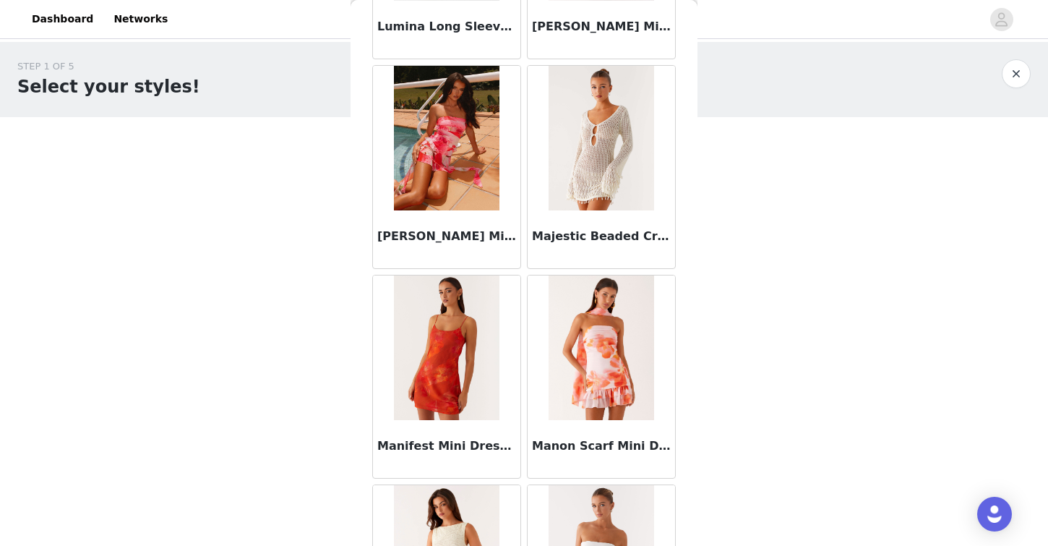
scroll to position [22636, 0]
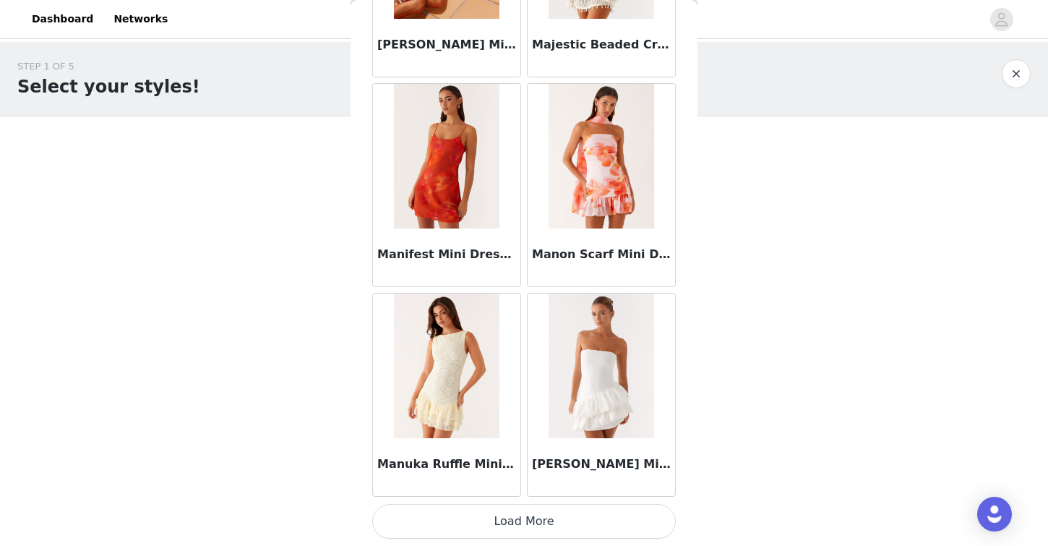
click at [535, 512] on button "Load More" at bounding box center [524, 521] width 304 height 35
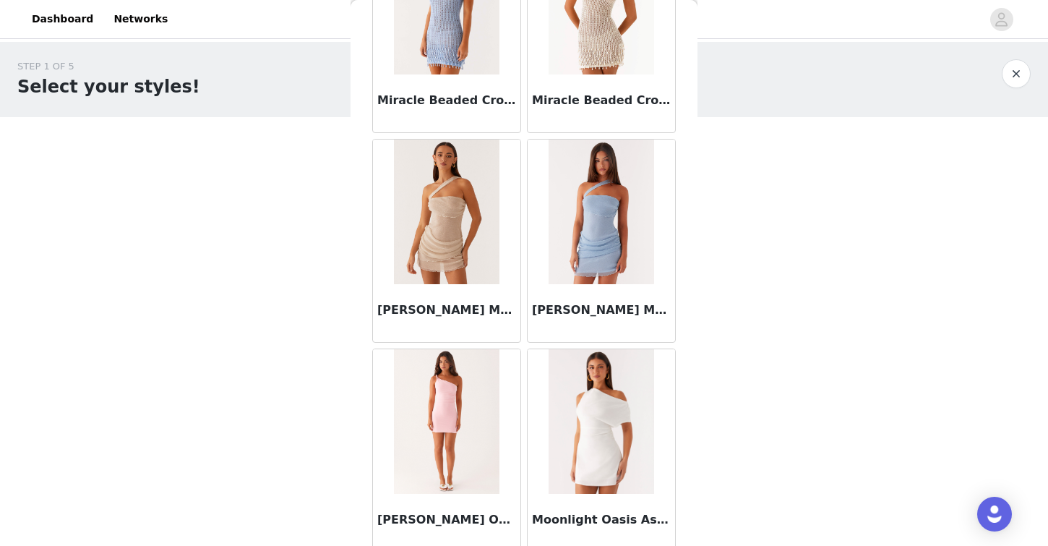
scroll to position [24732, 0]
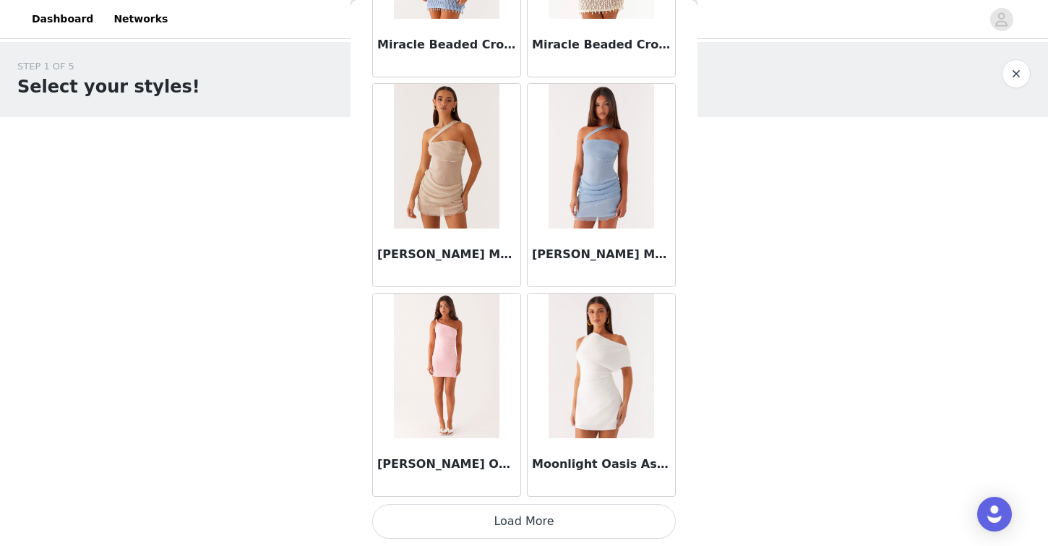
click at [475, 534] on button "Load More" at bounding box center [524, 521] width 304 height 35
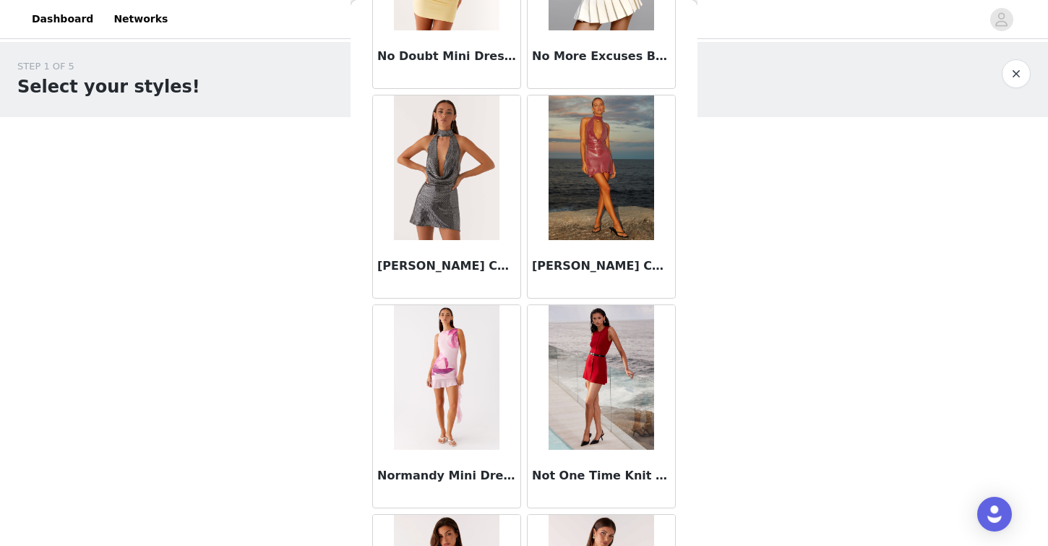
scroll to position [26829, 0]
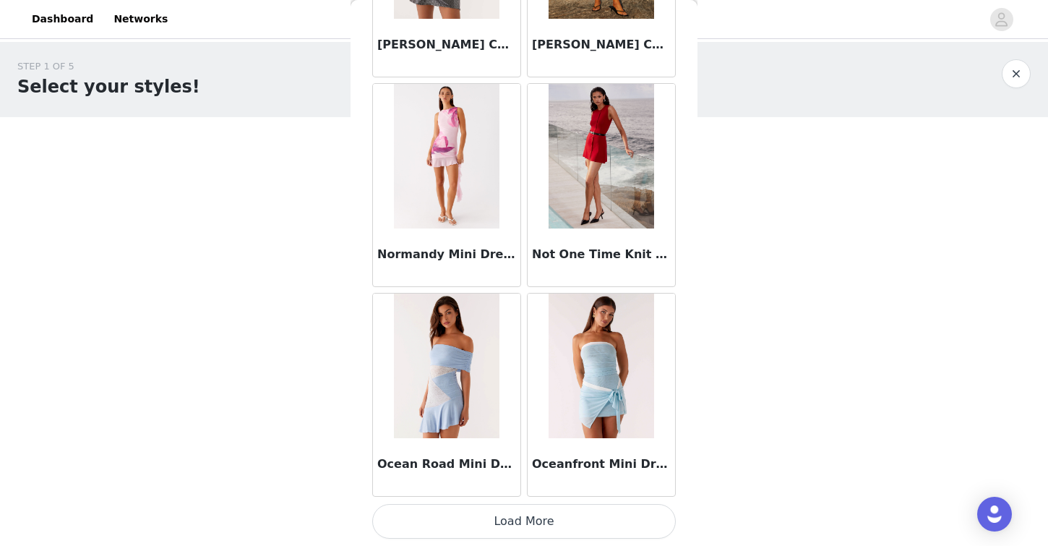
click at [497, 526] on button "Load More" at bounding box center [524, 521] width 304 height 35
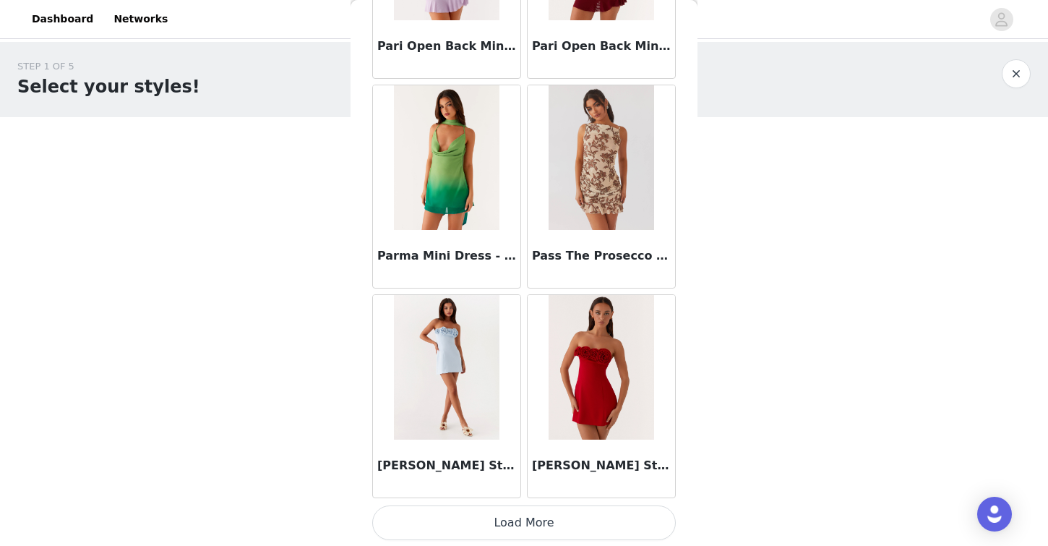
scroll to position [28926, 0]
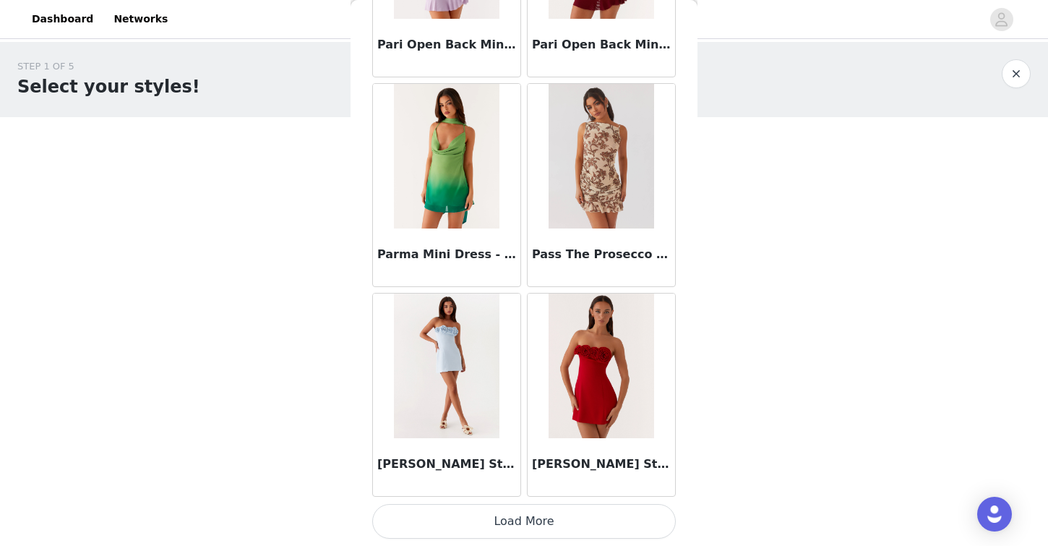
click at [522, 521] on button "Load More" at bounding box center [524, 521] width 304 height 35
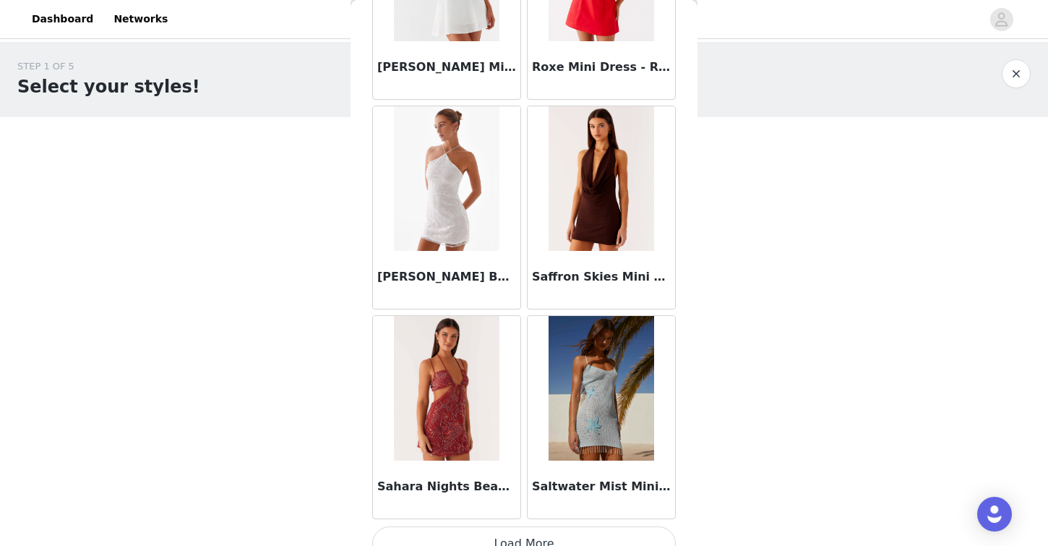
scroll to position [31023, 0]
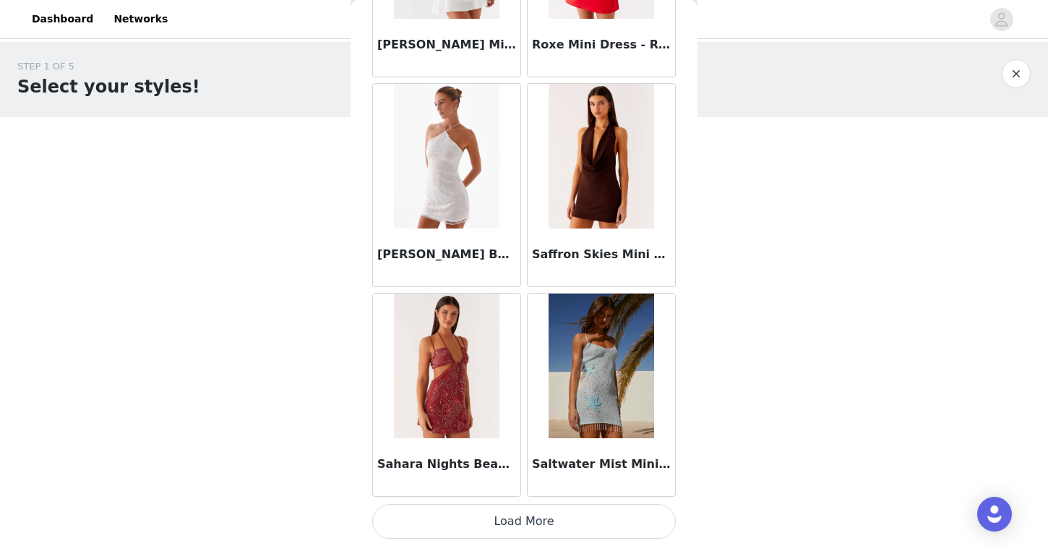
click at [501, 514] on button "Load More" at bounding box center [524, 521] width 304 height 35
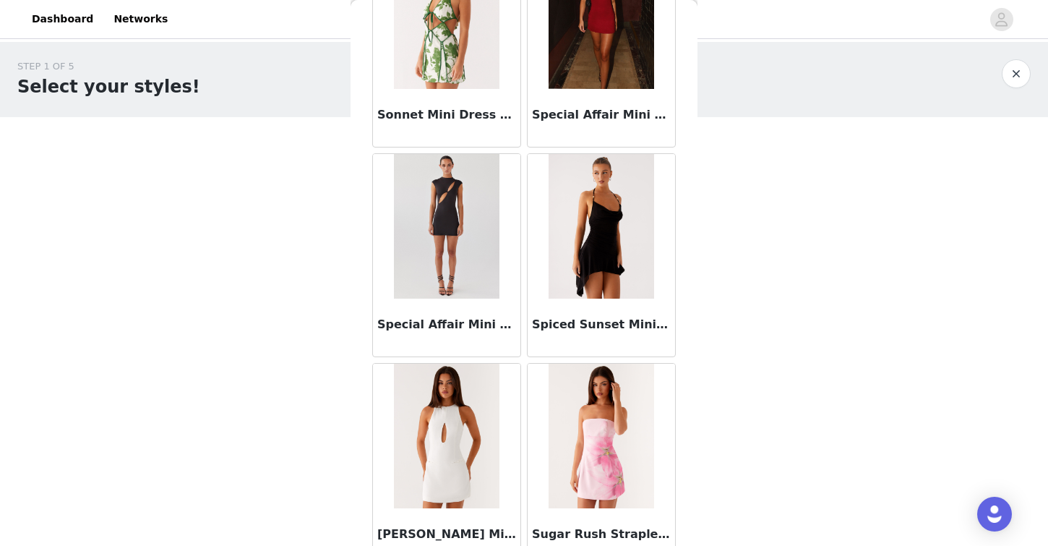
scroll to position [33120, 0]
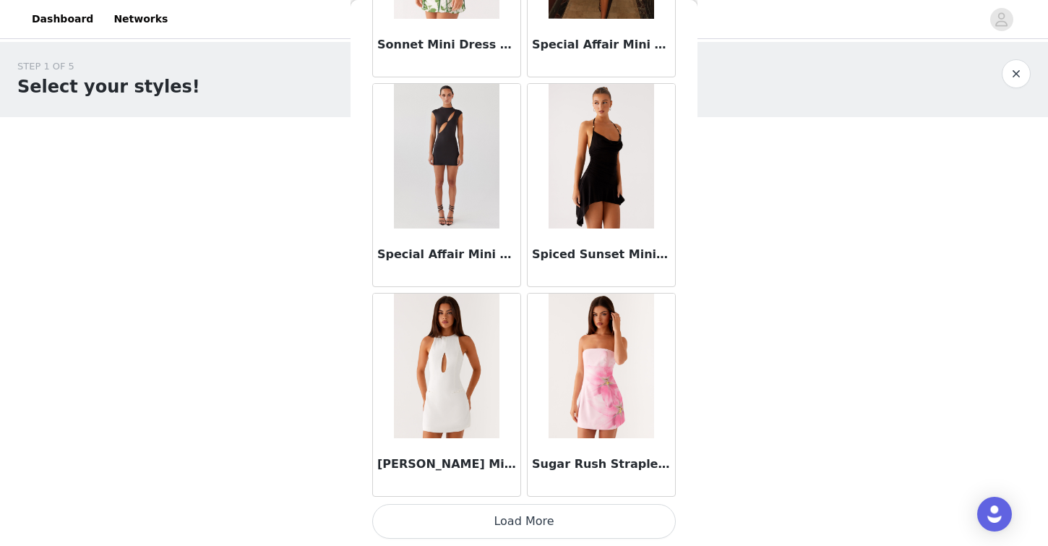
click at [527, 526] on button "Load More" at bounding box center [524, 521] width 304 height 35
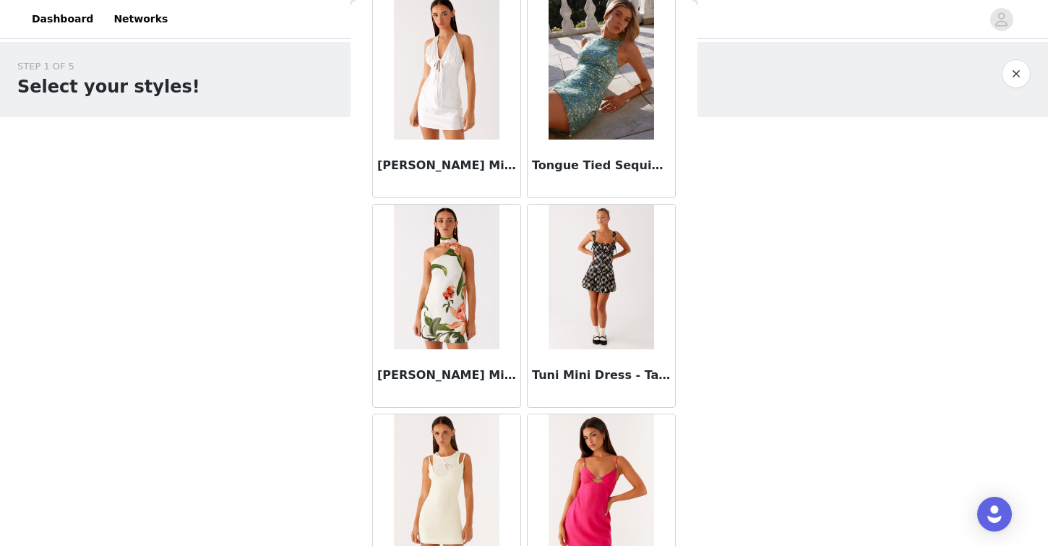
scroll to position [35217, 0]
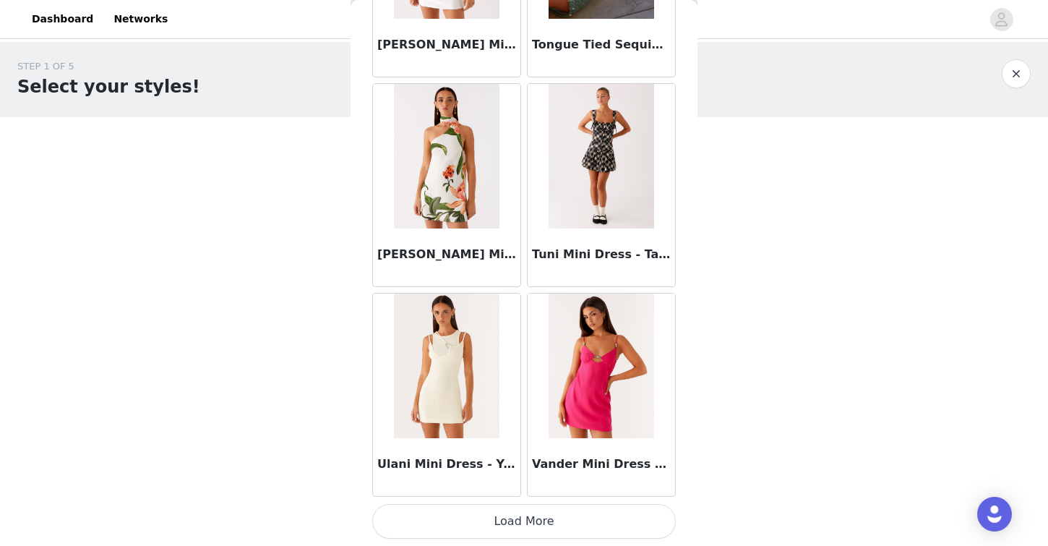
click at [552, 516] on button "Load More" at bounding box center [524, 521] width 304 height 35
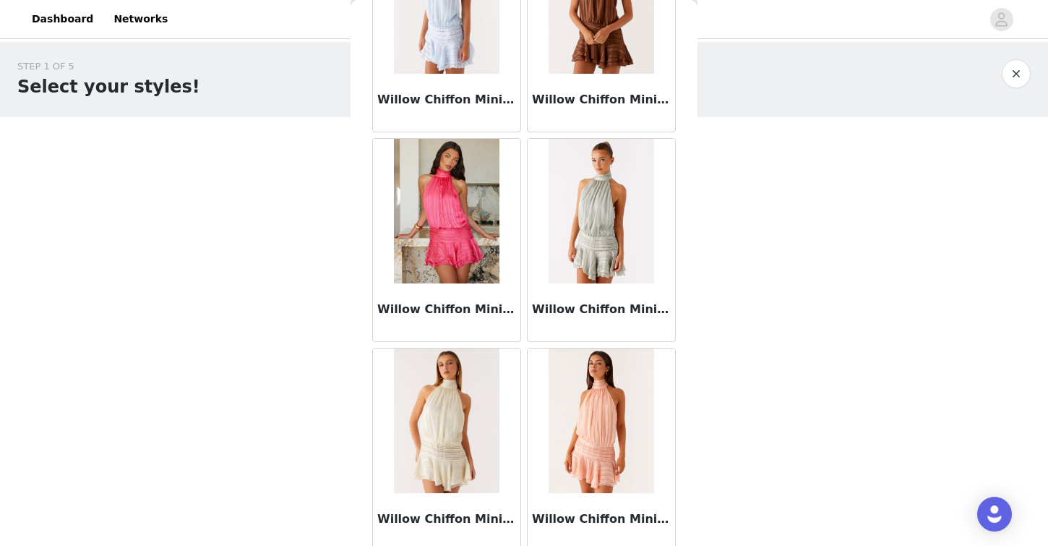
scroll to position [37314, 0]
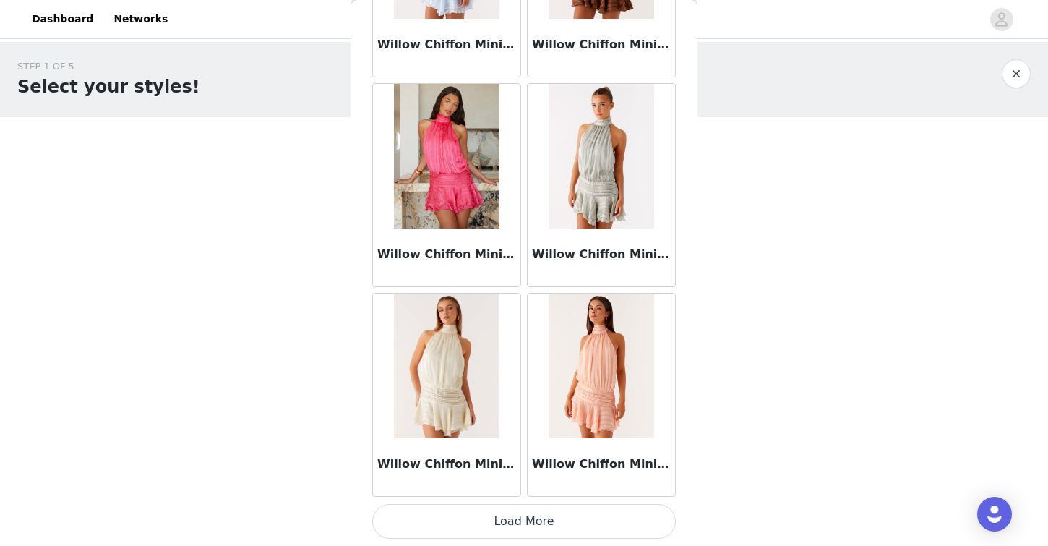
click at [482, 520] on button "Load More" at bounding box center [524, 521] width 304 height 35
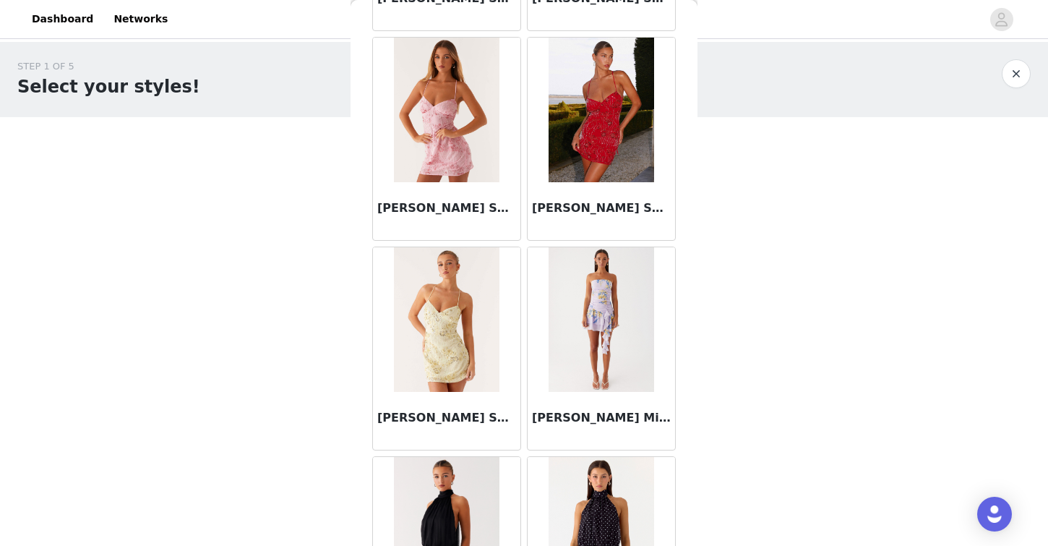
scroll to position [36432, 0]
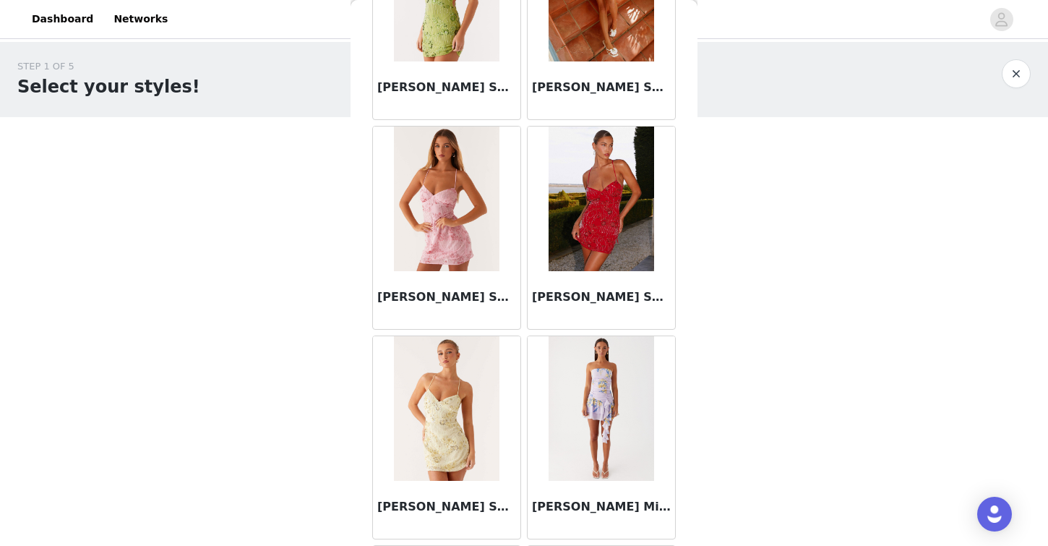
click at [1014, 67] on button "button" at bounding box center [1016, 73] width 29 height 29
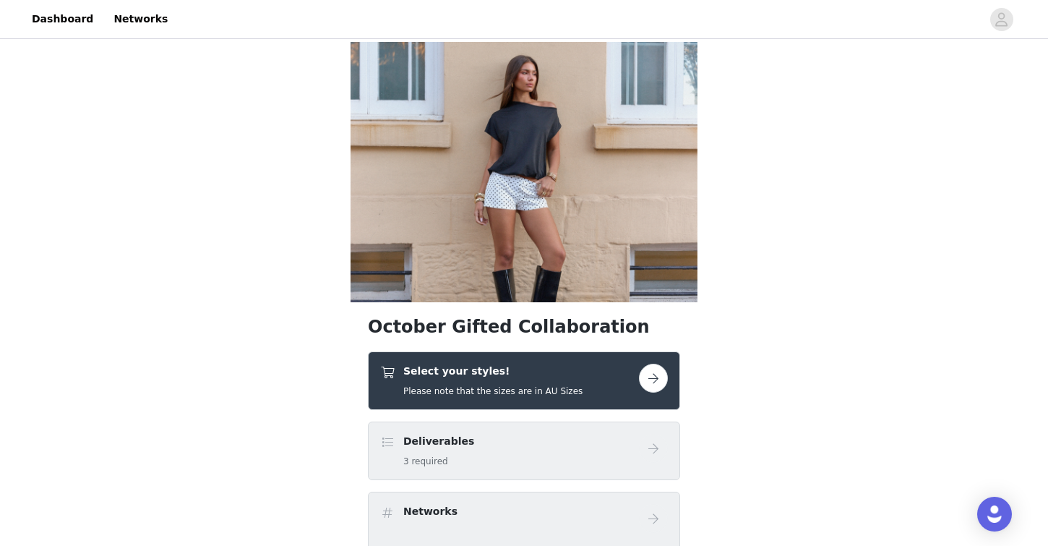
click at [654, 377] on button "button" at bounding box center [653, 378] width 29 height 29
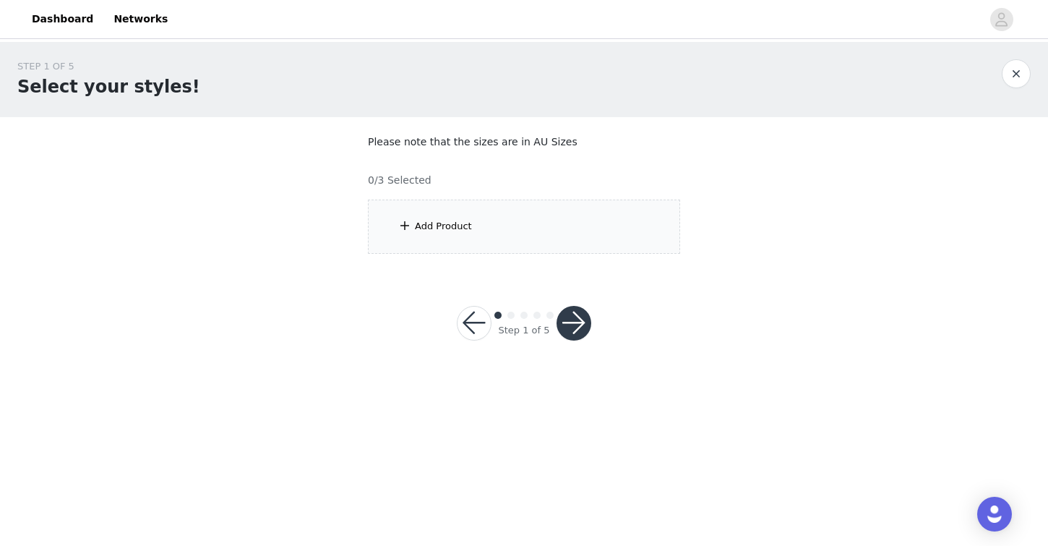
click at [536, 232] on div "Add Product" at bounding box center [524, 227] width 312 height 54
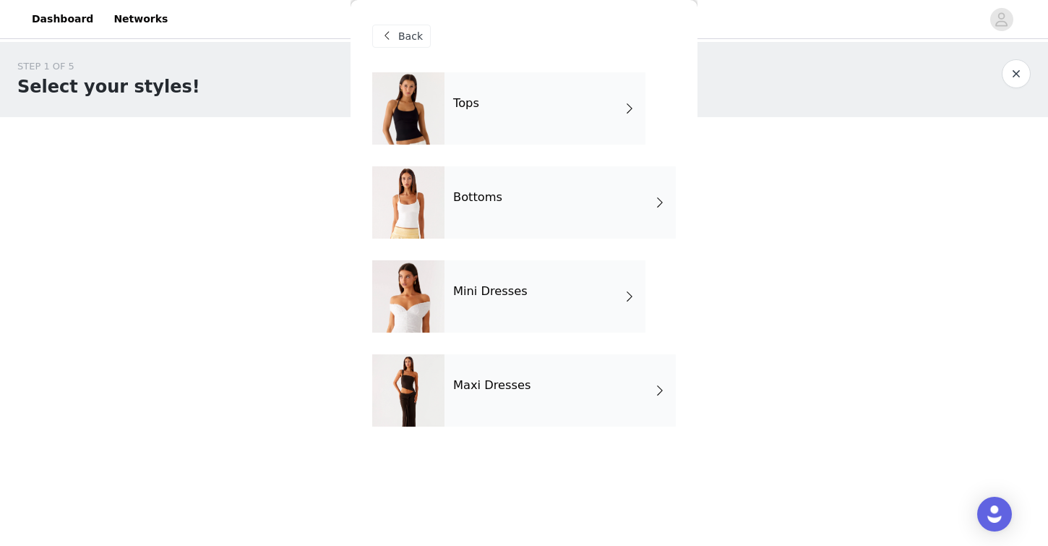
click at [525, 409] on div "Maxi Dresses" at bounding box center [560, 390] width 231 height 72
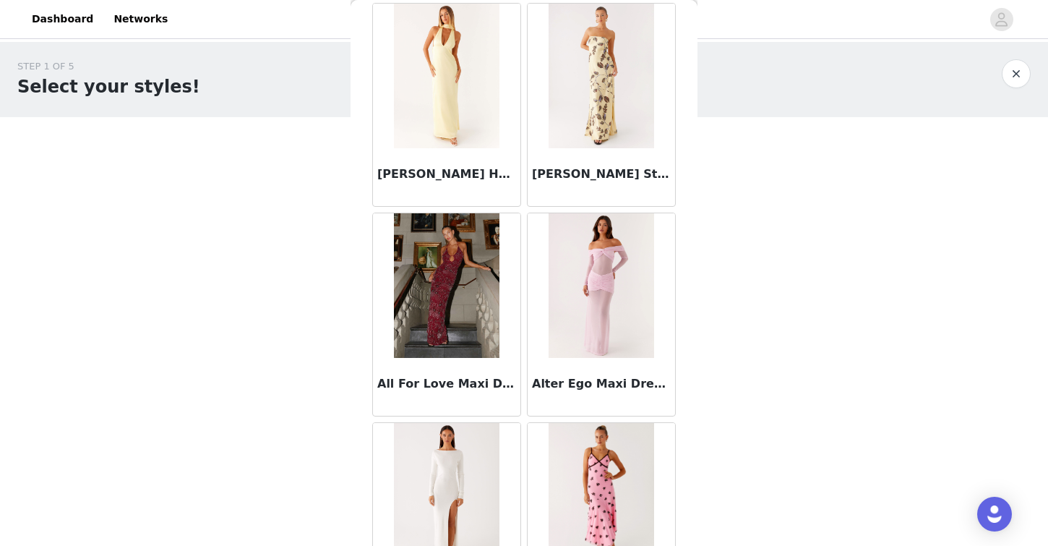
scroll to position [1667, 0]
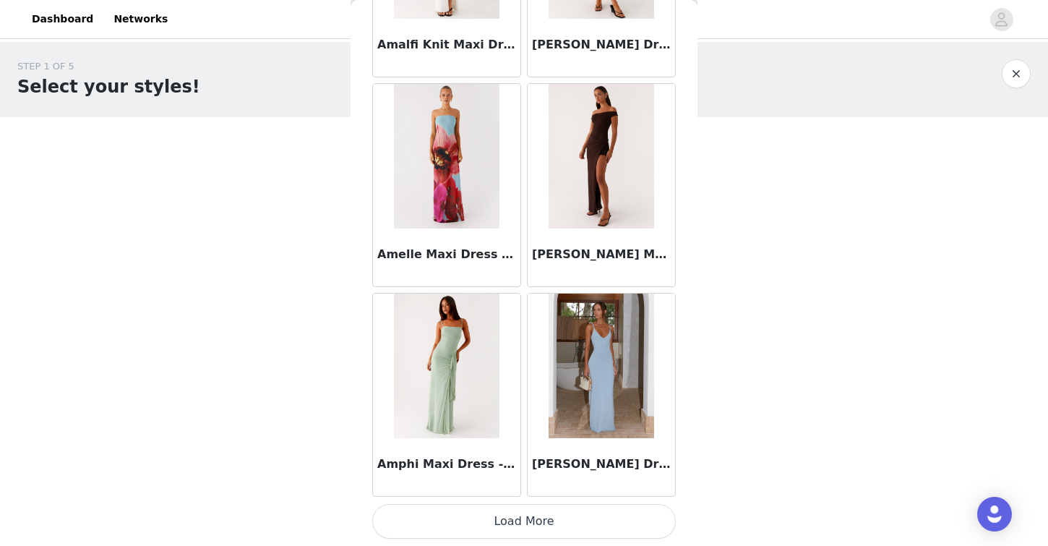
click at [500, 513] on button "Load More" at bounding box center [524, 521] width 304 height 35
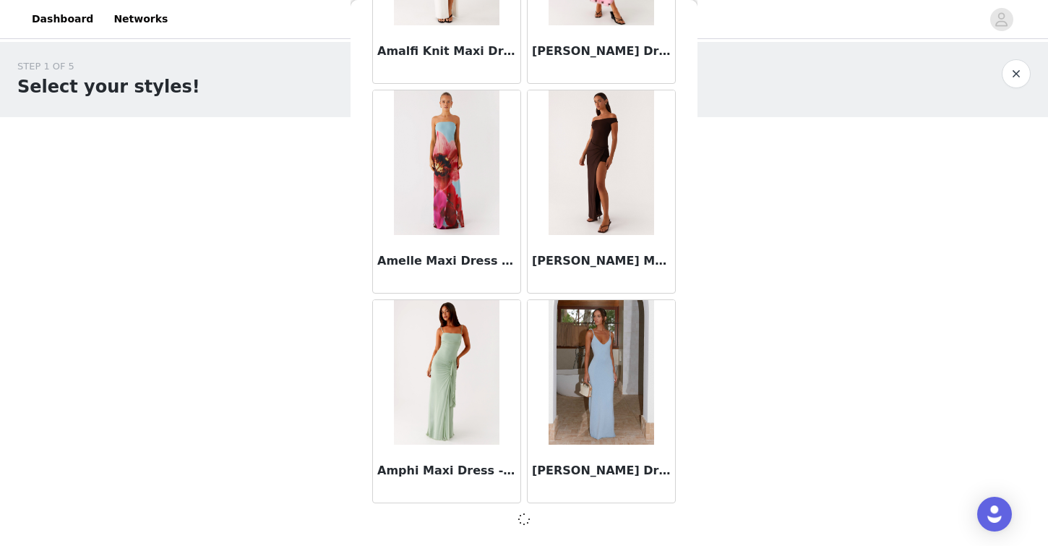
scroll to position [1660, 0]
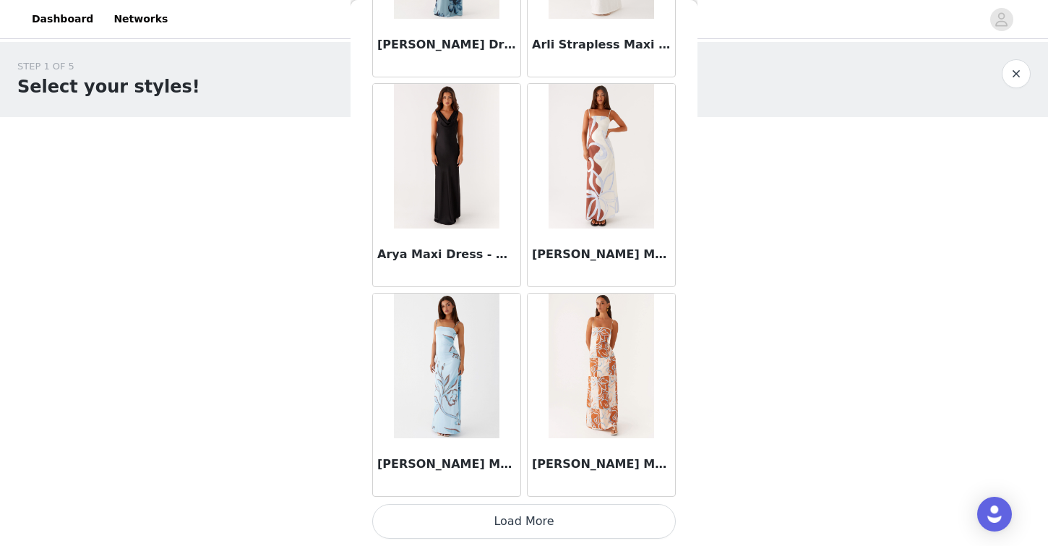
click at [472, 520] on button "Load More" at bounding box center [524, 521] width 304 height 35
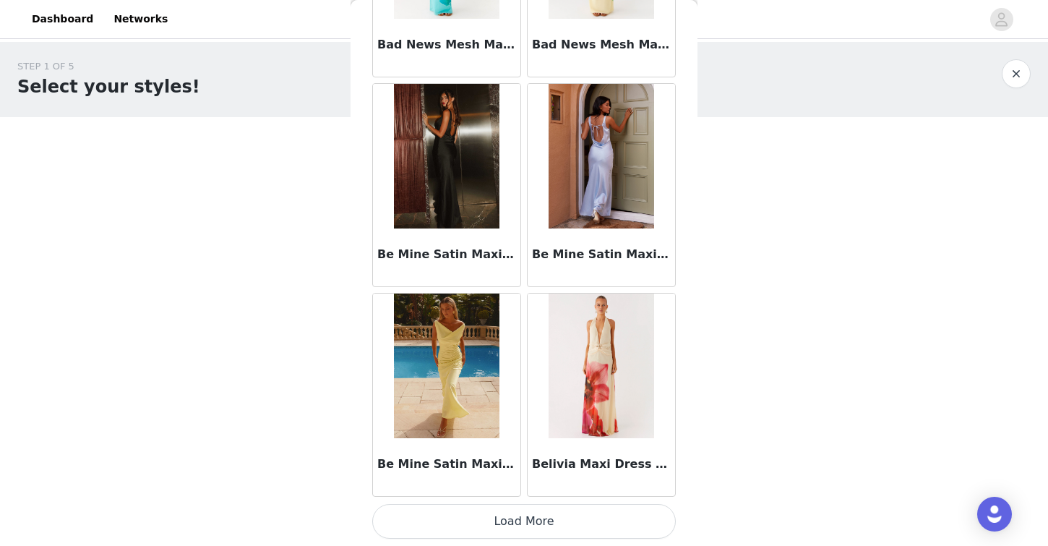
click at [496, 524] on button "Load More" at bounding box center [524, 521] width 304 height 35
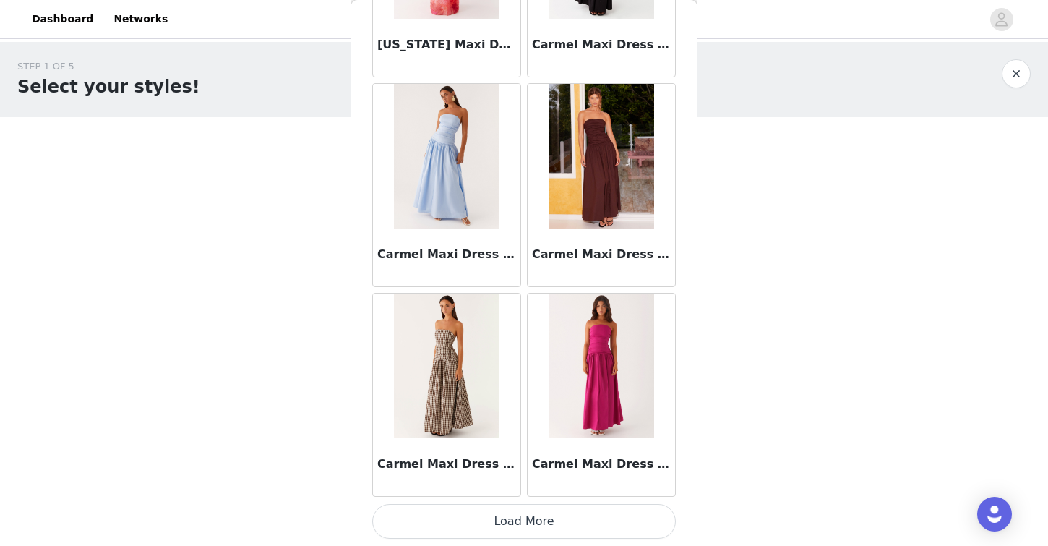
click at [472, 518] on button "Load More" at bounding box center [524, 521] width 304 height 35
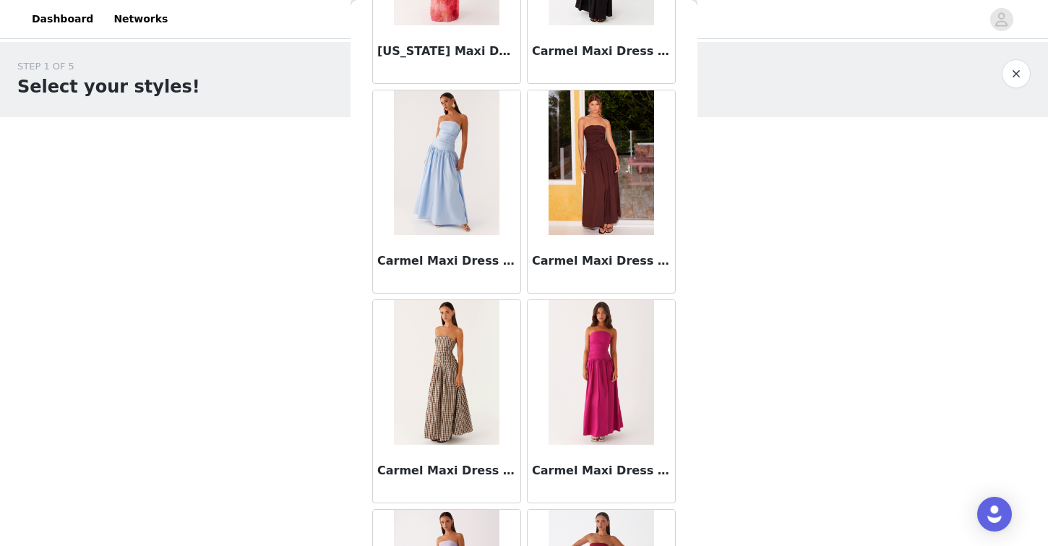
scroll to position [7957, 0]
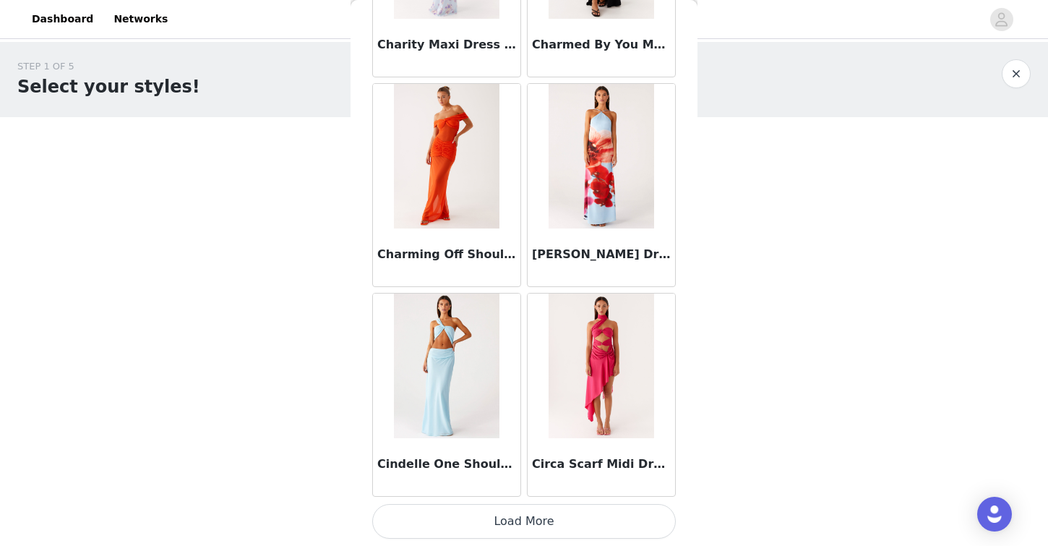
click at [510, 523] on button "Load More" at bounding box center [524, 521] width 304 height 35
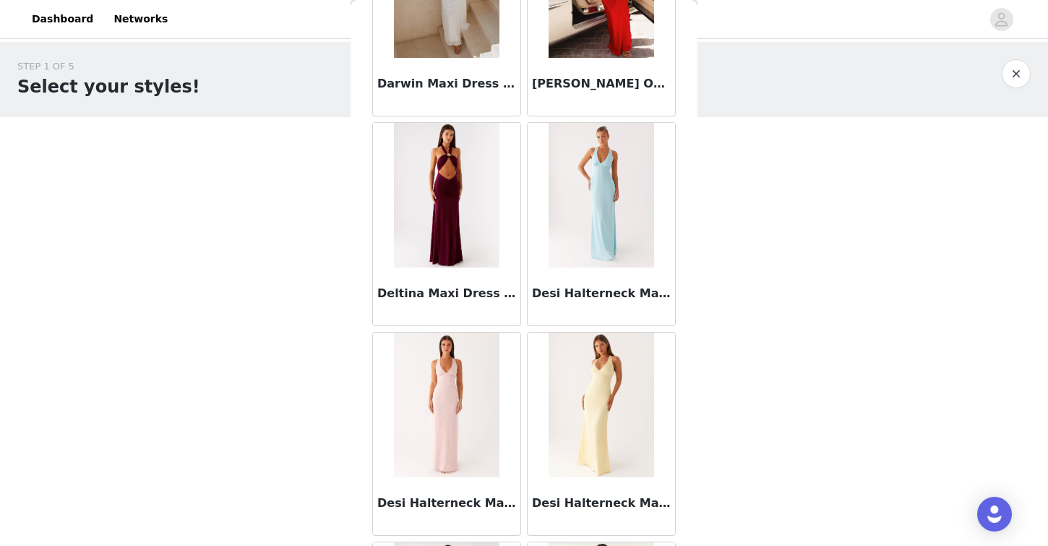
scroll to position [12151, 0]
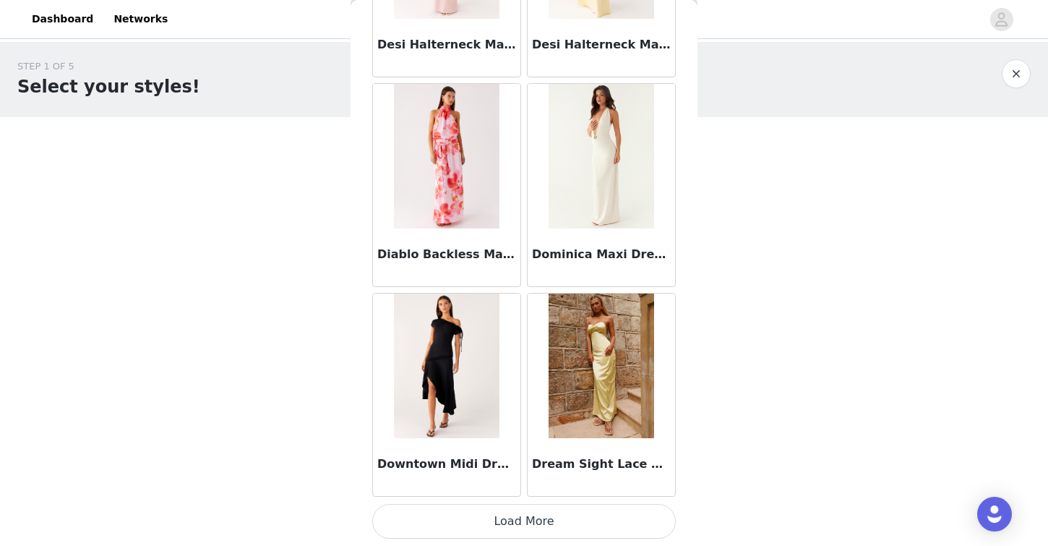
click at [532, 523] on button "Load More" at bounding box center [524, 521] width 304 height 35
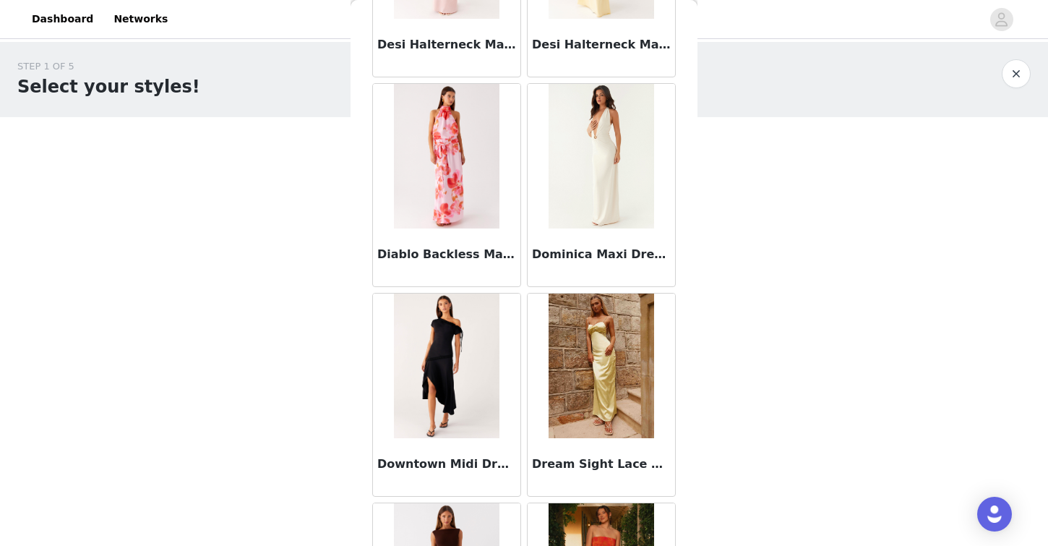
scroll to position [14248, 0]
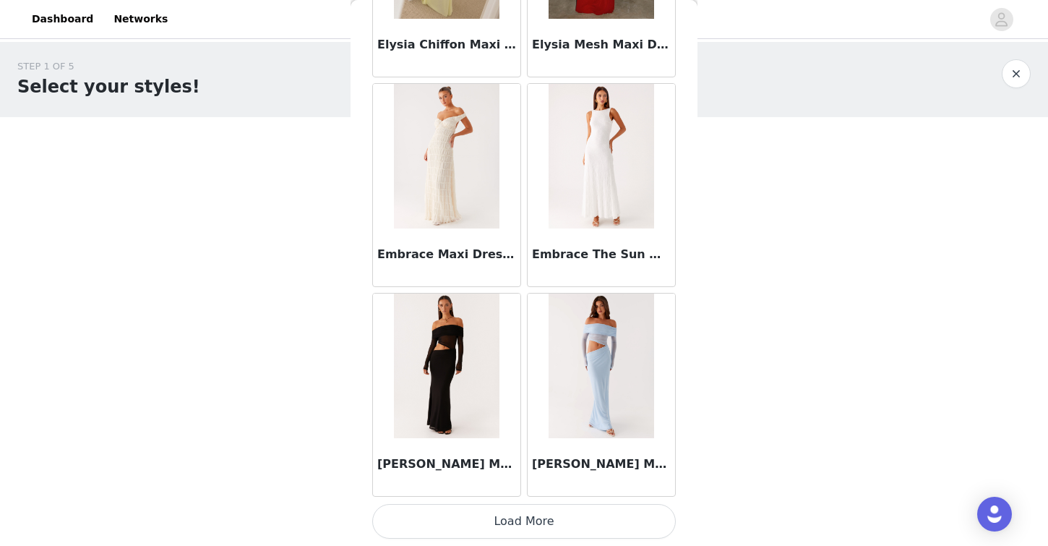
click at [467, 528] on button "Load More" at bounding box center [524, 521] width 304 height 35
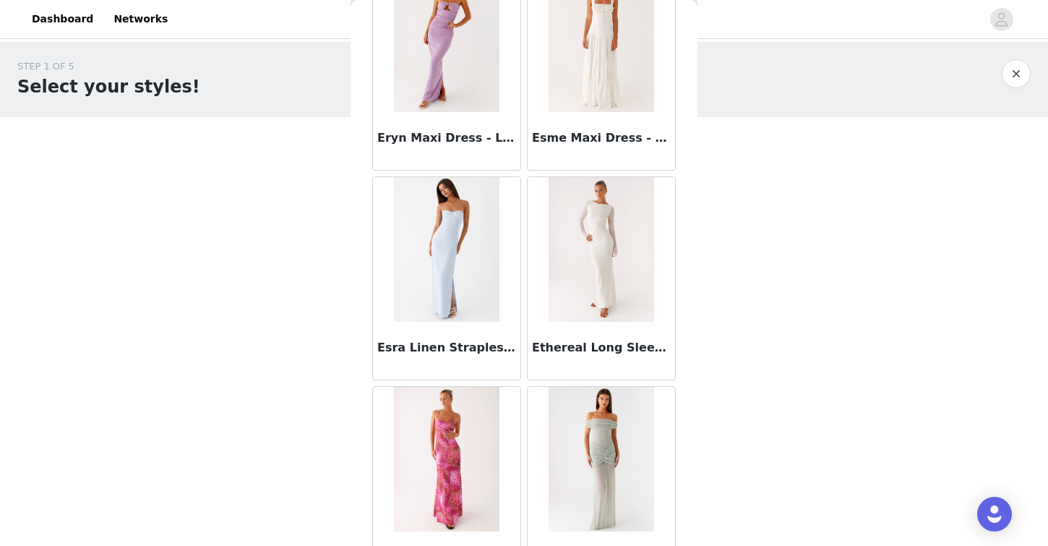
scroll to position [16345, 0]
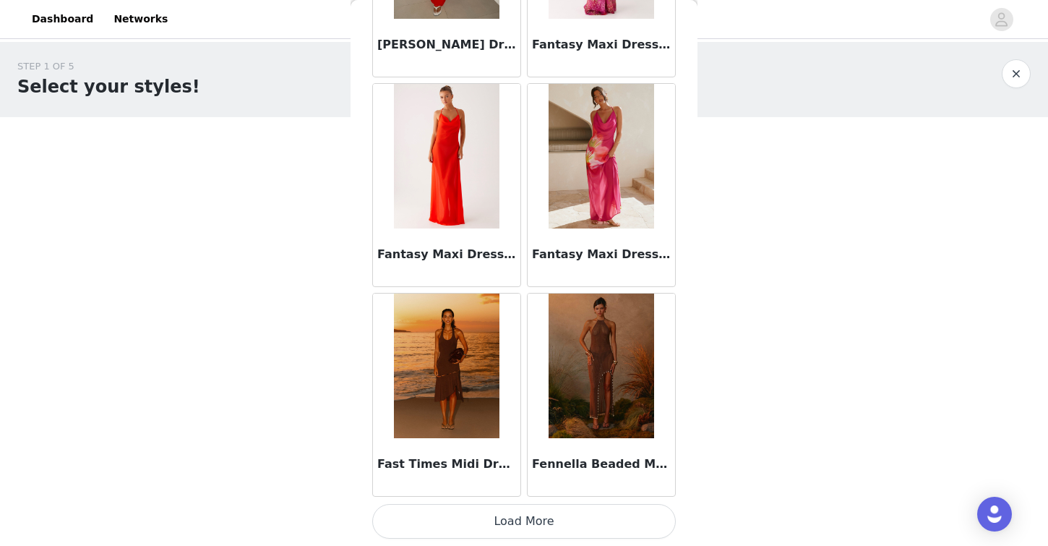
click at [509, 526] on button "Load More" at bounding box center [524, 521] width 304 height 35
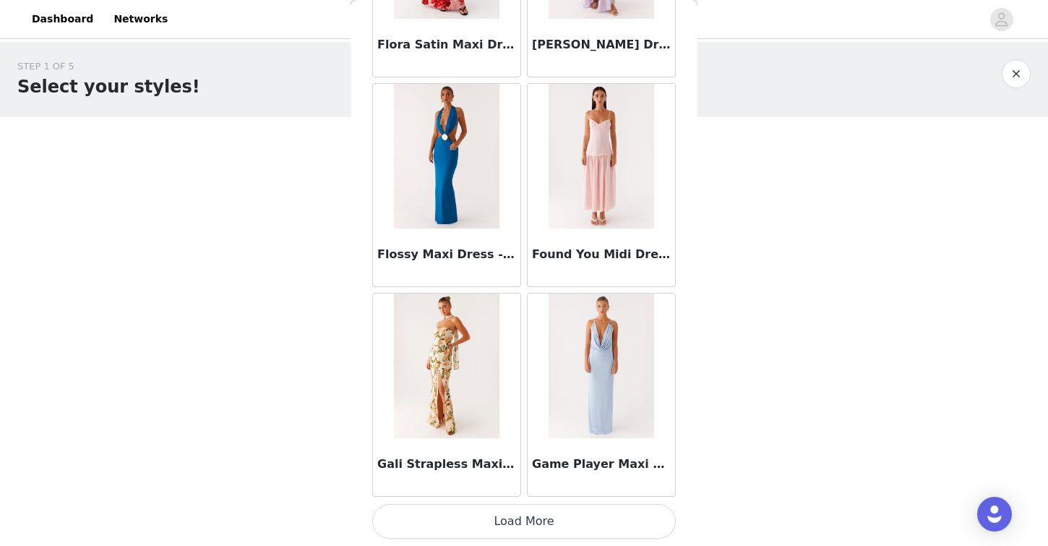
click at [513, 511] on button "Load More" at bounding box center [524, 521] width 304 height 35
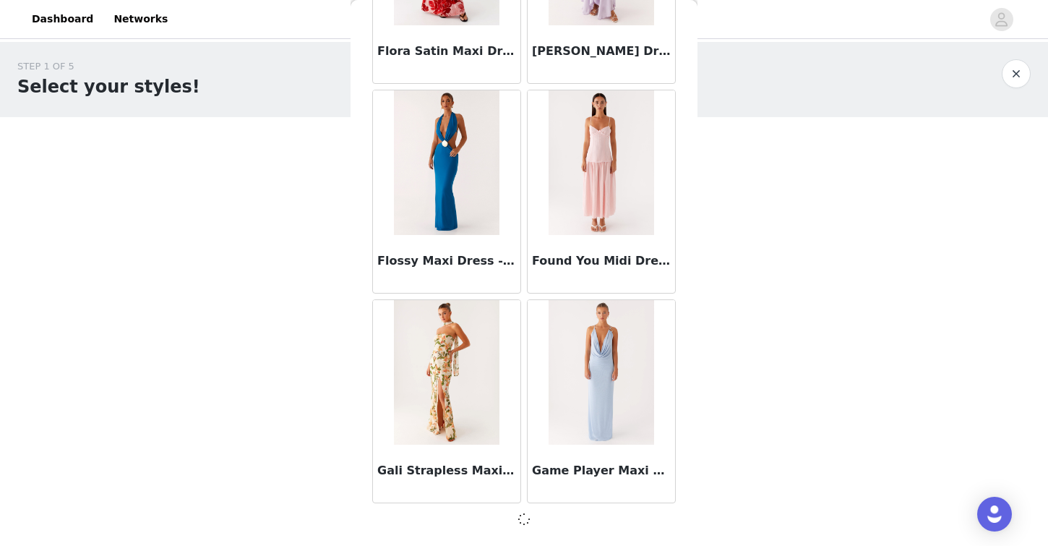
scroll to position [18435, 0]
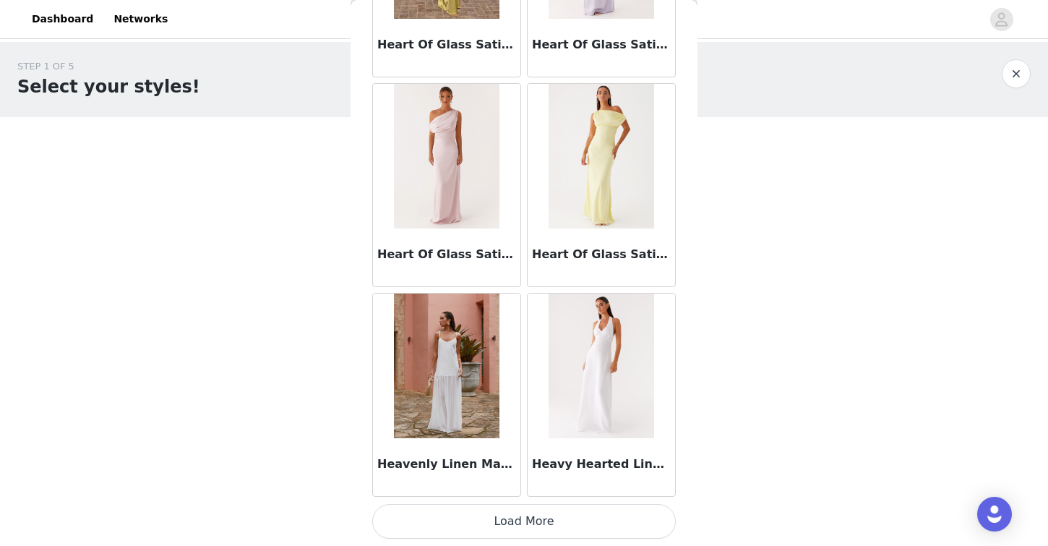
click at [513, 511] on button "Load More" at bounding box center [524, 521] width 304 height 35
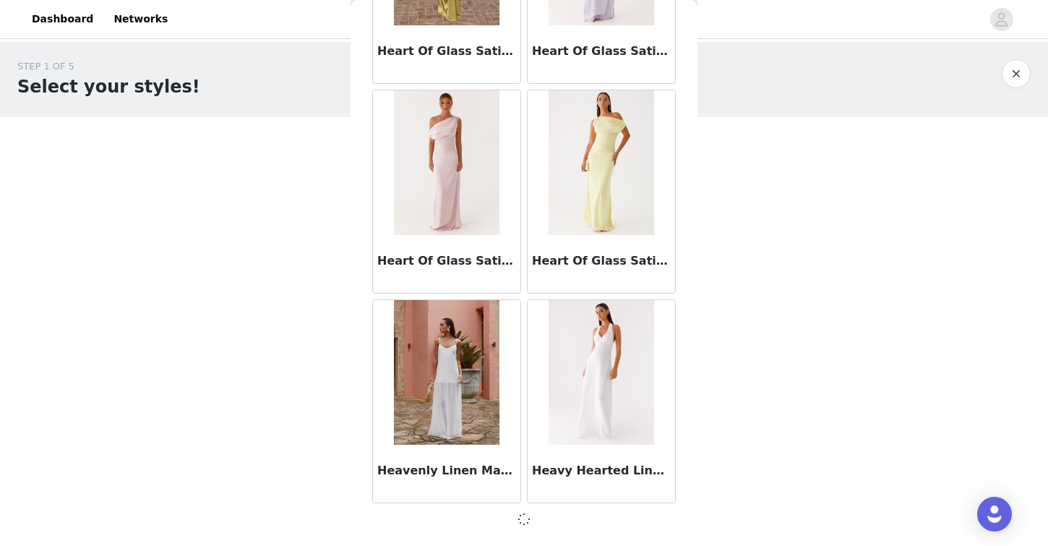
scroll to position [20539, 0]
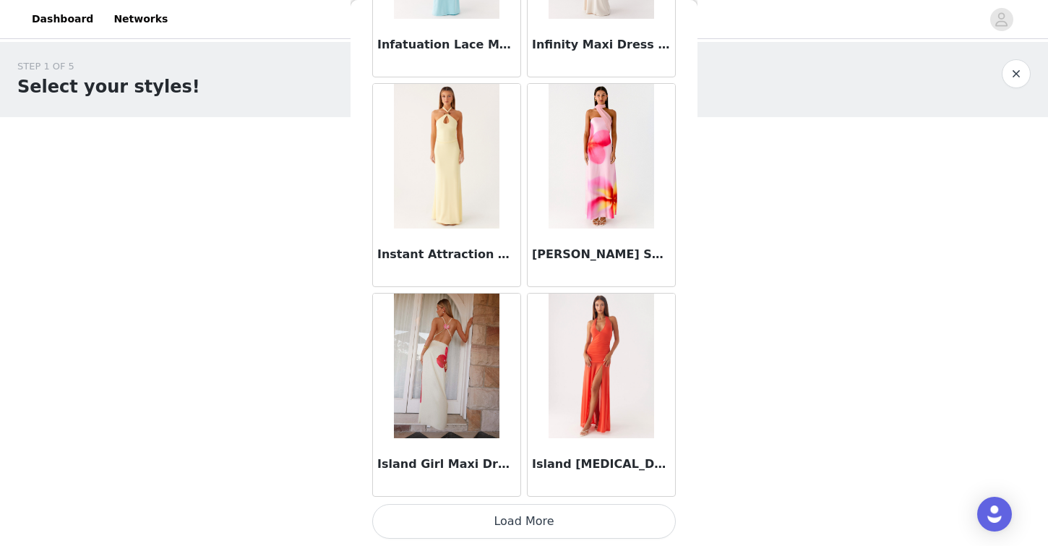
click at [510, 513] on button "Load More" at bounding box center [524, 521] width 304 height 35
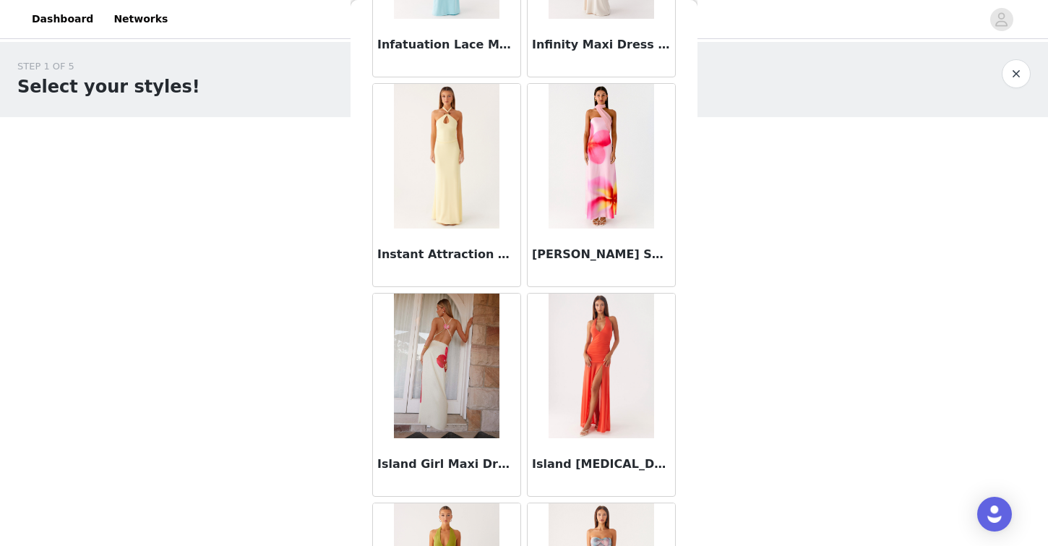
scroll to position [24732, 0]
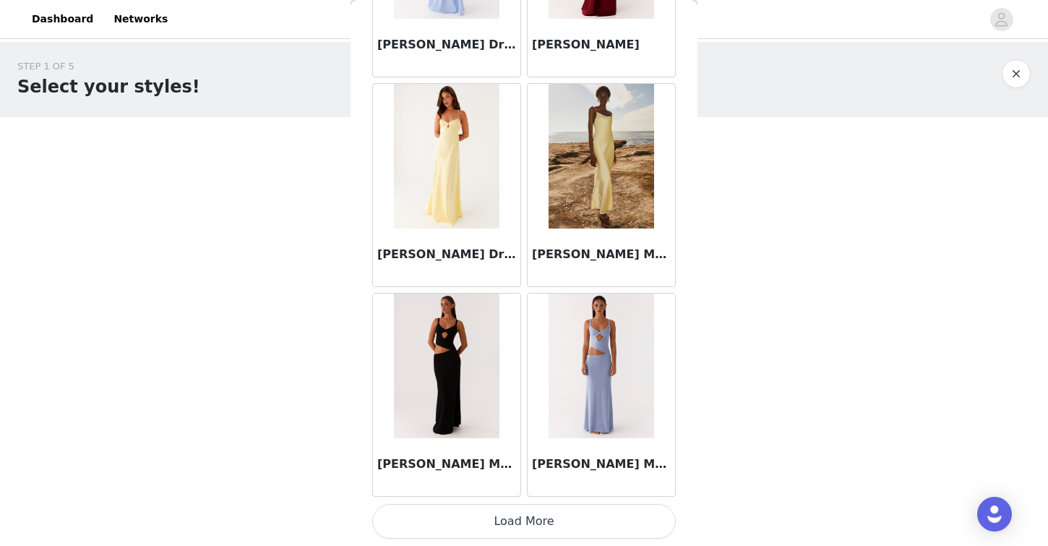
click at [479, 517] on button "Load More" at bounding box center [524, 521] width 304 height 35
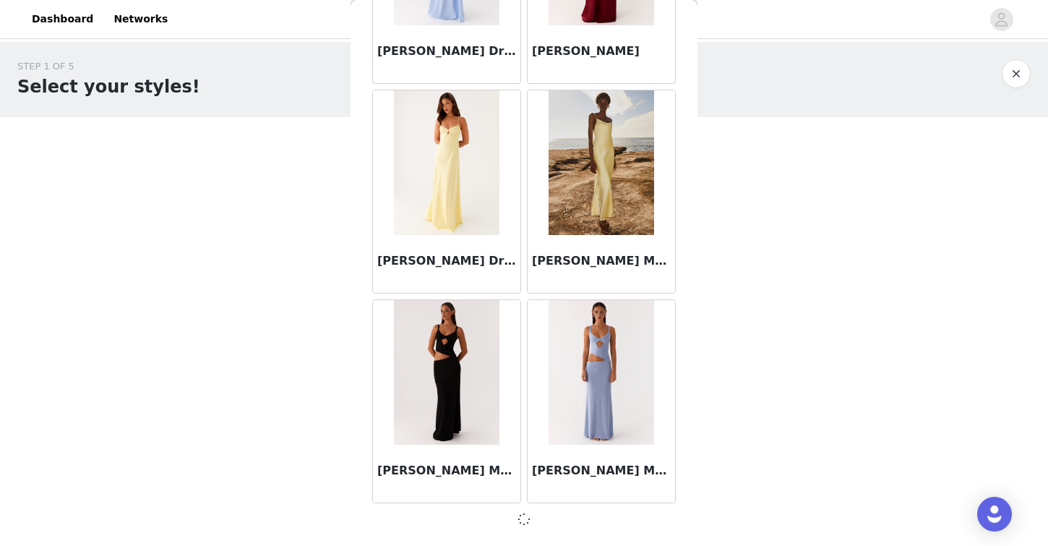
scroll to position [24726, 0]
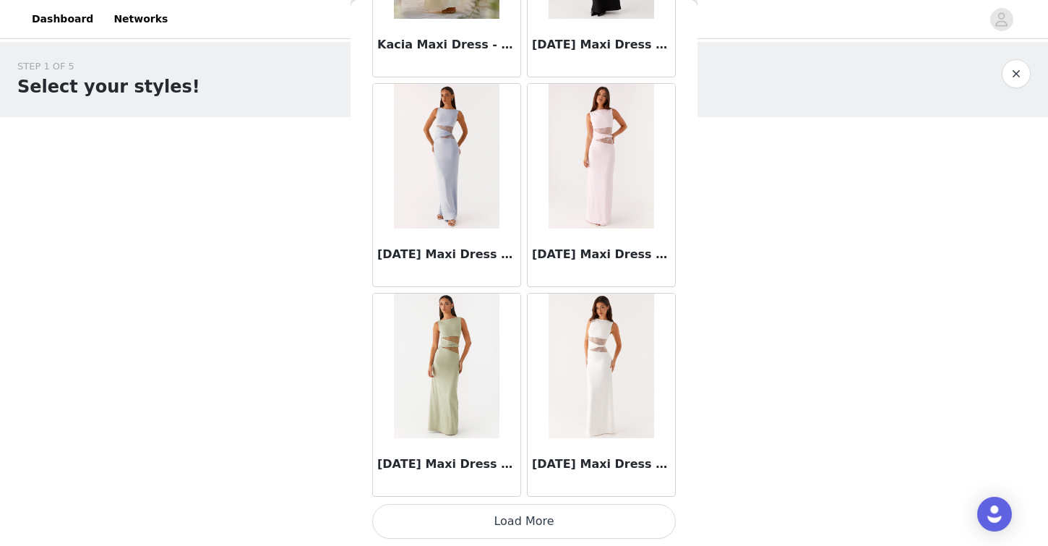
click at [491, 512] on button "Load More" at bounding box center [524, 521] width 304 height 35
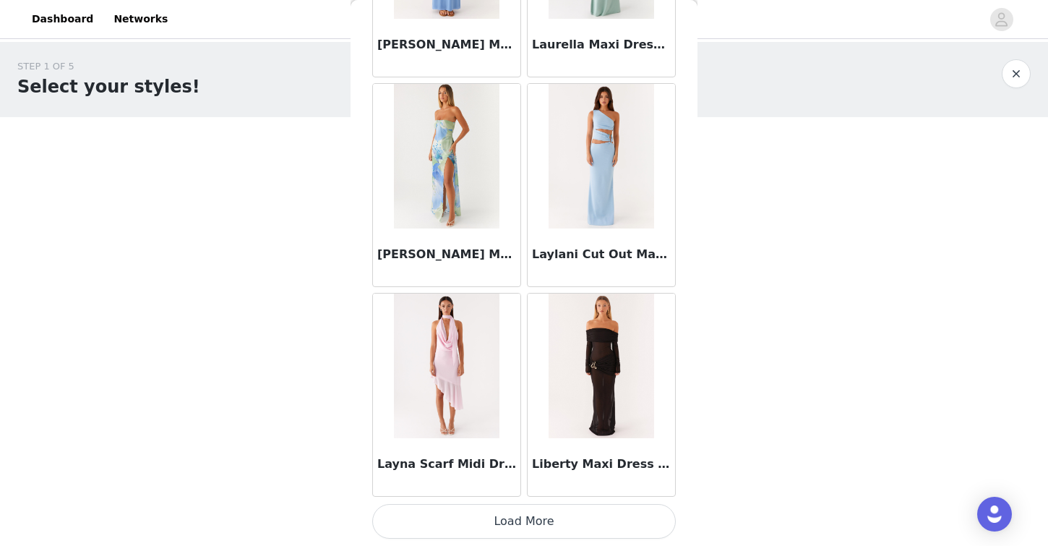
click at [490, 523] on button "Load More" at bounding box center [524, 521] width 304 height 35
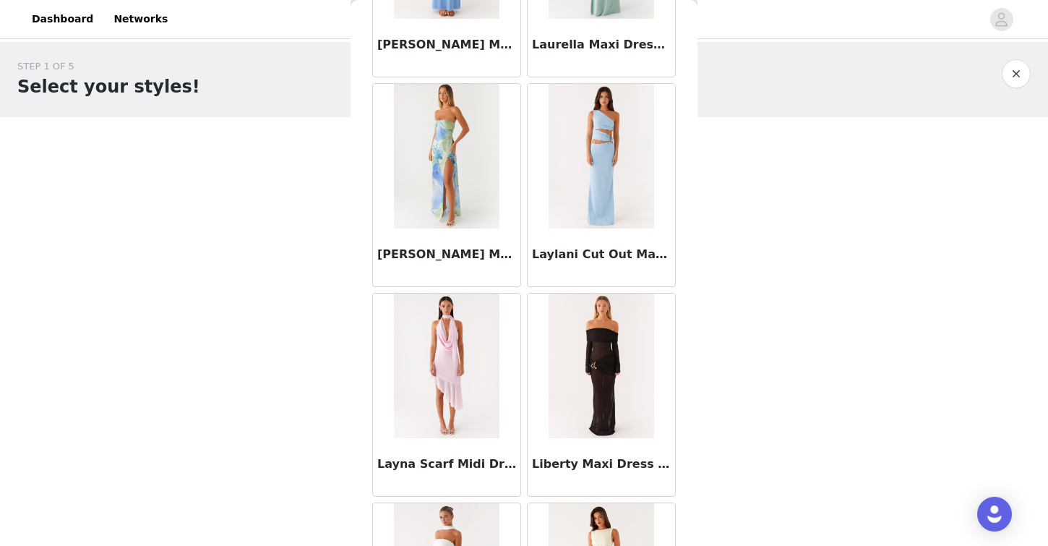
scroll to position [31023, 0]
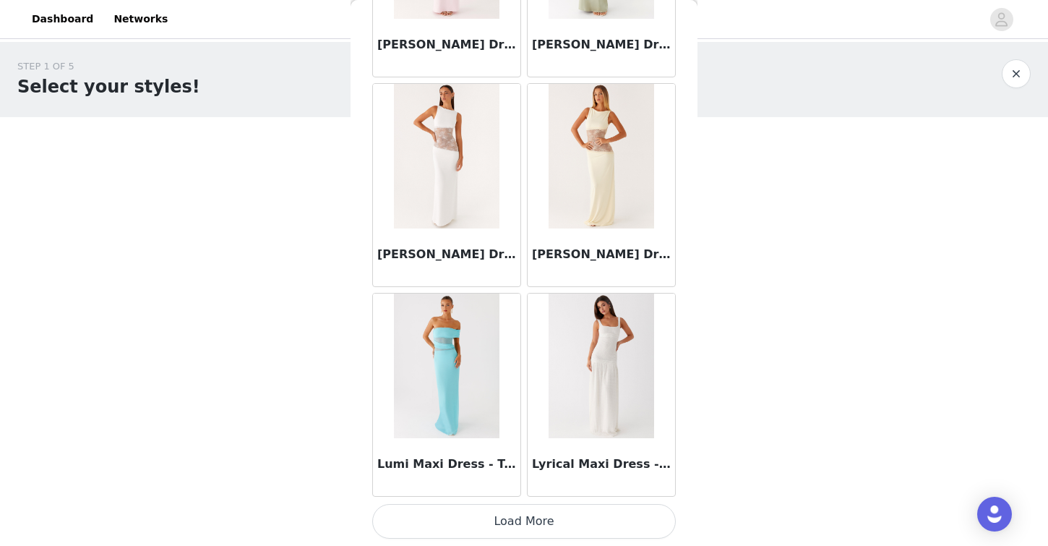
click at [446, 530] on button "Load More" at bounding box center [524, 521] width 304 height 35
click at [446, 530] on div "Back Aamari Maxi Dress - Red [PERSON_NAME] Neck Midi Dress - [PERSON_NAME] Line…" at bounding box center [524, 273] width 347 height 546
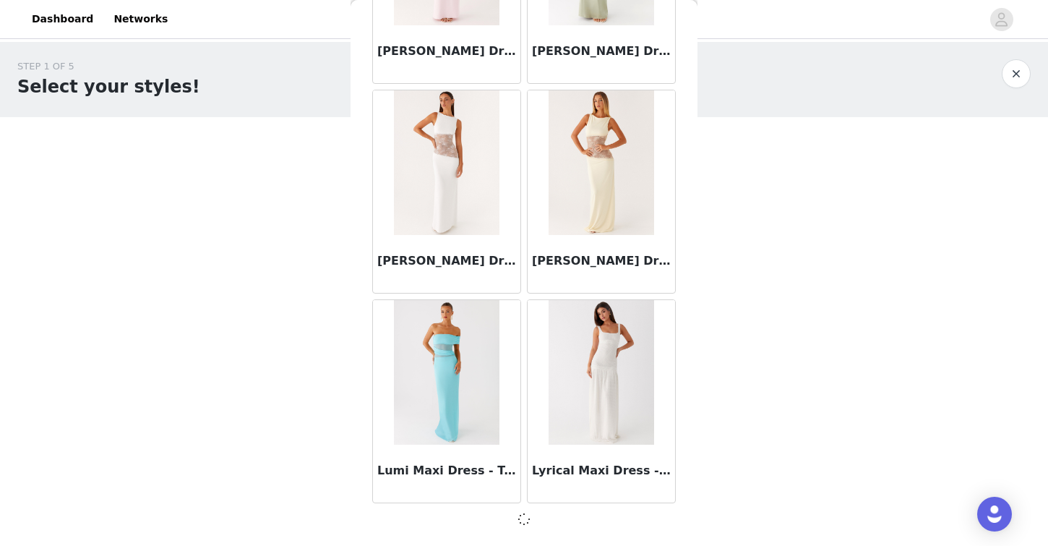
scroll to position [31017, 0]
click at [446, 530] on div "Back Aamari Maxi Dress - Red [PERSON_NAME] Neck Midi Dress - [PERSON_NAME] Line…" at bounding box center [524, 273] width 347 height 546
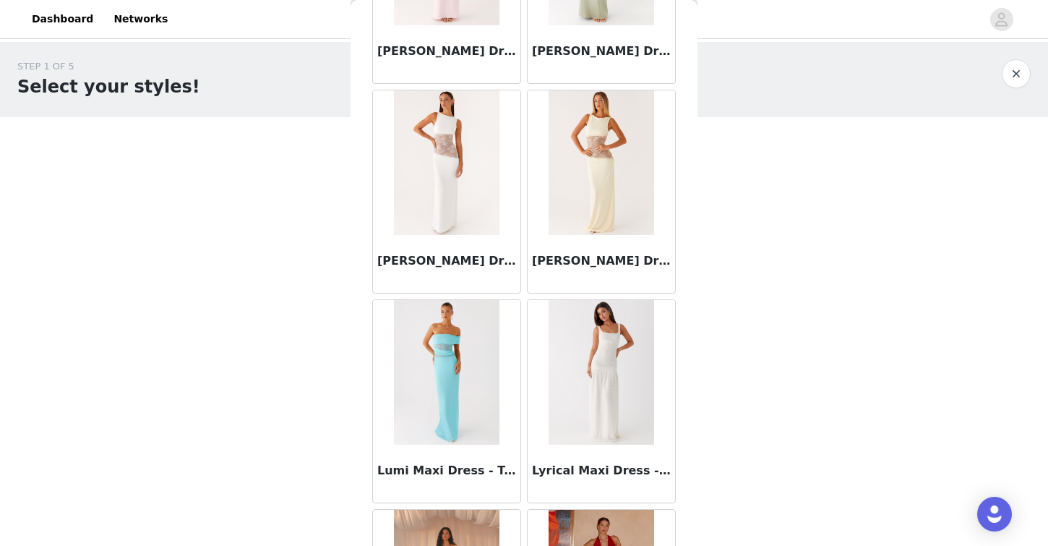
scroll to position [31023, 0]
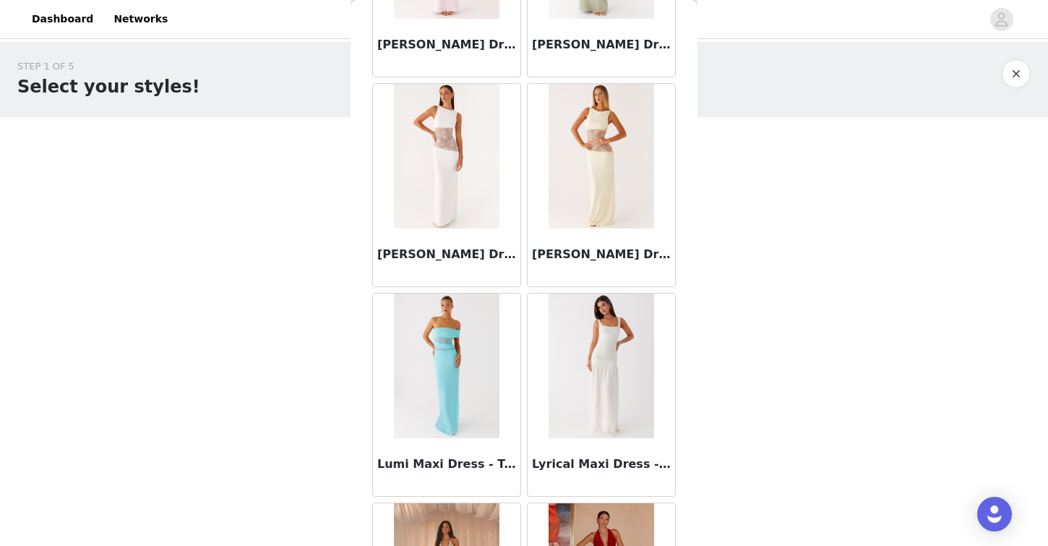
click at [289, 388] on body "Dashboard Networks STEP 1 OF 5 Select your styles! Please note that the sizes a…" at bounding box center [524, 273] width 1048 height 546
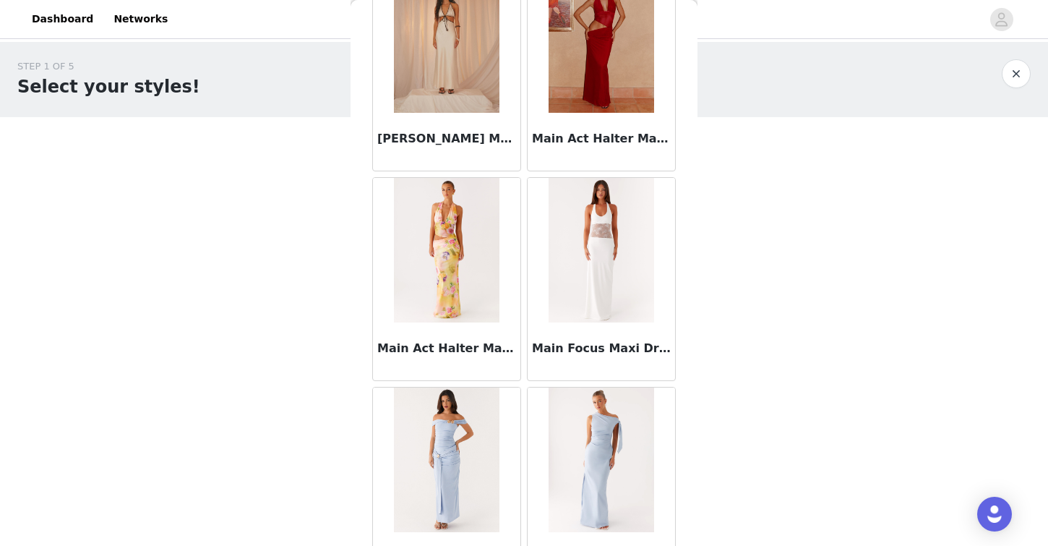
scroll to position [33120, 0]
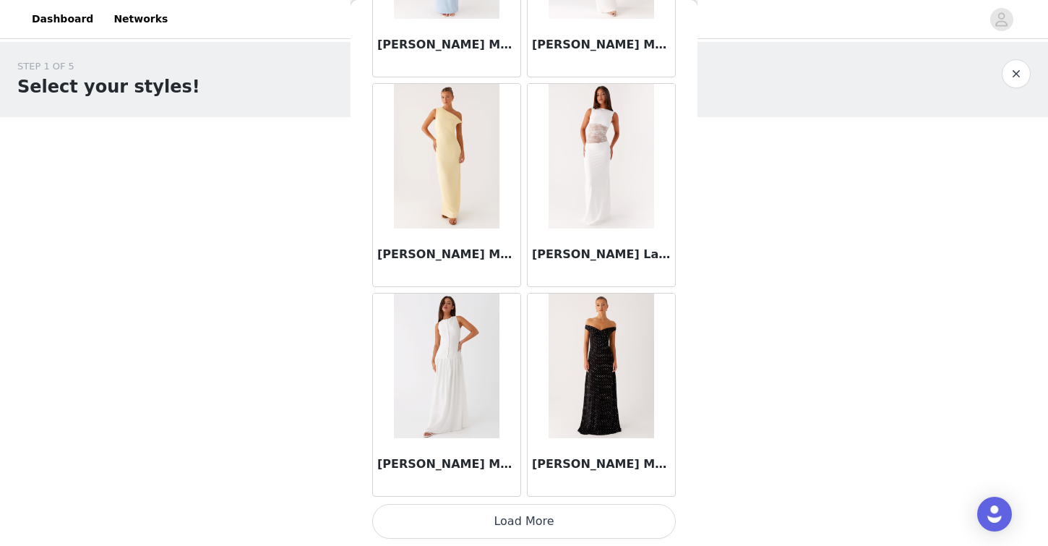
click at [454, 516] on button "Load More" at bounding box center [524, 521] width 304 height 35
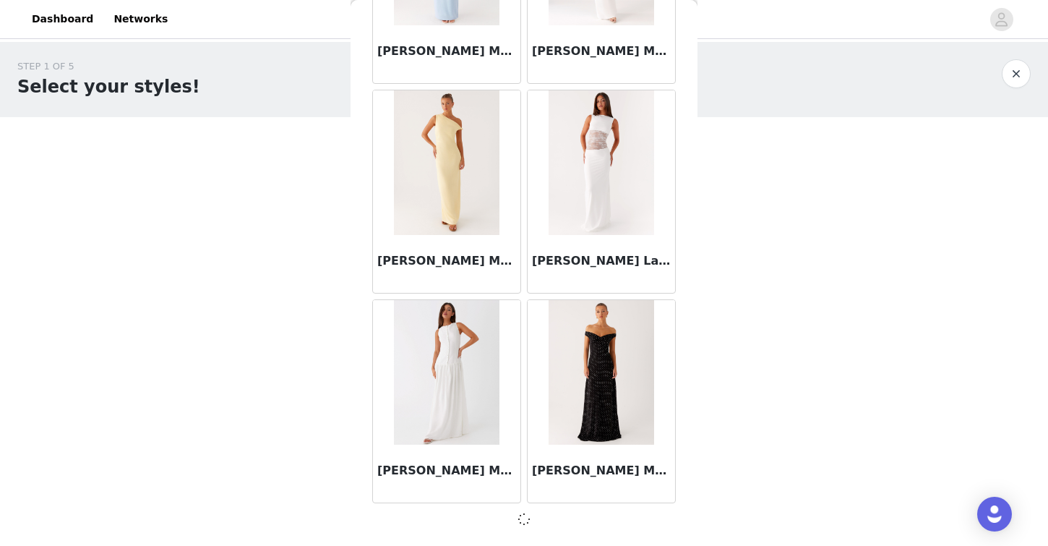
scroll to position [33113, 0]
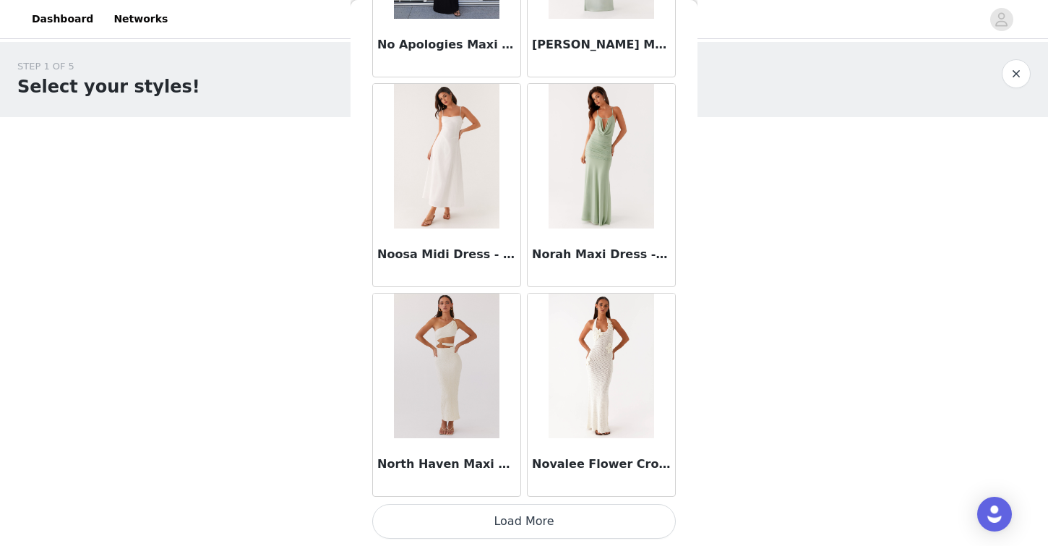
click at [471, 526] on button "Load More" at bounding box center [524, 521] width 304 height 35
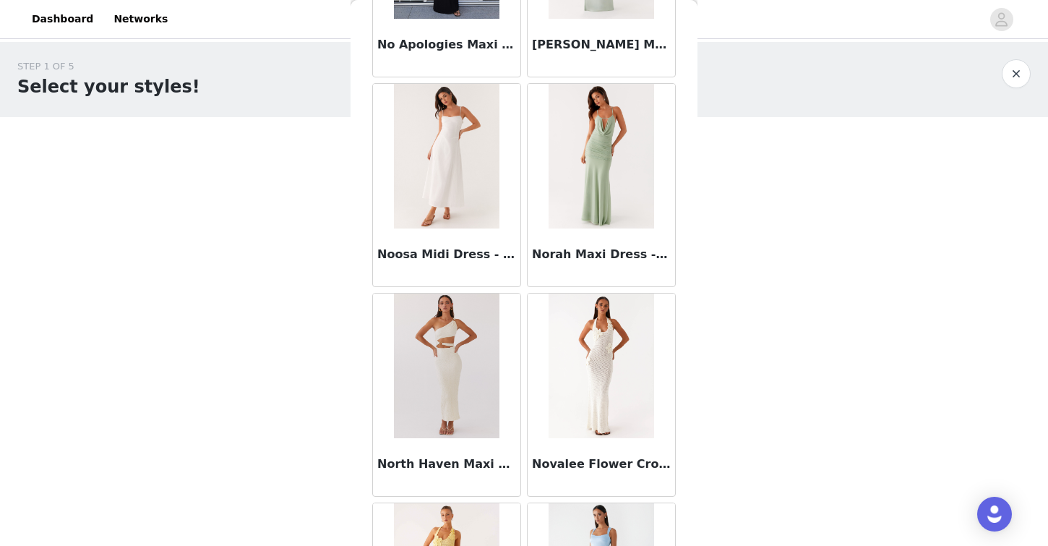
scroll to position [37314, 0]
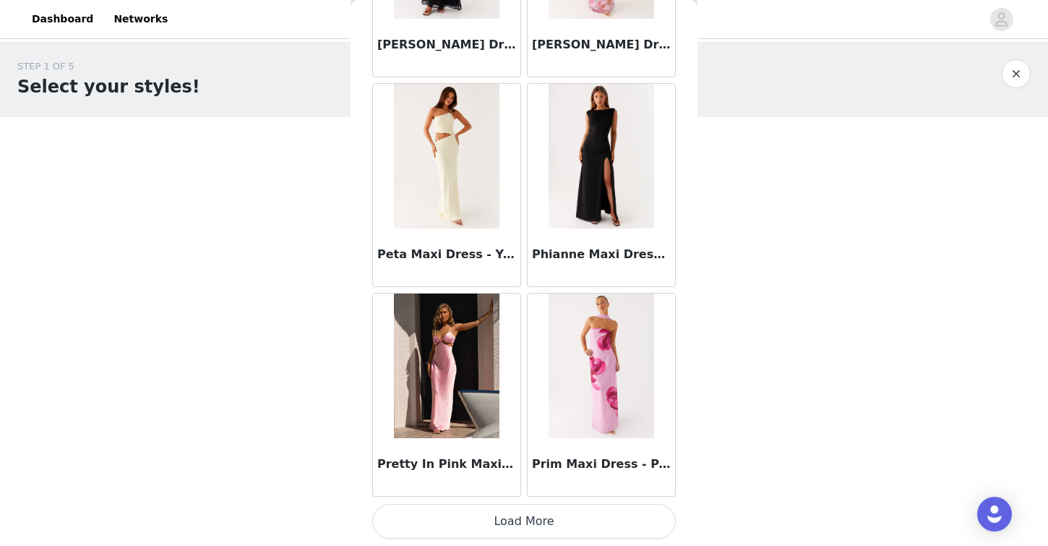
click at [419, 521] on button "Load More" at bounding box center [524, 521] width 304 height 35
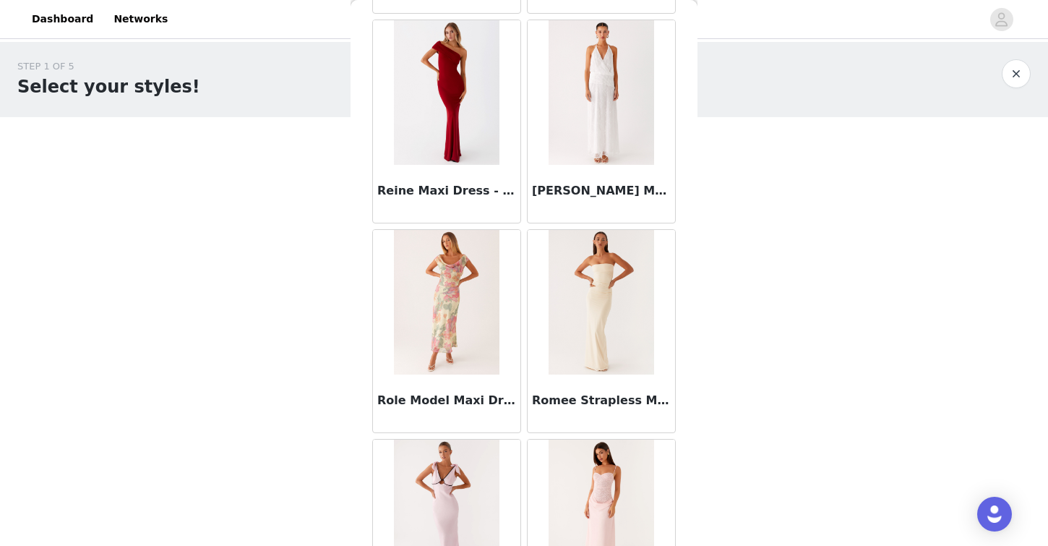
scroll to position [39411, 0]
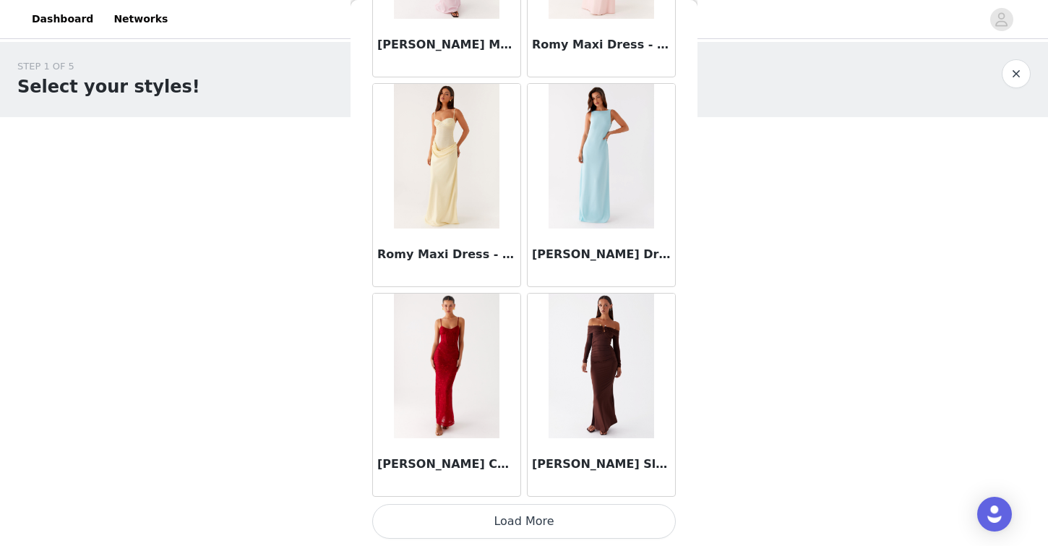
click at [428, 523] on button "Load More" at bounding box center [524, 521] width 304 height 35
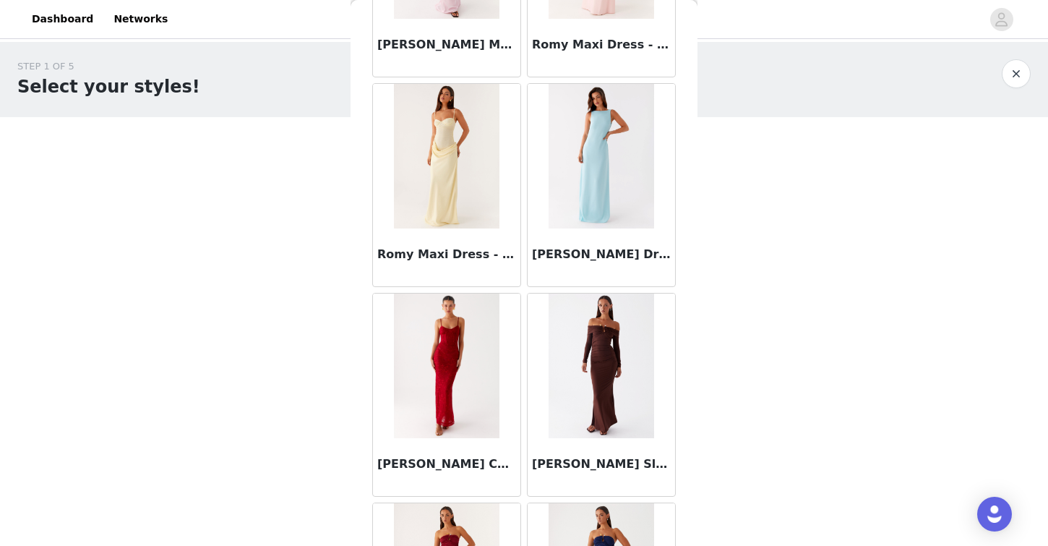
scroll to position [41508, 0]
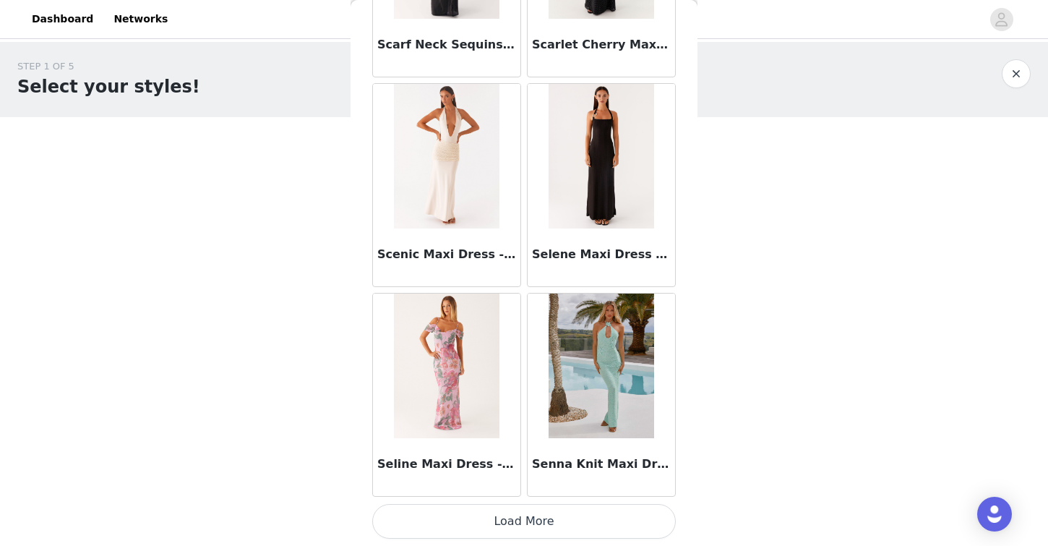
click at [1007, 69] on button "button" at bounding box center [1016, 73] width 29 height 29
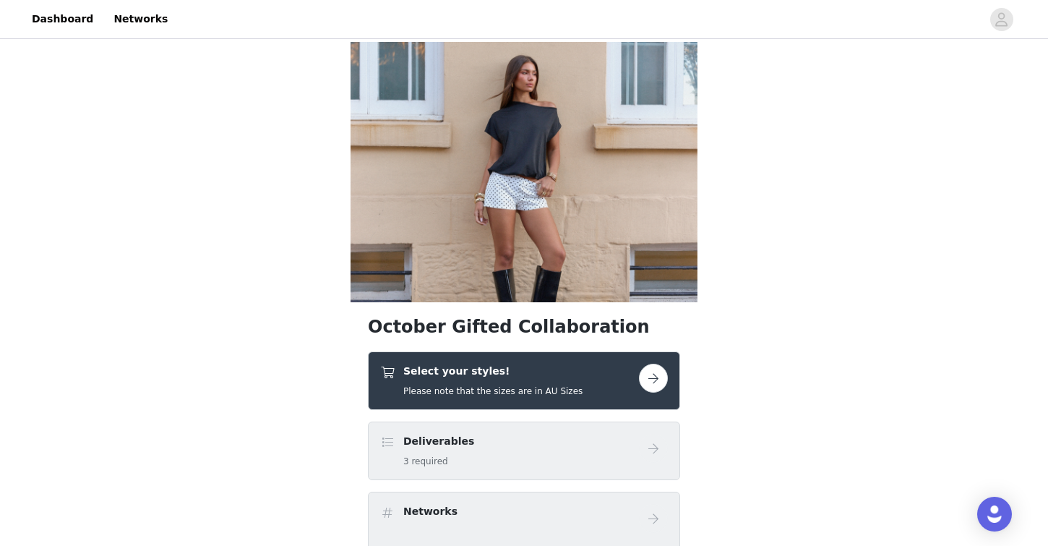
click at [658, 381] on button "button" at bounding box center [653, 378] width 29 height 29
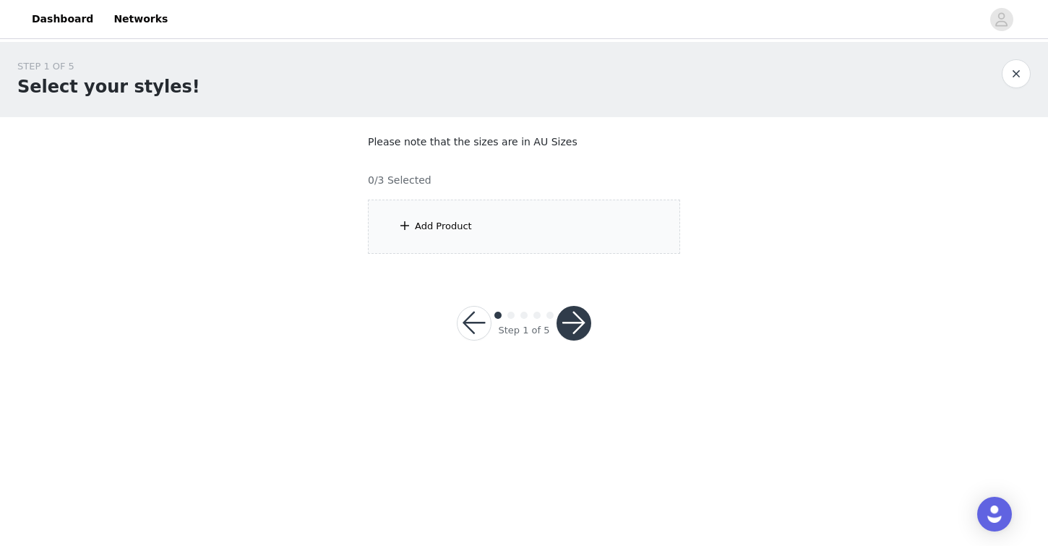
click at [470, 239] on div "Add Product" at bounding box center [524, 227] width 312 height 54
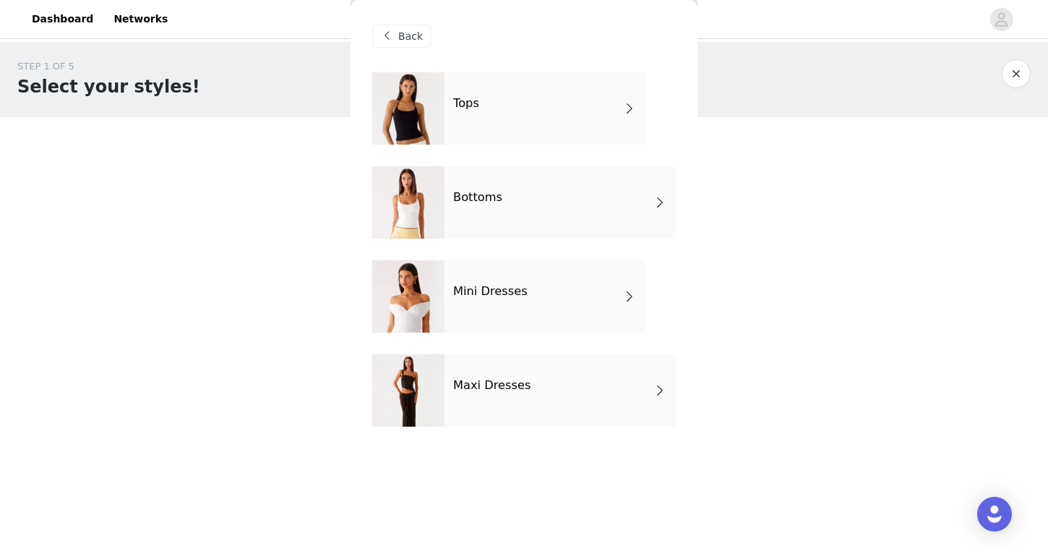
click at [496, 126] on div "Tops" at bounding box center [545, 108] width 201 height 72
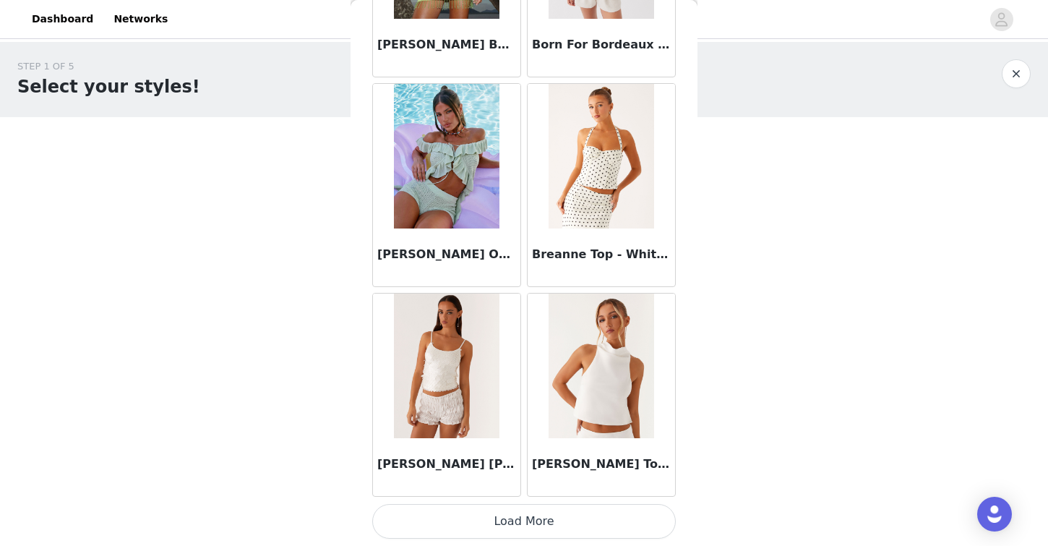
click at [477, 519] on button "Load More" at bounding box center [524, 521] width 304 height 35
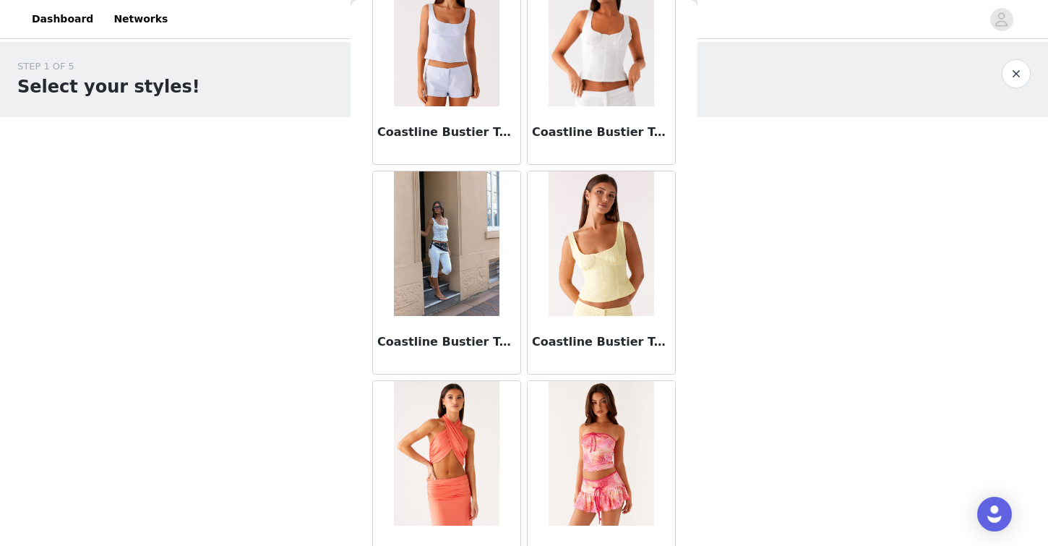
scroll to position [3764, 0]
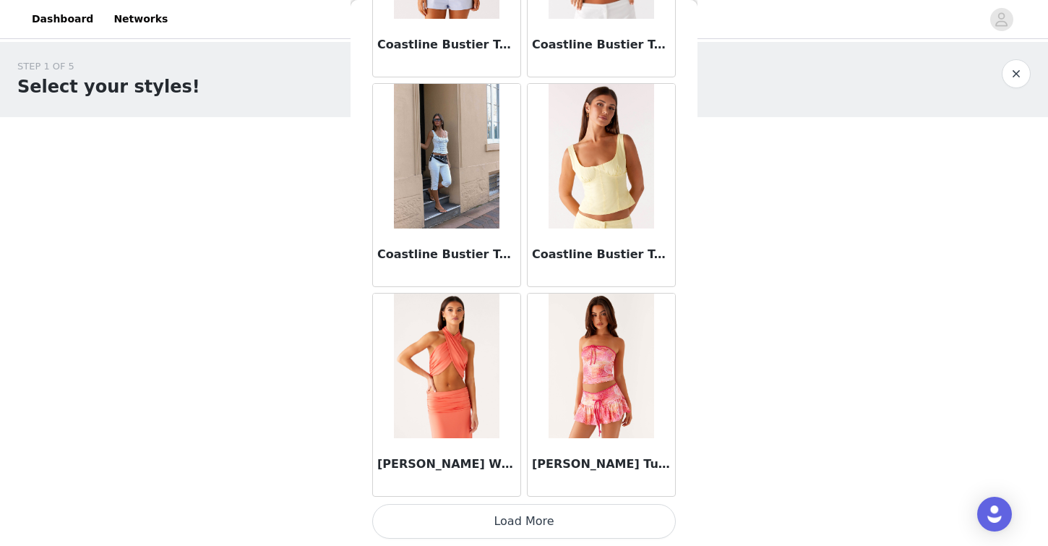
click at [448, 531] on button "Load More" at bounding box center [524, 521] width 304 height 35
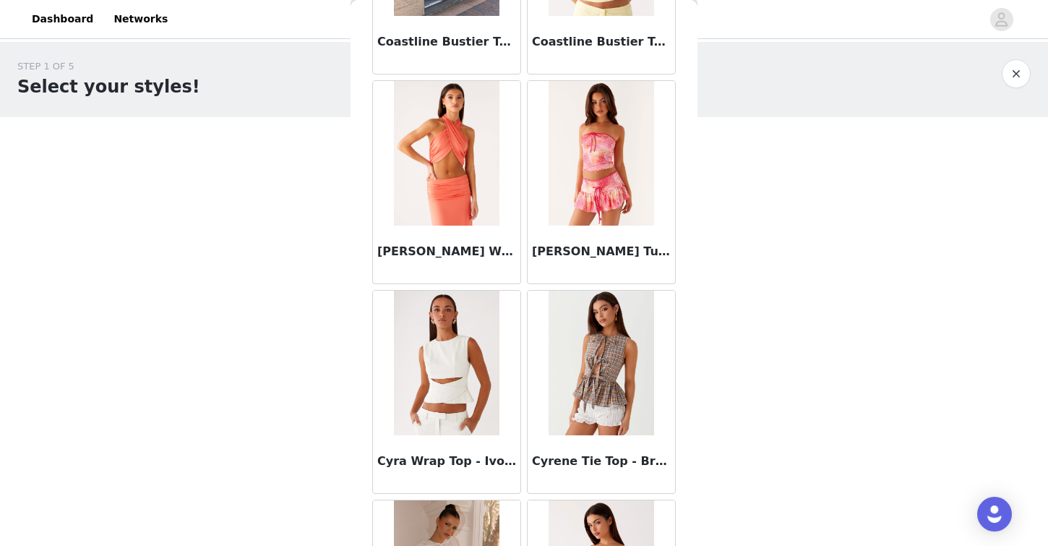
scroll to position [5747, 0]
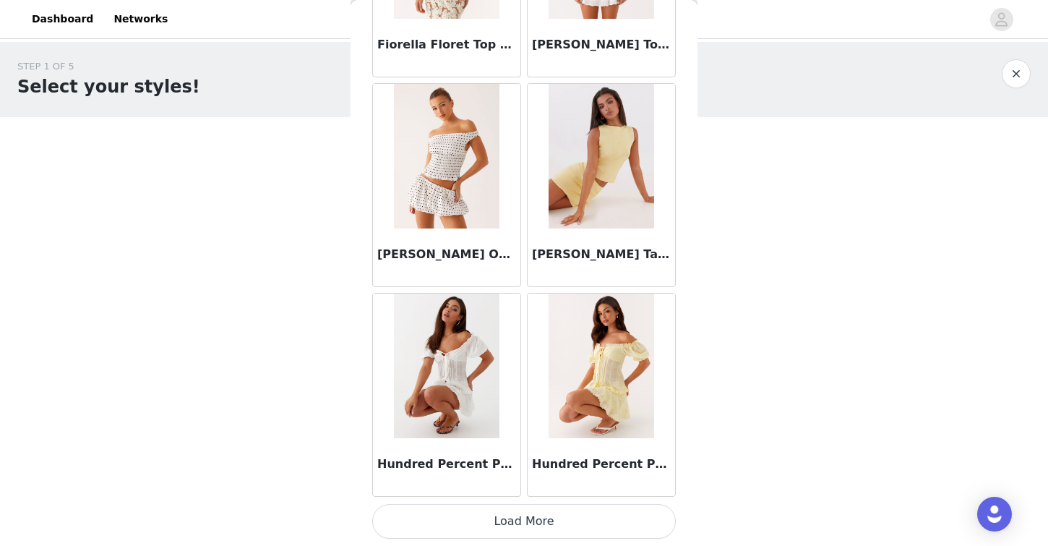
click at [427, 526] on button "Load More" at bounding box center [524, 521] width 304 height 35
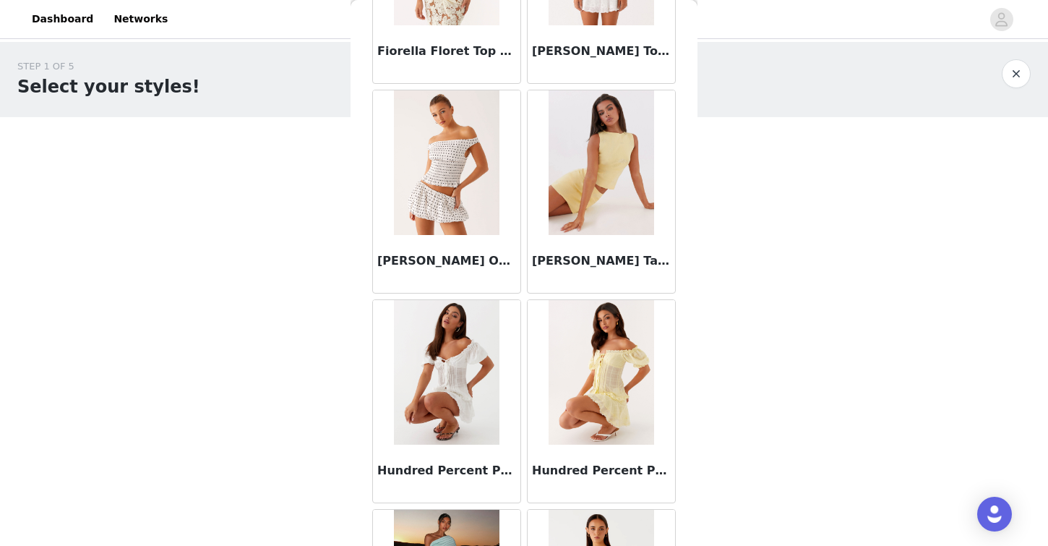
scroll to position [5860, 0]
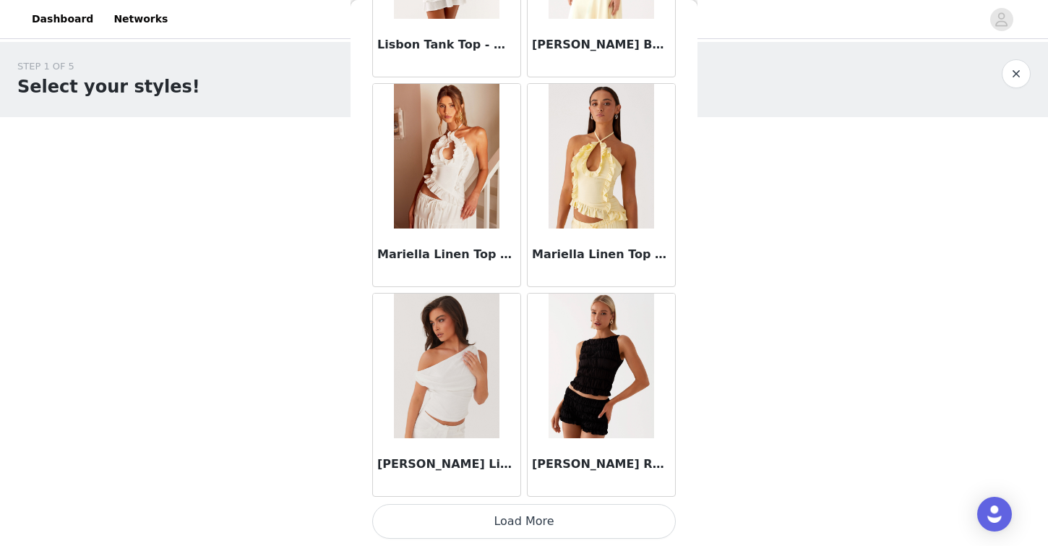
click at [435, 516] on button "Load More" at bounding box center [524, 521] width 304 height 35
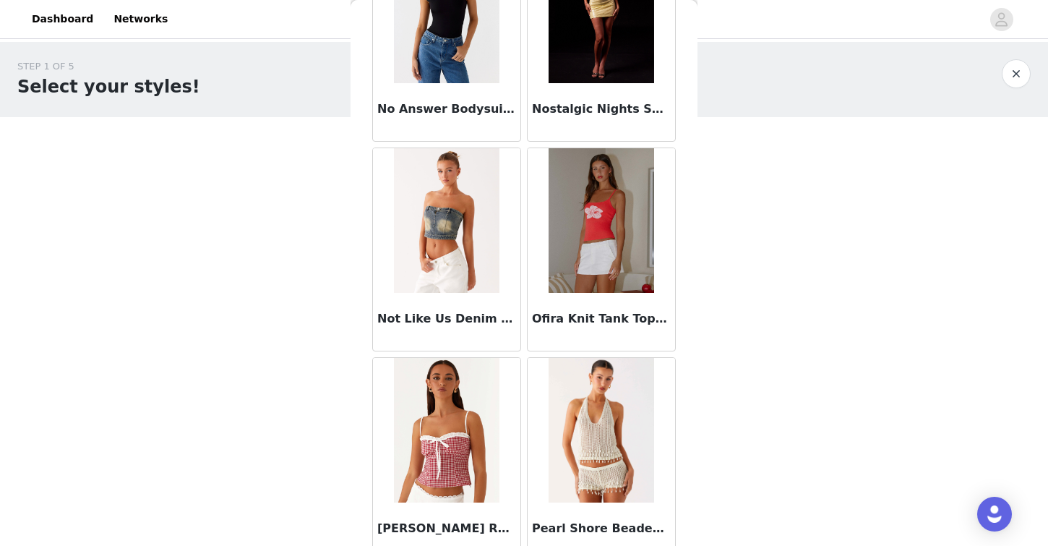
scroll to position [10054, 0]
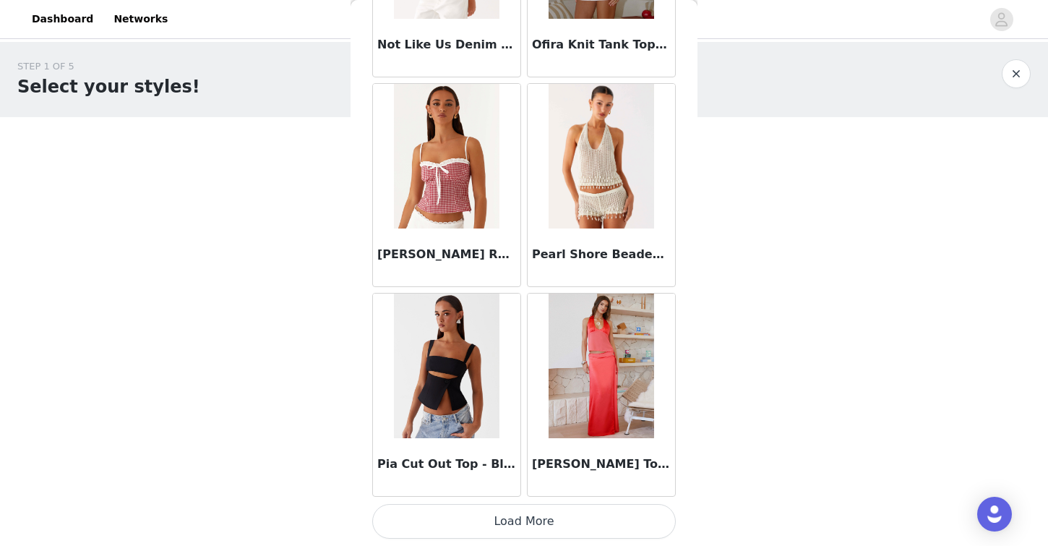
click at [431, 513] on button "Load More" at bounding box center [524, 521] width 304 height 35
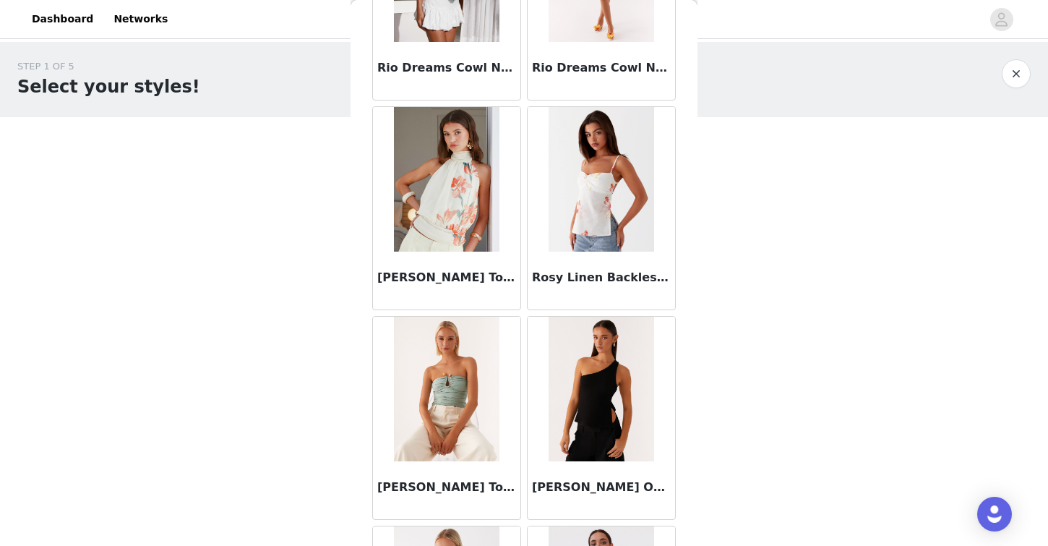
scroll to position [12151, 0]
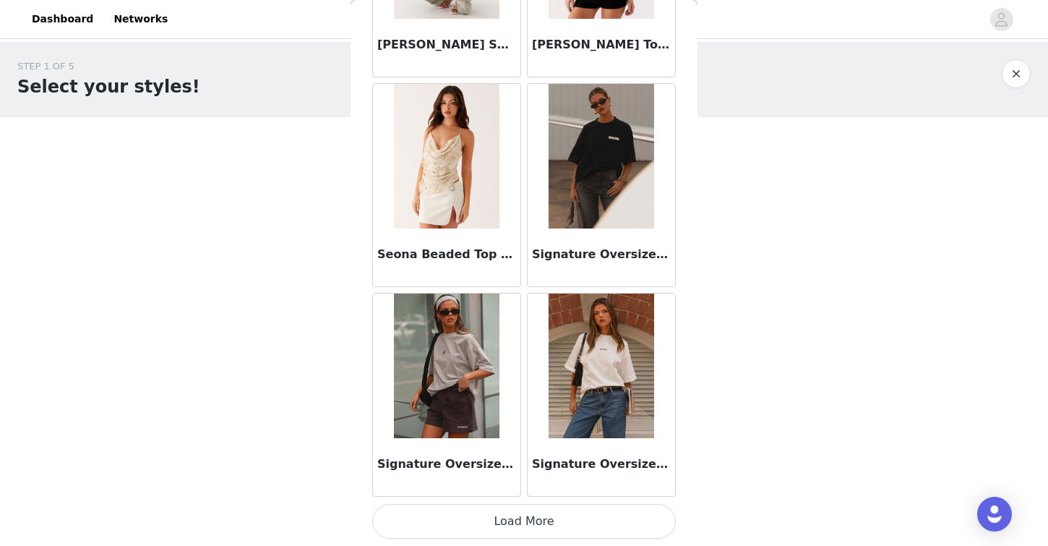
click at [433, 529] on button "Load More" at bounding box center [524, 521] width 304 height 35
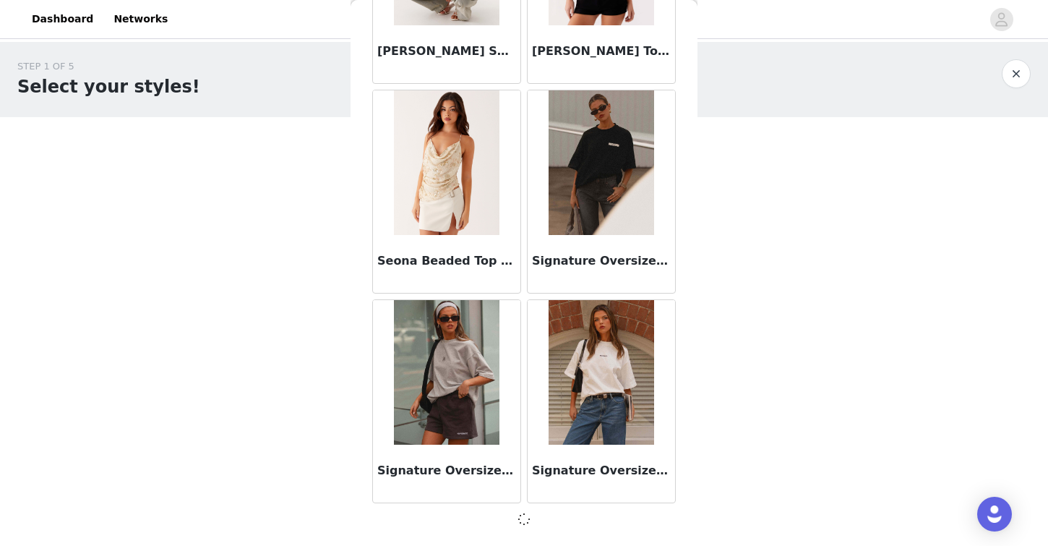
scroll to position [12145, 0]
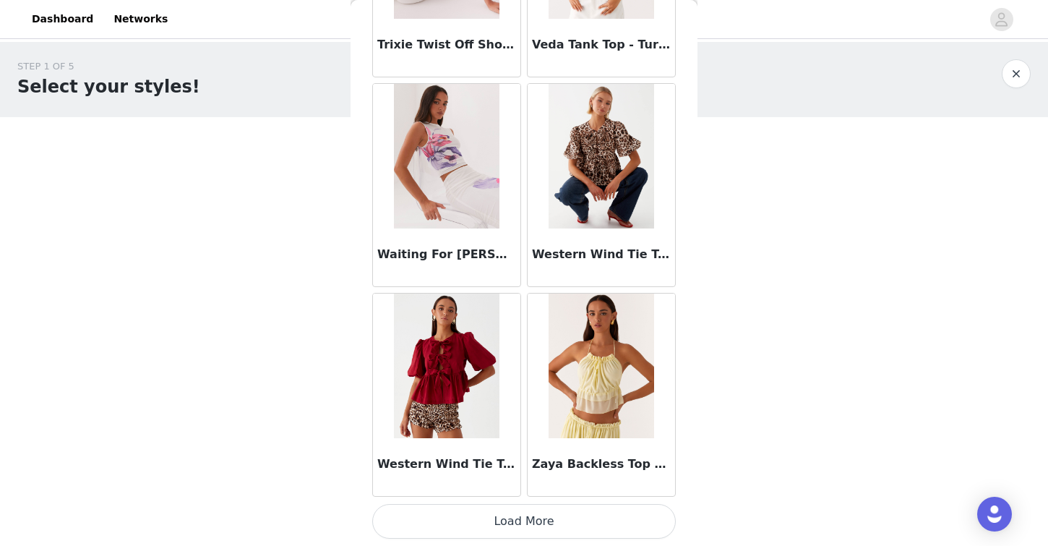
click at [482, 530] on button "Load More" at bounding box center [524, 521] width 304 height 35
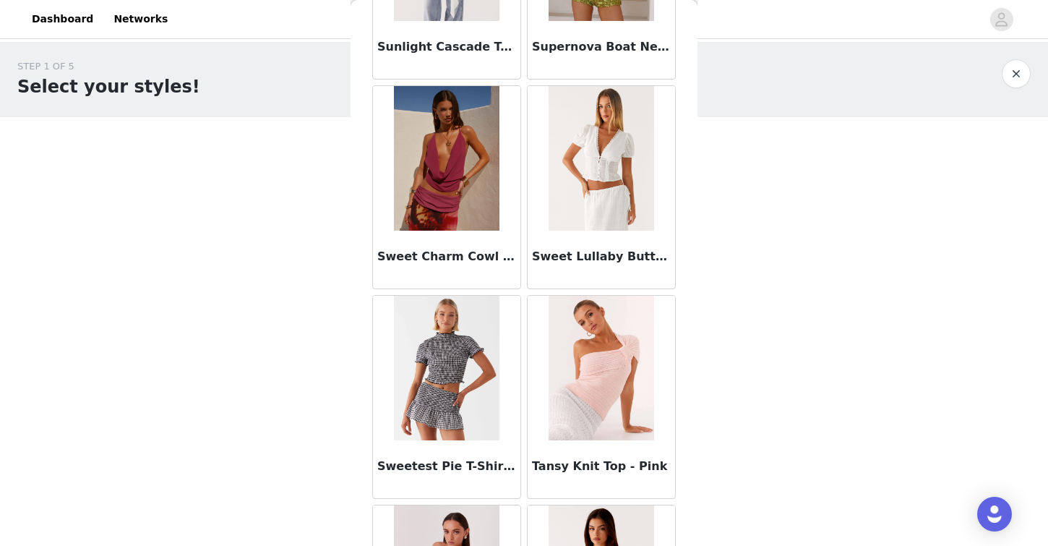
click at [418, 168] on img at bounding box center [446, 158] width 105 height 145
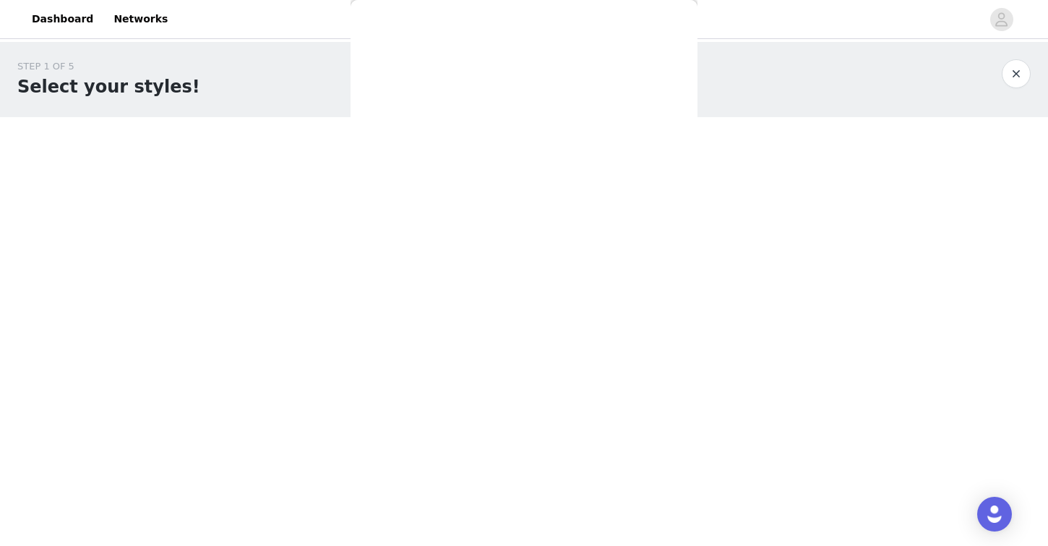
scroll to position [201, 0]
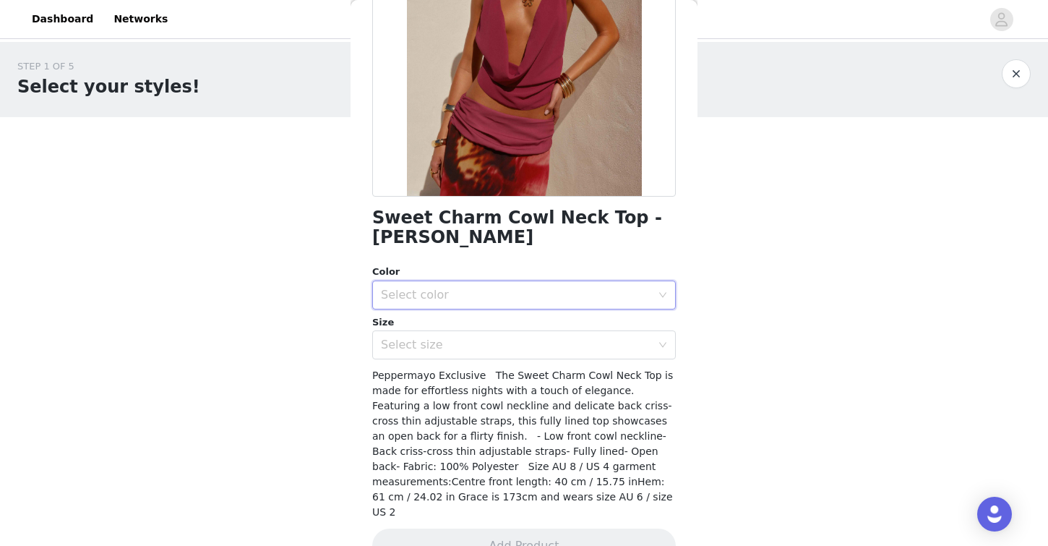
click at [495, 283] on div "Select color" at bounding box center [519, 294] width 277 height 27
click at [447, 306] on li "[PERSON_NAME]" at bounding box center [524, 307] width 304 height 23
click at [469, 331] on div "Select size" at bounding box center [519, 344] width 277 height 27
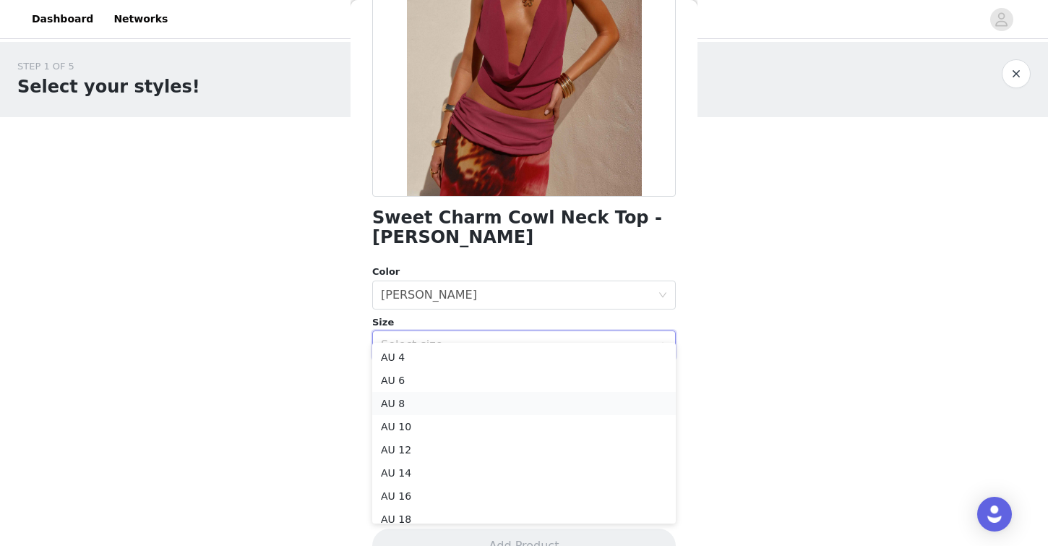
click at [419, 406] on li "AU 8" at bounding box center [524, 403] width 304 height 23
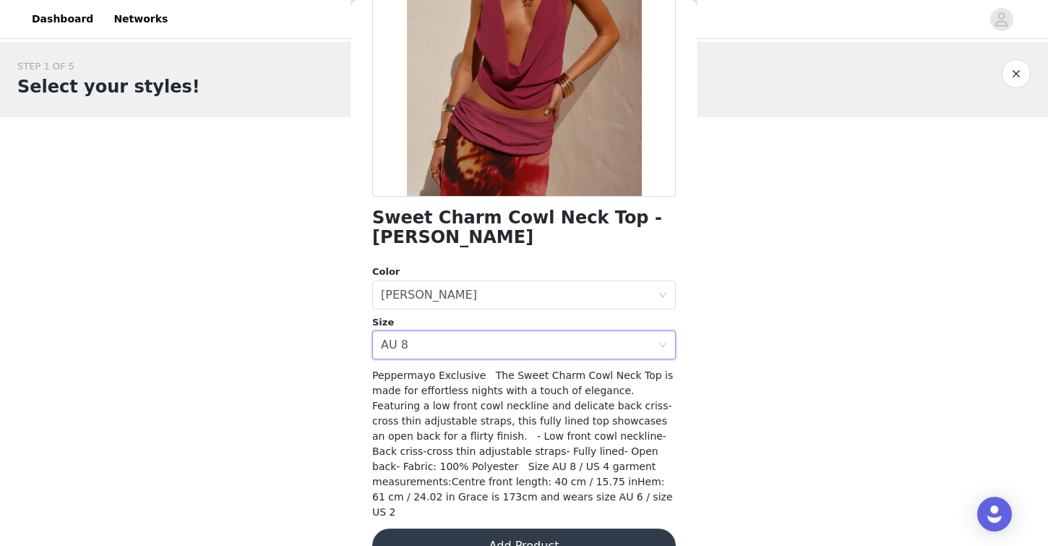
click at [494, 529] on button "Add Product" at bounding box center [524, 546] width 304 height 35
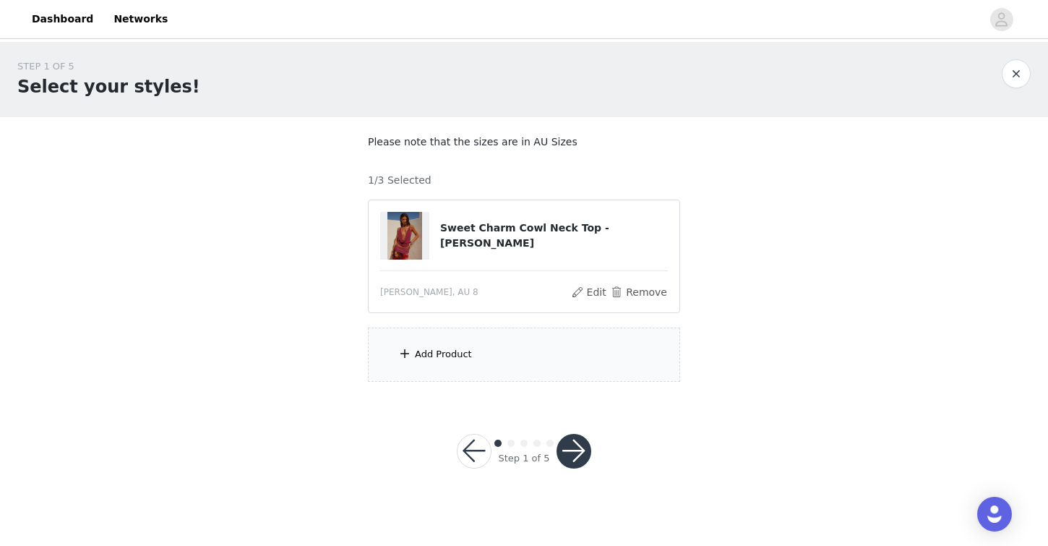
click at [456, 356] on div "Add Product" at bounding box center [443, 354] width 57 height 14
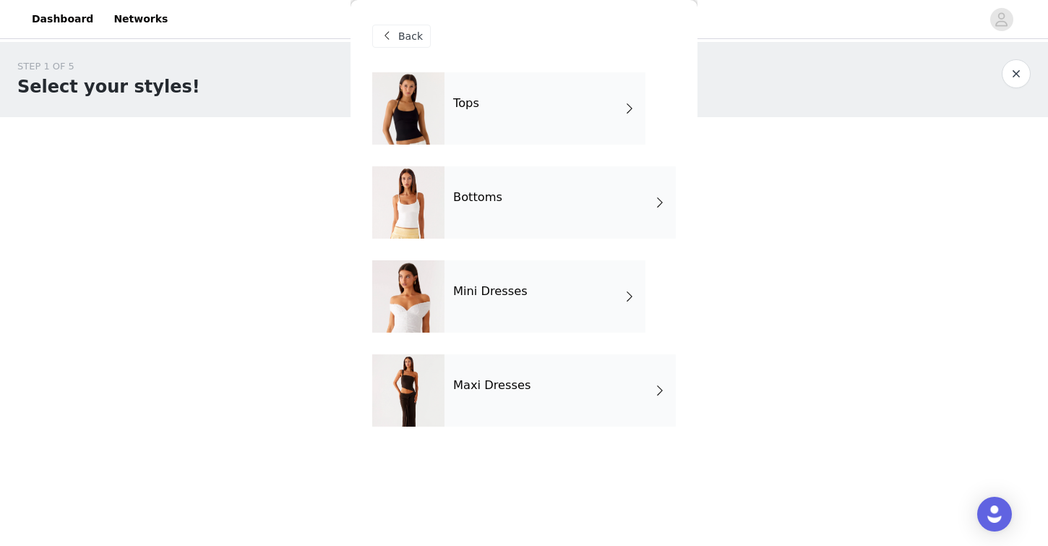
click at [520, 210] on div "Bottoms" at bounding box center [560, 202] width 231 height 72
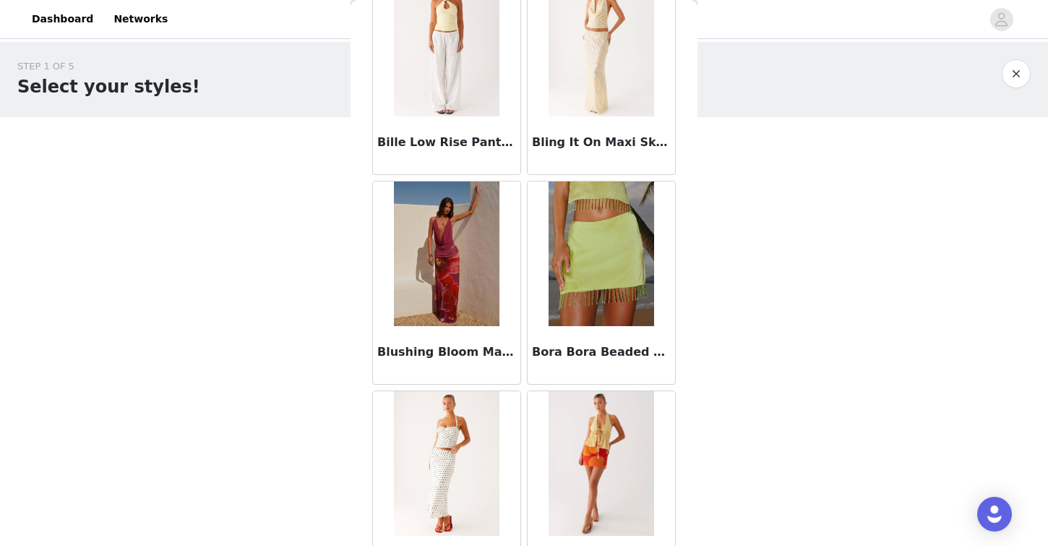
scroll to position [1155, 0]
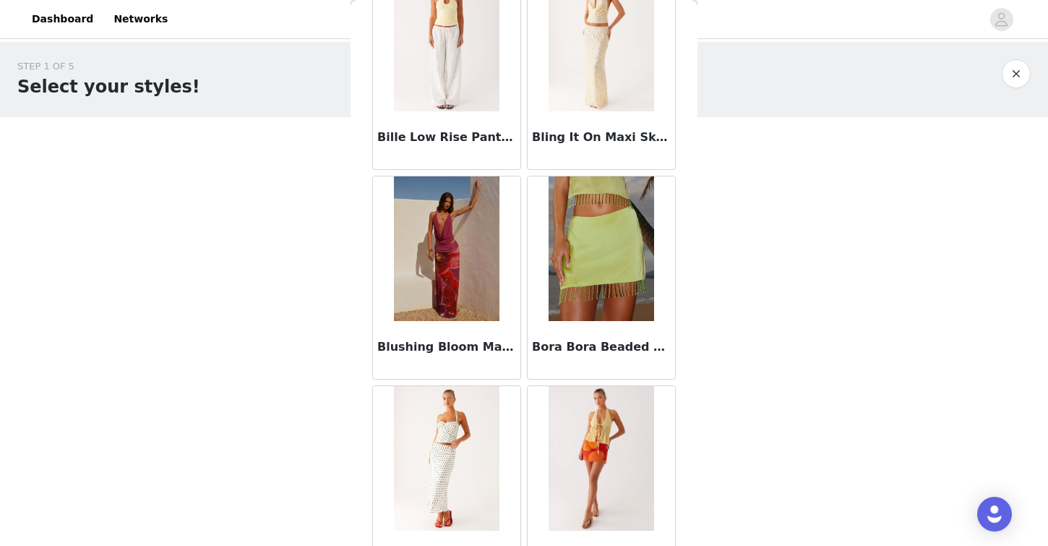
click at [439, 296] on img at bounding box center [446, 248] width 105 height 145
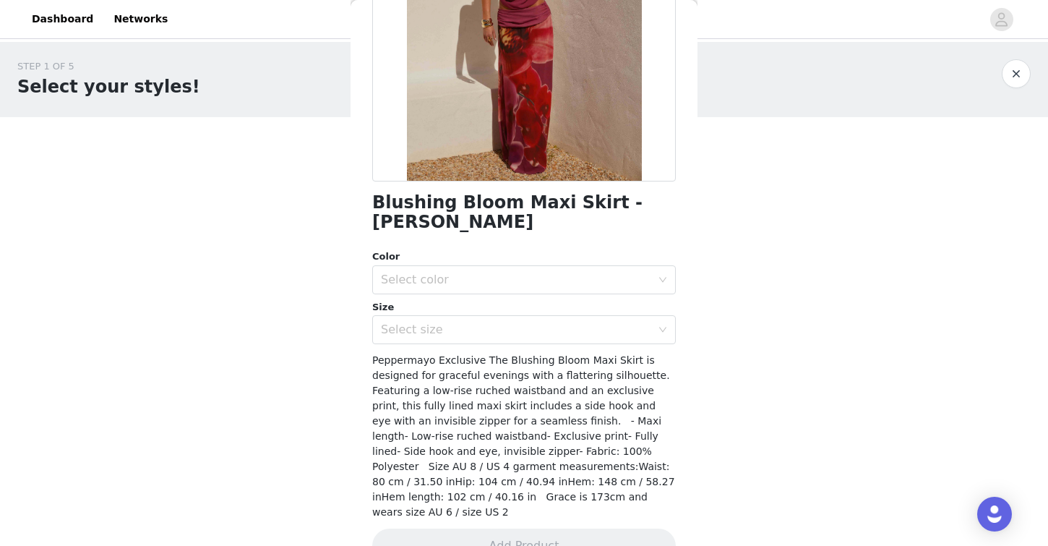
scroll to position [231, 0]
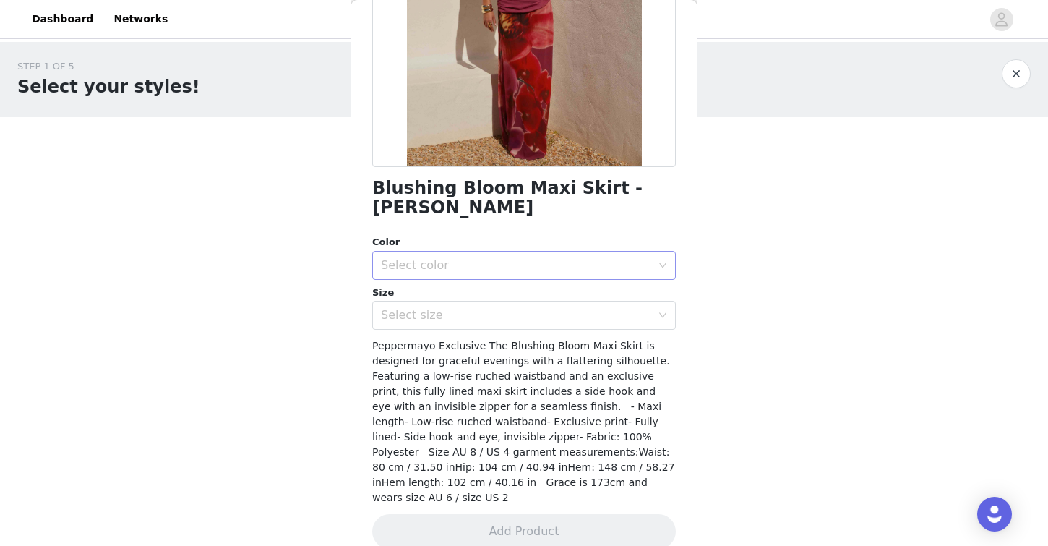
click at [502, 265] on div "Select color" at bounding box center [516, 265] width 270 height 14
click at [491, 301] on li "[PERSON_NAME]" at bounding box center [524, 297] width 304 height 23
click at [481, 311] on div "Select size" at bounding box center [516, 315] width 270 height 14
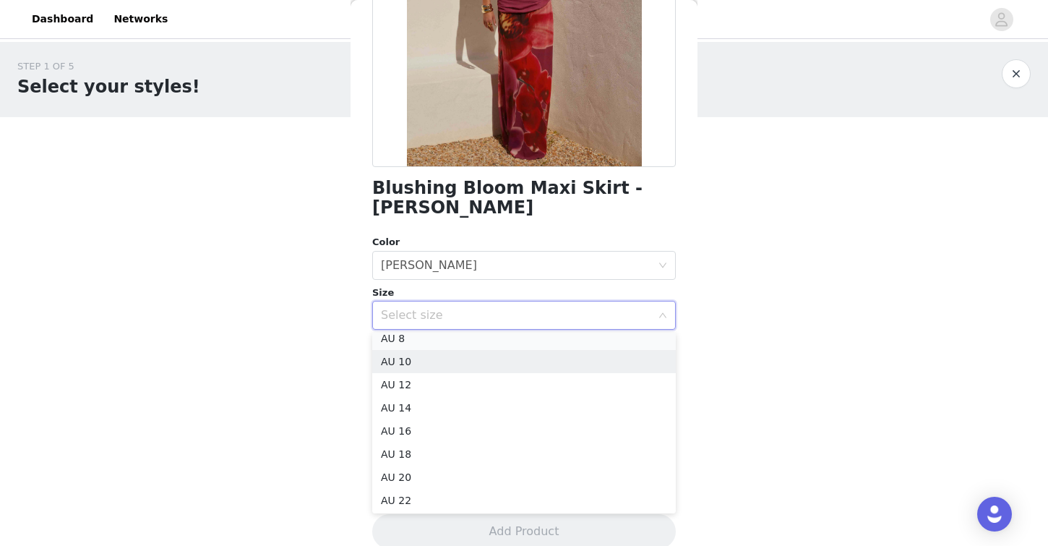
scroll to position [49, 0]
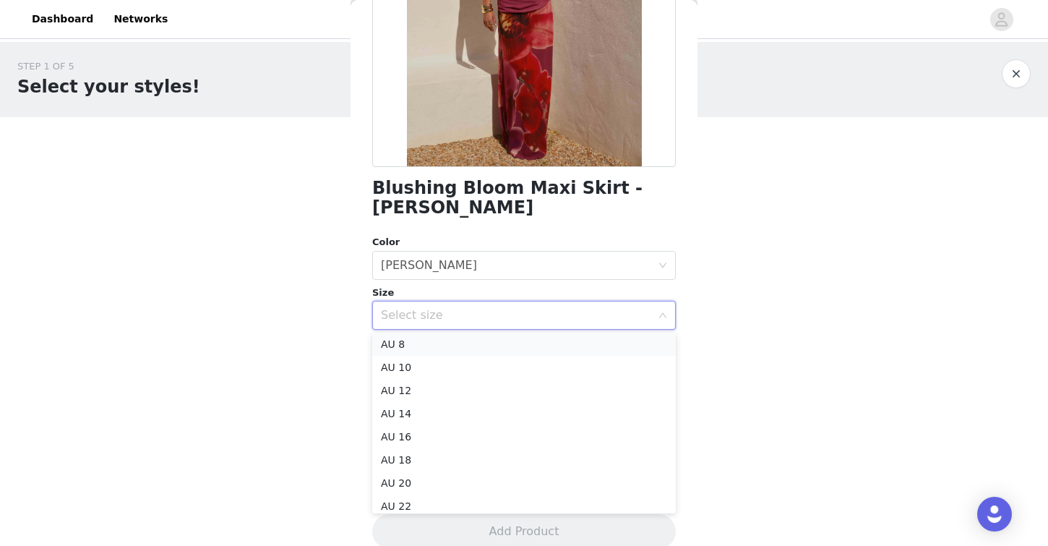
click at [443, 349] on li "AU 8" at bounding box center [524, 344] width 304 height 23
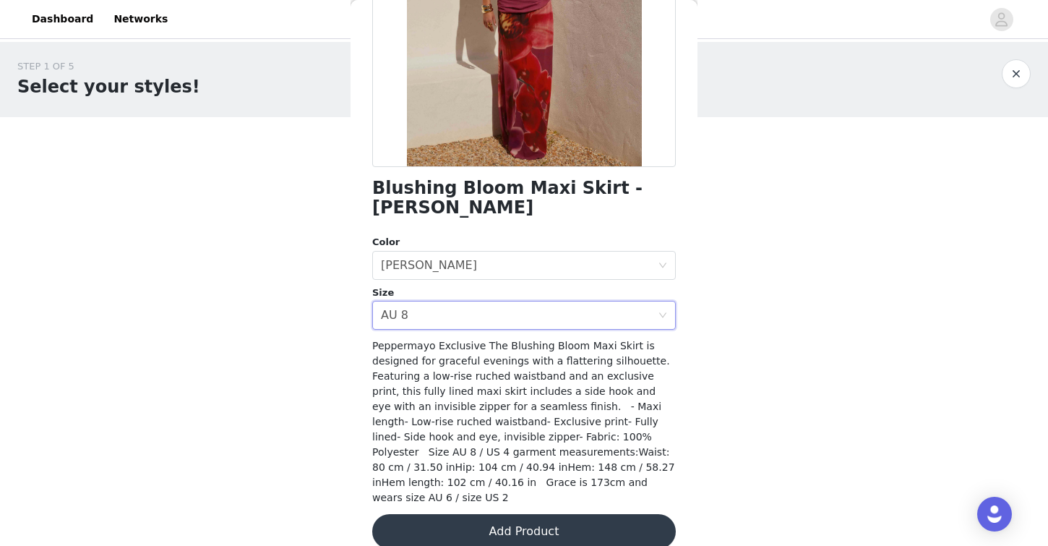
scroll to position [236, 0]
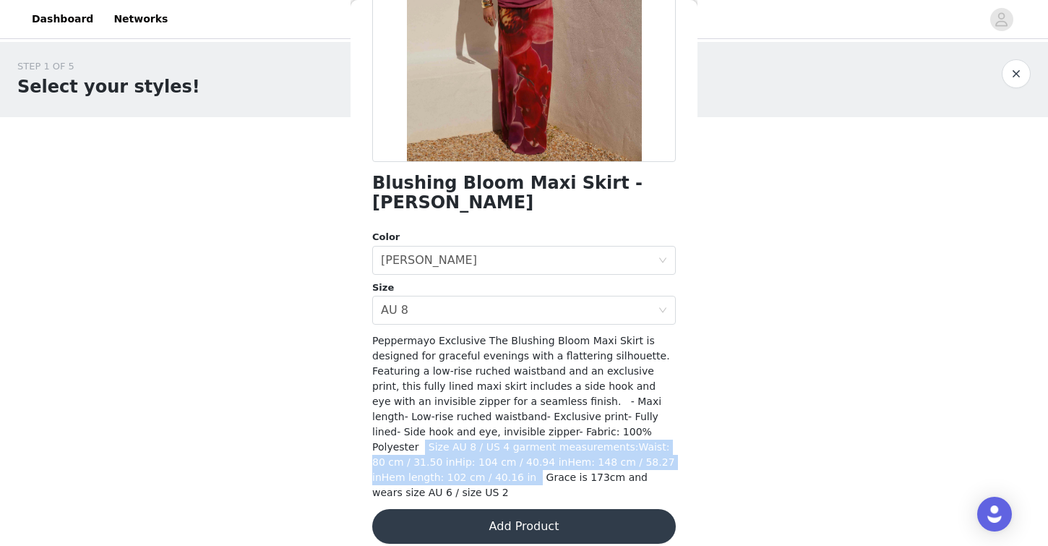
drag, startPoint x: 585, startPoint y: 434, endPoint x: 680, endPoint y: 464, distance: 100.2
click at [680, 464] on div "Back Blushing Bloom Maxi Skirt - [PERSON_NAME] Color Select color [PERSON_NAME]…" at bounding box center [524, 273] width 347 height 546
copy span "Size AU 8 / US 4 garment measurements:Waist: 80 cm / 31.50 inHip: 104 cm / 40.9…"
click at [427, 301] on div "Select size AU 8" at bounding box center [519, 309] width 277 height 27
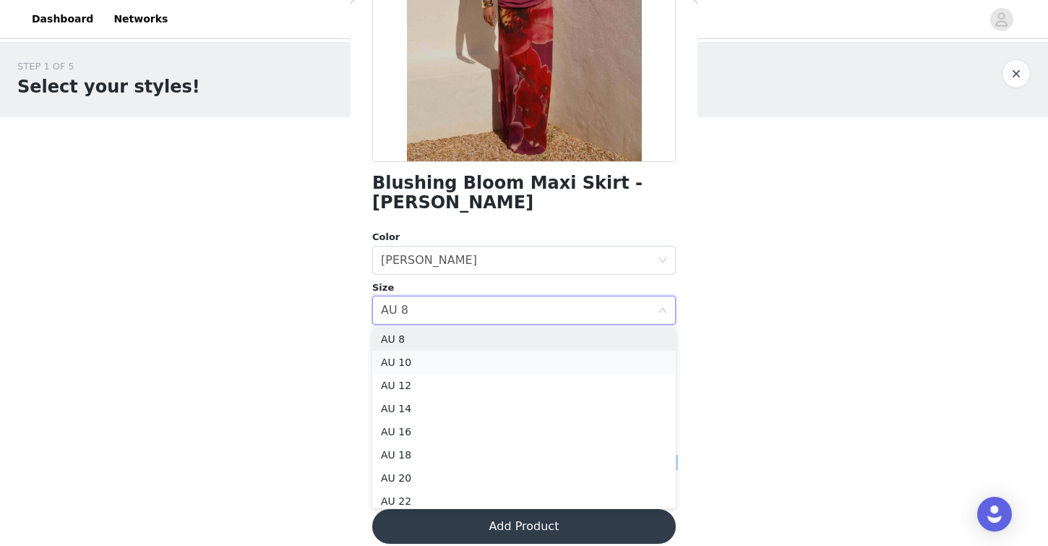
click at [450, 362] on li "AU 10" at bounding box center [524, 362] width 304 height 23
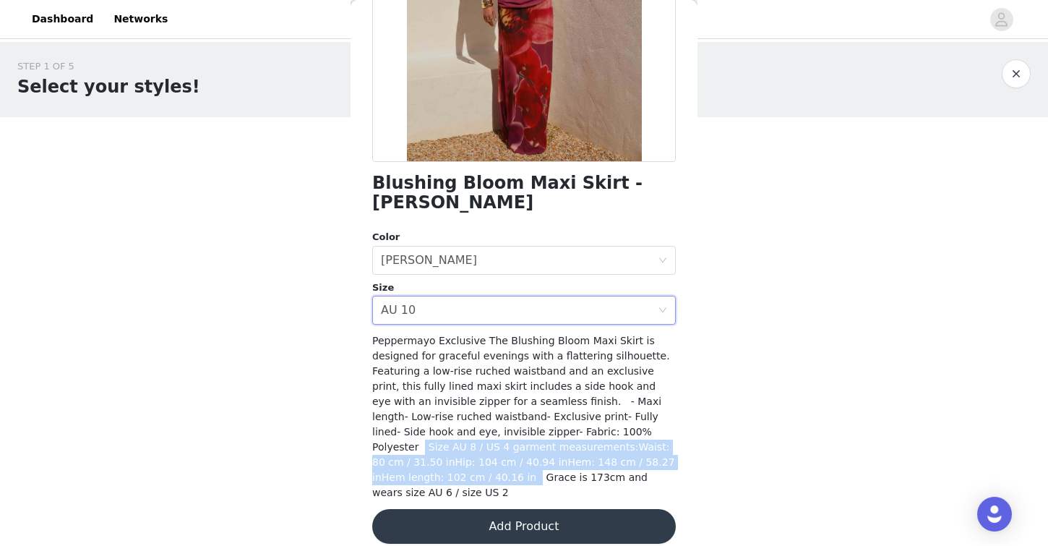
click at [760, 412] on div "STEP 1 OF 5 Select your styles! Please note that the sizes are in AU Sizes 1/3 …" at bounding box center [524, 272] width 1048 height 461
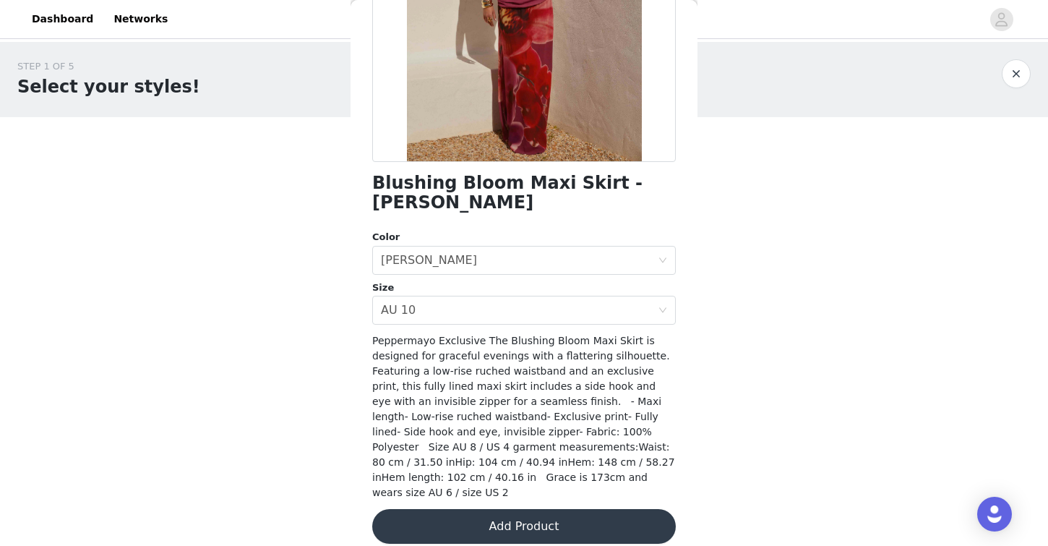
click at [519, 513] on button "Add Product" at bounding box center [524, 526] width 304 height 35
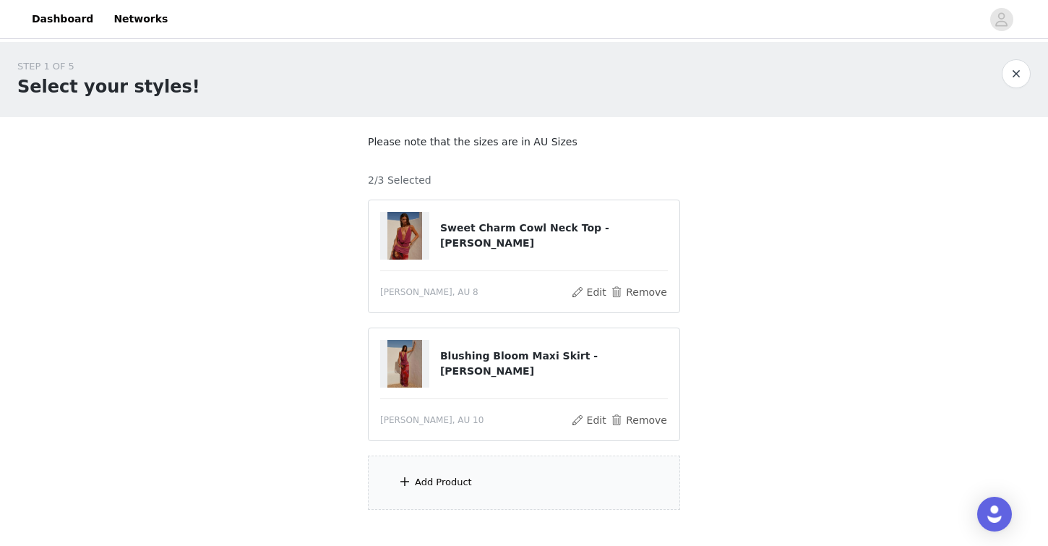
click at [493, 476] on div "Add Product" at bounding box center [524, 483] width 312 height 54
